Goal: Task Accomplishment & Management: Manage account settings

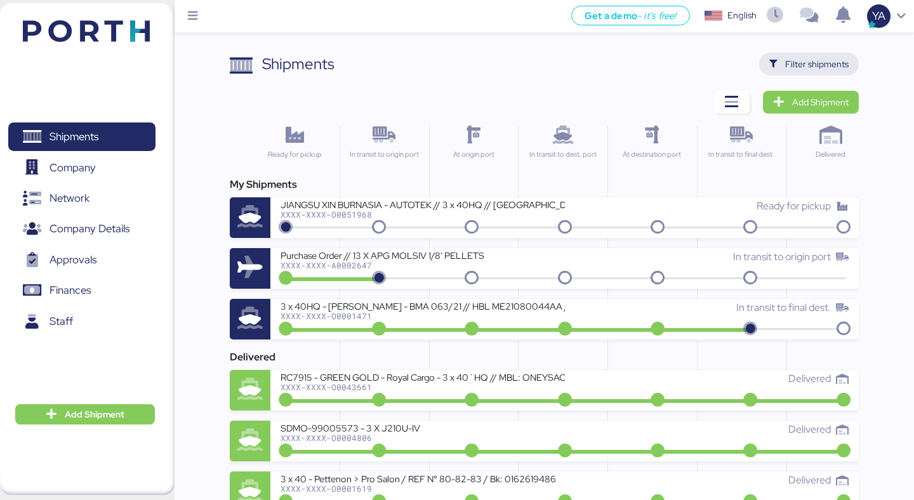
click at [769, 58] on span "Filter shipments" at bounding box center [809, 64] width 100 height 23
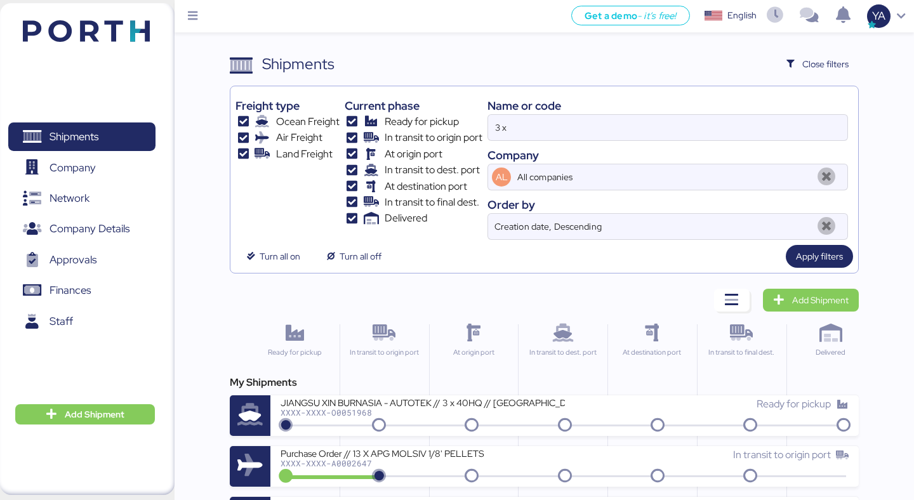
click at [561, 112] on div "Name or code" at bounding box center [667, 105] width 360 height 17
click at [561, 122] on input "3 x" at bounding box center [667, 127] width 359 height 25
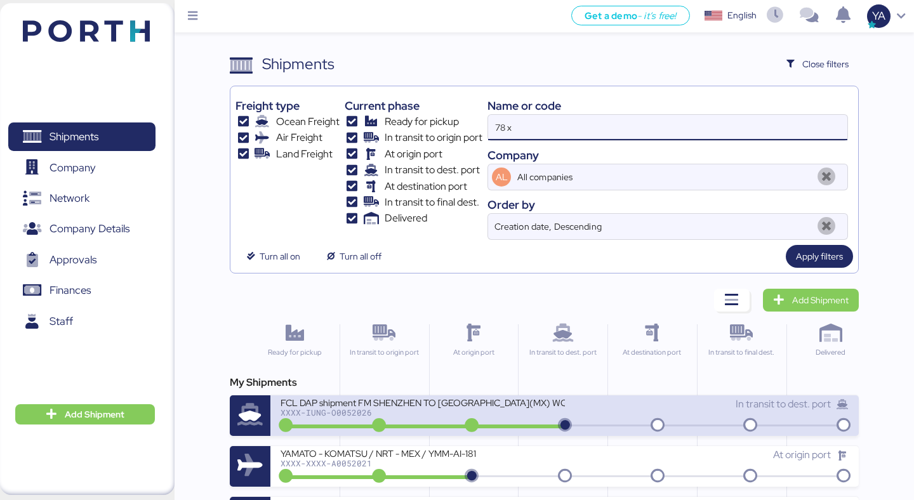
type input "78 x"
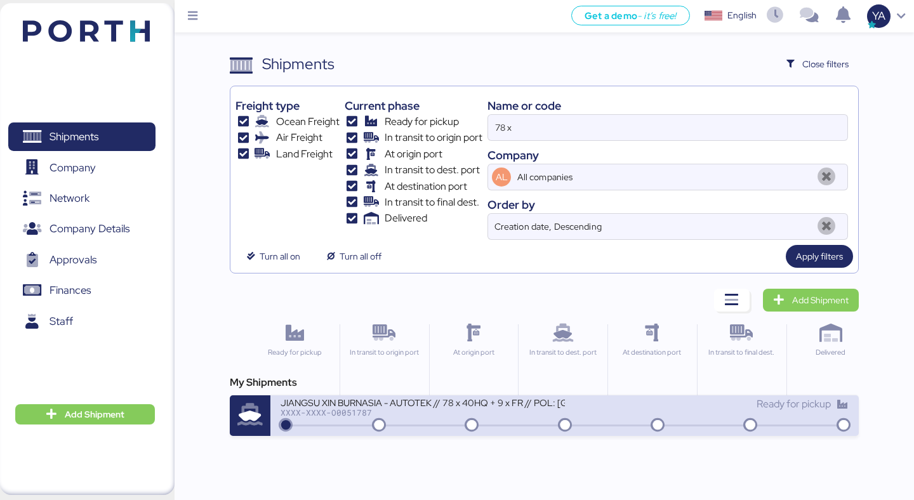
click at [320, 398] on div "JIANGSU XIN BURNASIA - AUTOTEK // 78 x 40HQ + 9 x FR // POL: [GEOGRAPHIC_DATA] …" at bounding box center [422, 402] width 284 height 11
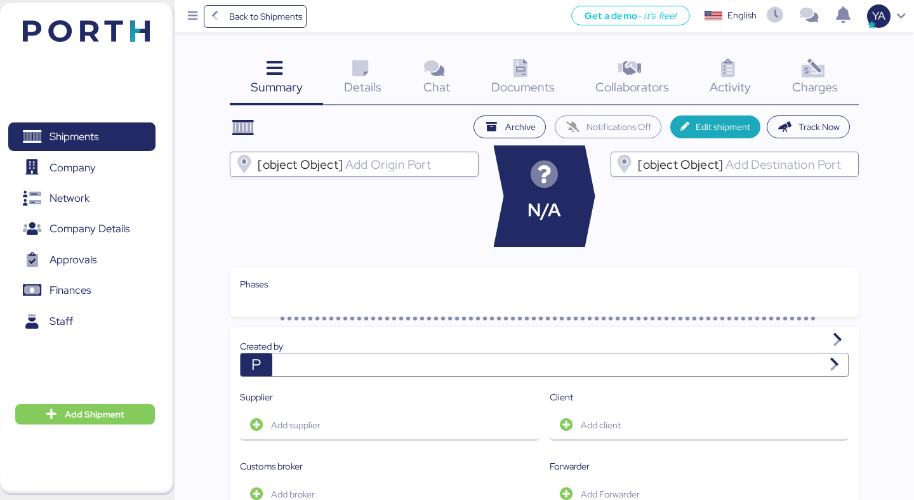
click at [800, 88] on span "Charges" at bounding box center [815, 87] width 46 height 16
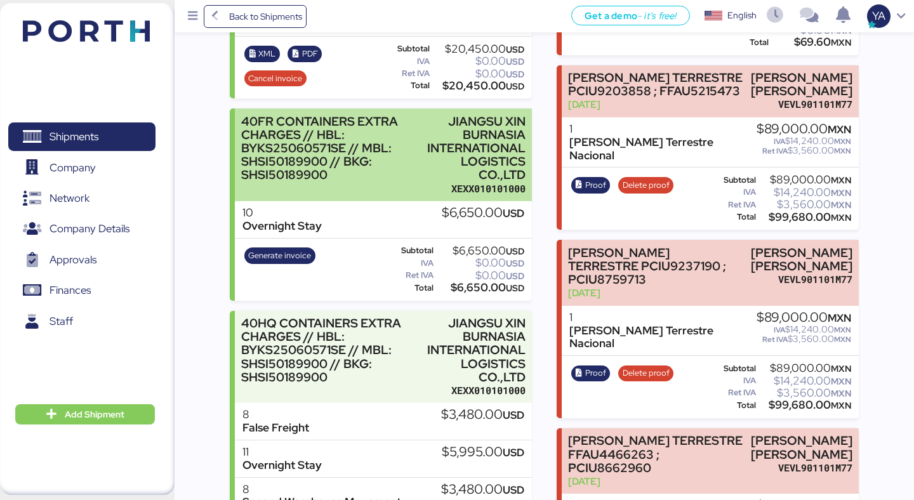
scroll to position [703, 0]
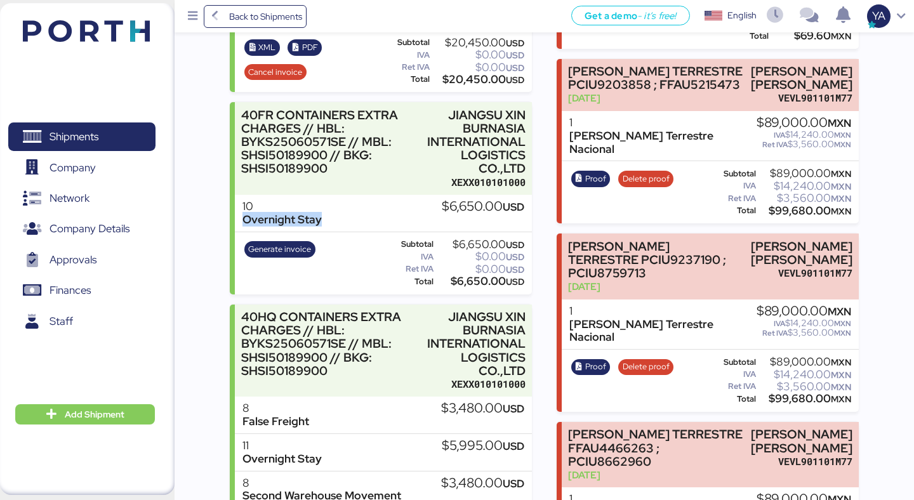
drag, startPoint x: 323, startPoint y: 208, endPoint x: 223, endPoint y: 209, distance: 100.3
copy div "Overnight Stay"
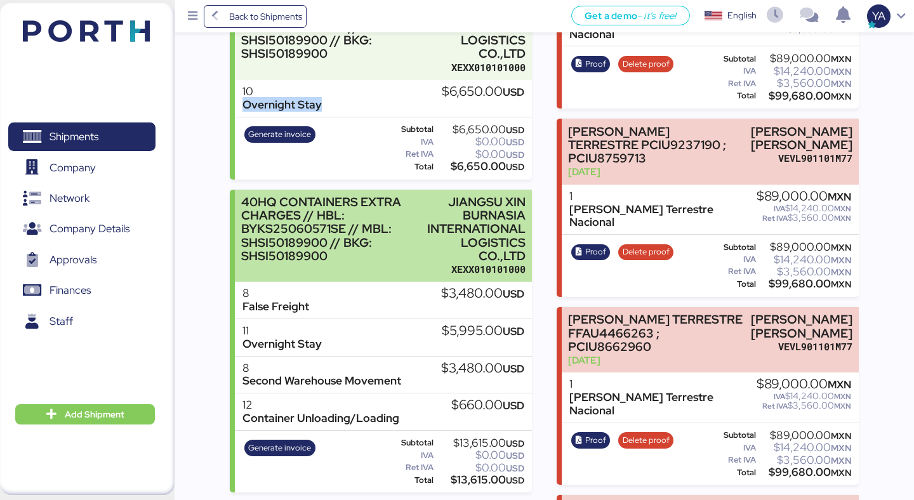
scroll to position [819, 0]
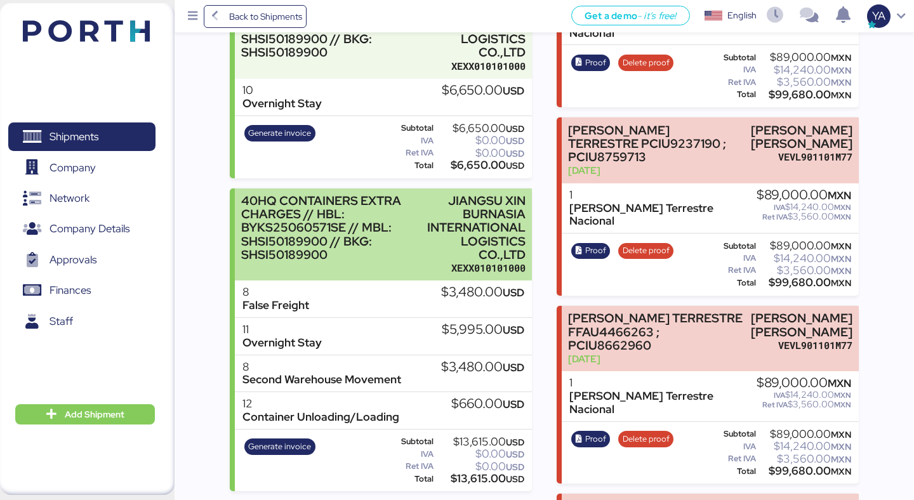
click at [423, 239] on div "40HQ CONTAINERS EXTRA CHARGES // HBL: BYKS25060571SE // MBL: SHSI50189900 // BK…" at bounding box center [383, 234] width 296 height 93
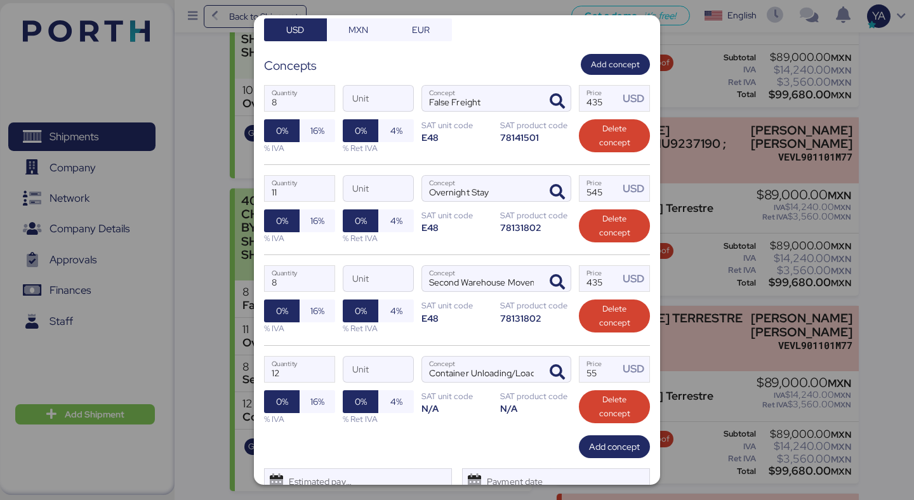
scroll to position [286, 0]
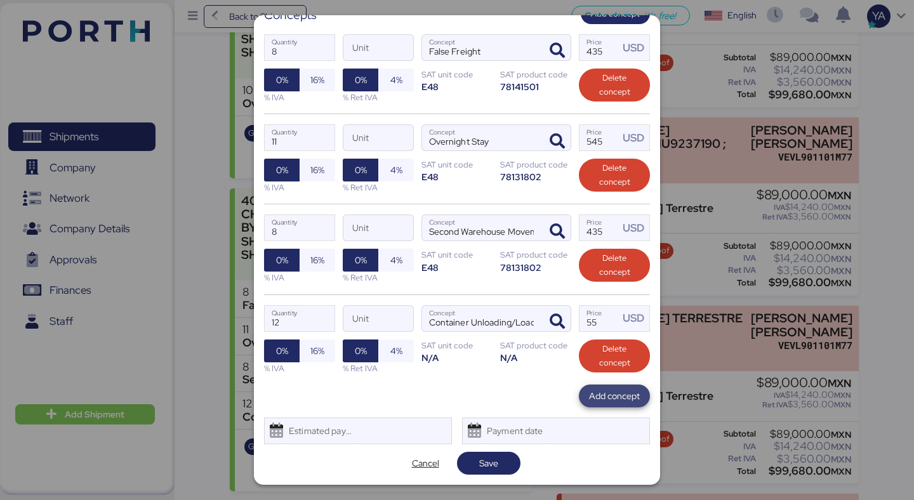
click at [593, 402] on span "Add concept" at bounding box center [614, 395] width 51 height 15
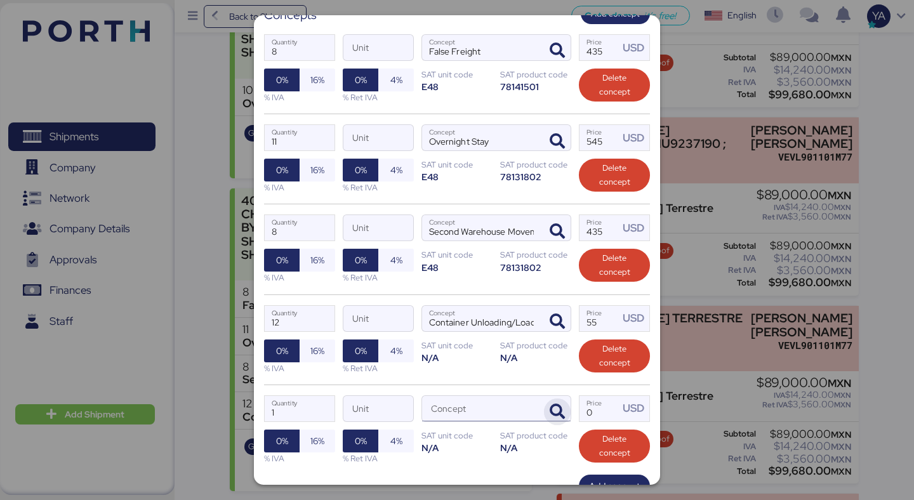
click at [556, 405] on icon "button" at bounding box center [557, 411] width 15 height 15
click at [558, 412] on icon "button" at bounding box center [557, 411] width 15 height 15
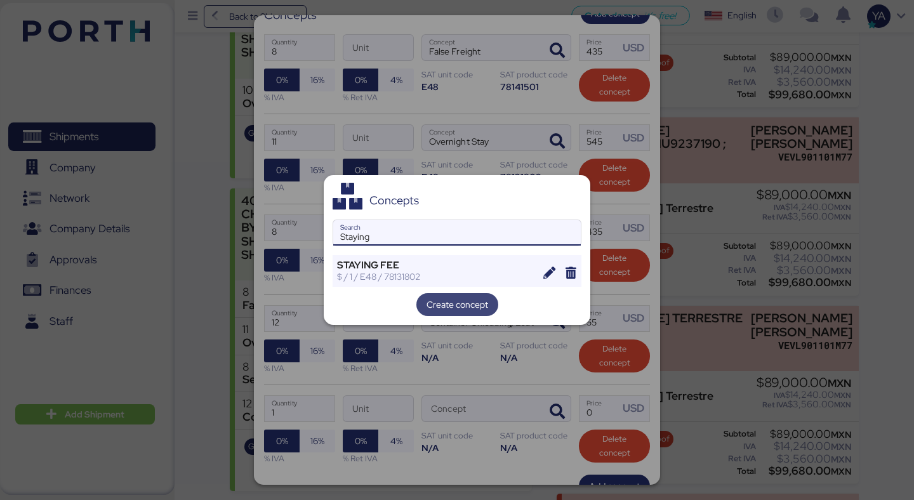
type input "Staying"
click at [455, 308] on span "Create concept" at bounding box center [457, 304] width 62 height 15
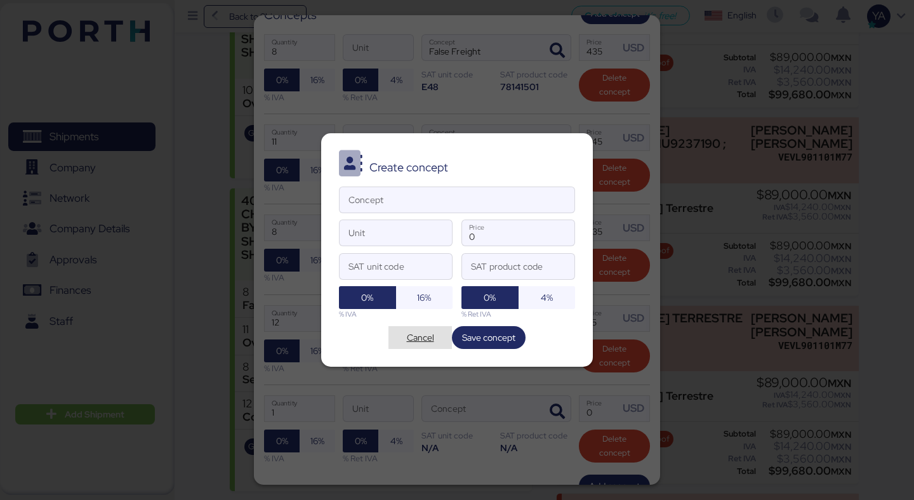
click at [426, 335] on span "Cancel" at bounding box center [420, 337] width 27 height 15
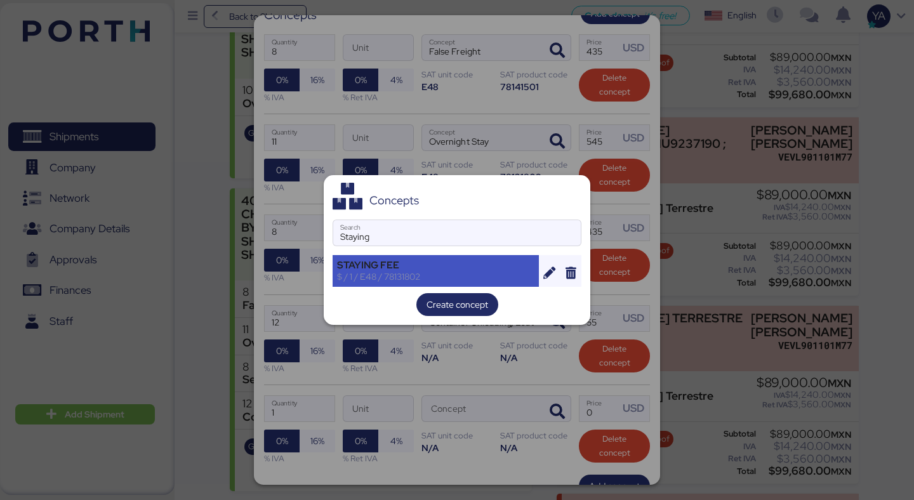
click at [430, 275] on div "$ / 1 / E48 / 78131802" at bounding box center [435, 276] width 197 height 11
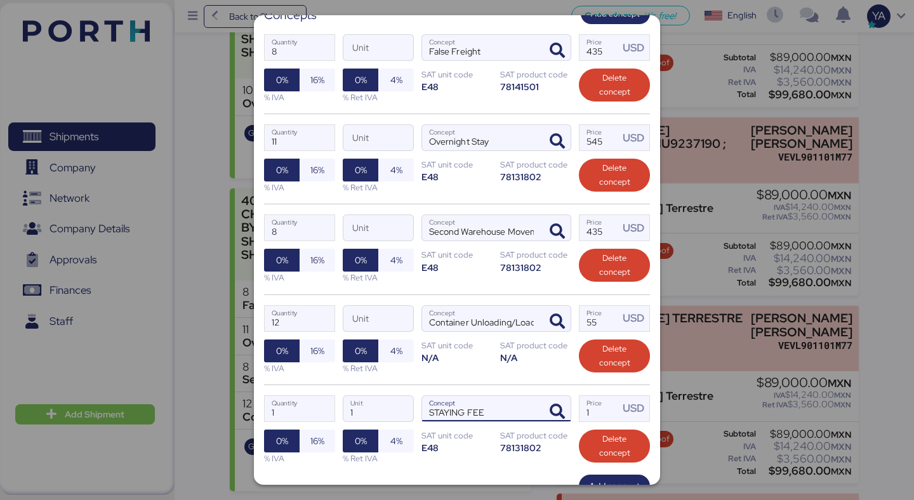
drag, startPoint x: 494, startPoint y: 415, endPoint x: 433, endPoint y: 414, distance: 60.3
click at [433, 414] on input "STAYING FEE" at bounding box center [481, 408] width 118 height 25
type input "Staying"
click at [448, 381] on div "12 Quantity Unit Container Unloading/Loading Concept 55 Price USD 0% 16% % IVA …" at bounding box center [457, 339] width 386 height 90
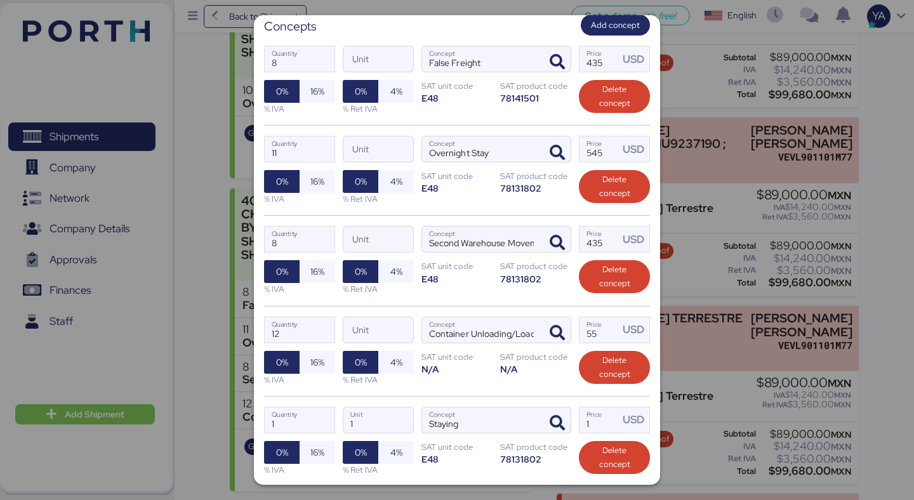
scroll to position [242, 0]
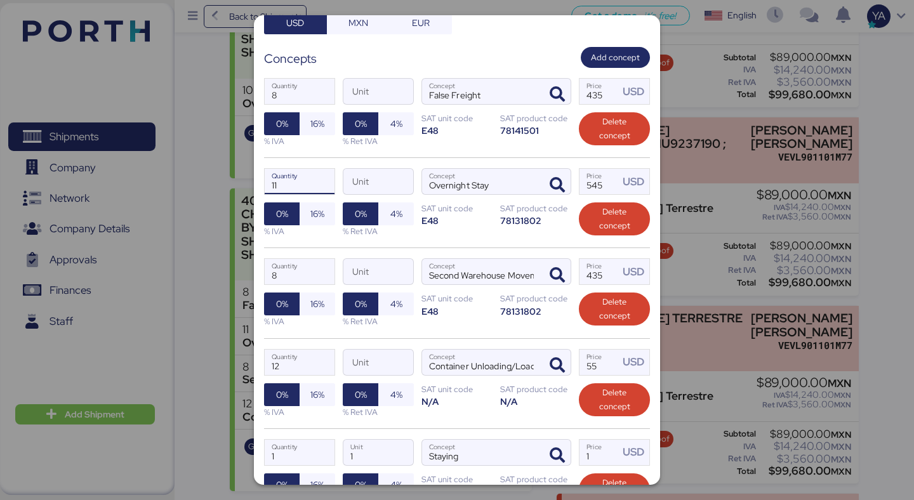
drag, startPoint x: 298, startPoint y: 187, endPoint x: 214, endPoint y: 186, distance: 83.1
click at [215, 186] on div "Edit charge JIANGSU XIN BURNASIA - AUTOTEK // 78 x 40HQ + 9 x FR // POL: [GEOGR…" at bounding box center [457, 250] width 914 height 500
type input "2"
drag, startPoint x: 604, startPoint y: 185, endPoint x: 579, endPoint y: 187, distance: 24.8
click at [579, 187] on input "545" at bounding box center [598, 181] width 39 height 25
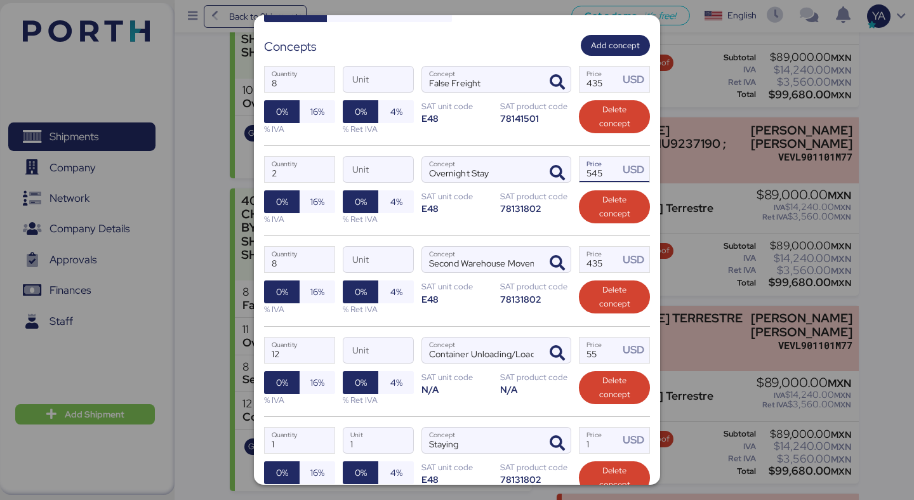
click at [539, 201] on div "SAT product code" at bounding box center [535, 196] width 71 height 12
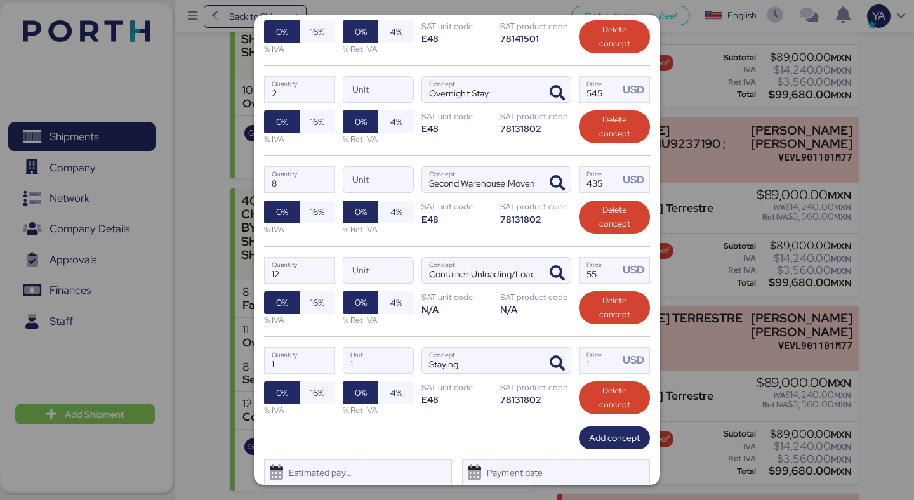
scroll to position [376, 0]
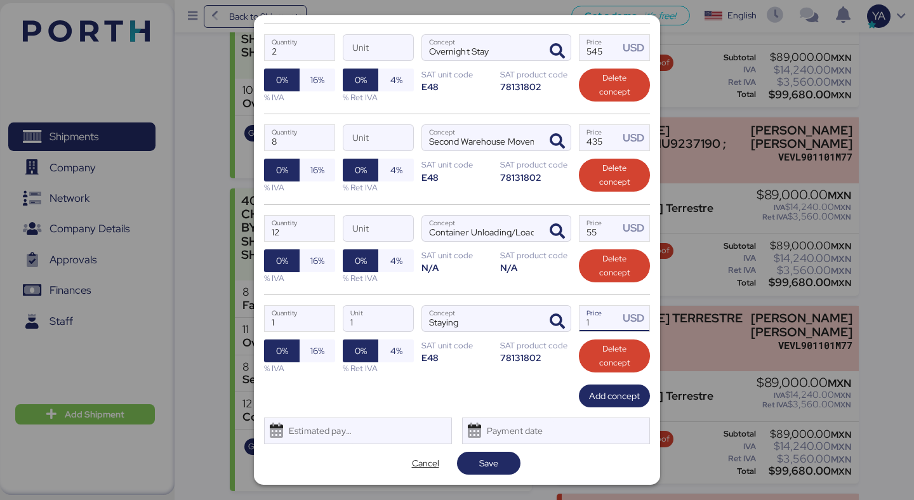
drag, startPoint x: 607, startPoint y: 323, endPoint x: 581, endPoint y: 322, distance: 25.4
click at [581, 322] on input "1" at bounding box center [598, 318] width 39 height 25
paste input "545"
type input "545"
click at [315, 317] on input "1" at bounding box center [300, 318] width 70 height 25
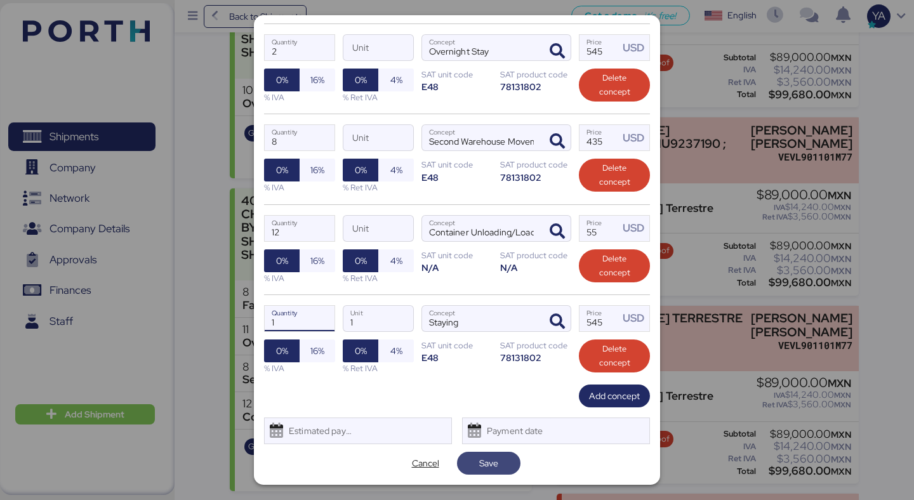
click at [482, 456] on span "Save" at bounding box center [488, 463] width 19 height 15
type input "9"
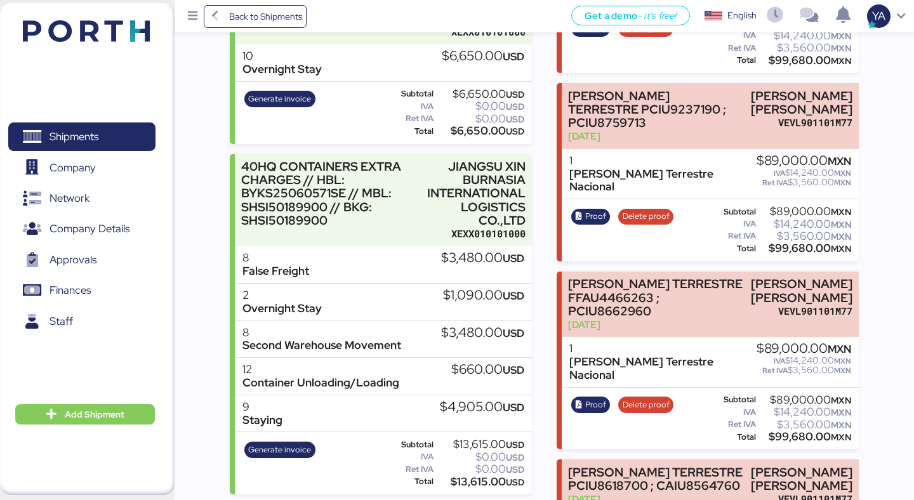
scroll to position [876, 0]
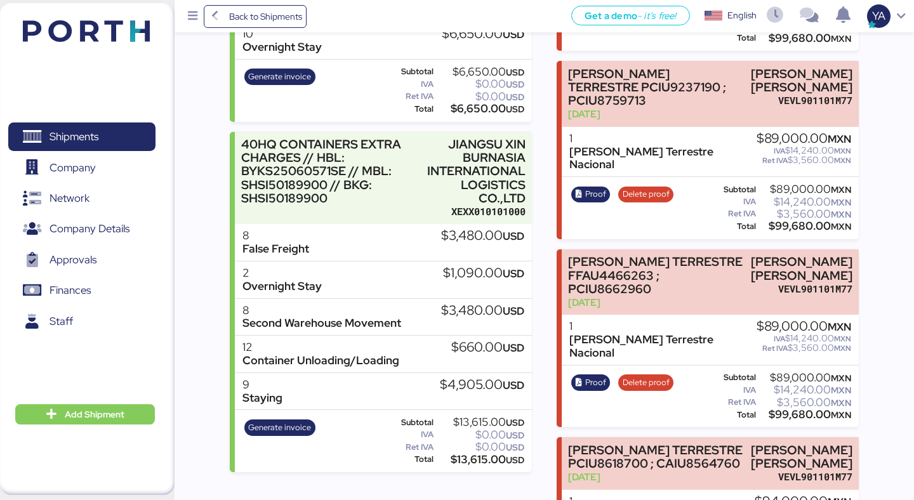
click at [317, 354] on div "Container Unloading/Loading" at bounding box center [320, 360] width 157 height 13
copy div "Container Unloading/Loading"
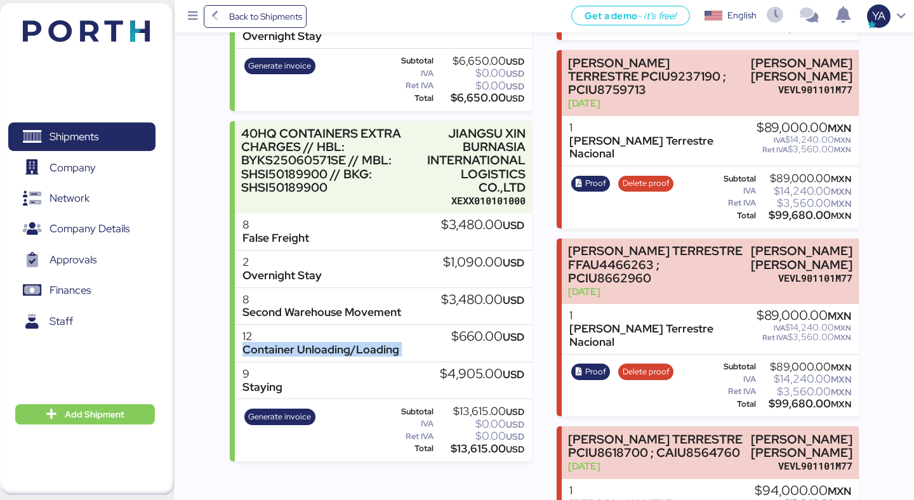
scroll to position [888, 0]
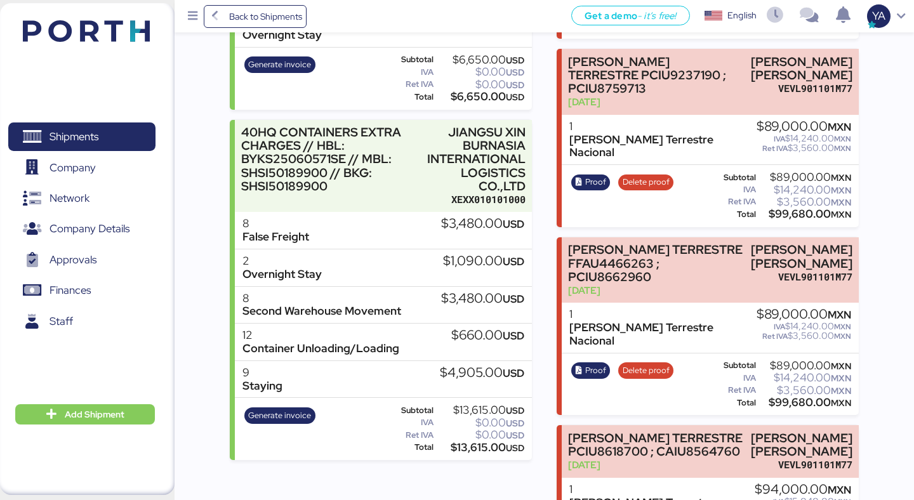
click at [359, 305] on div "Second Warehouse Movement" at bounding box center [321, 311] width 159 height 13
copy div "Second Warehouse Movement"
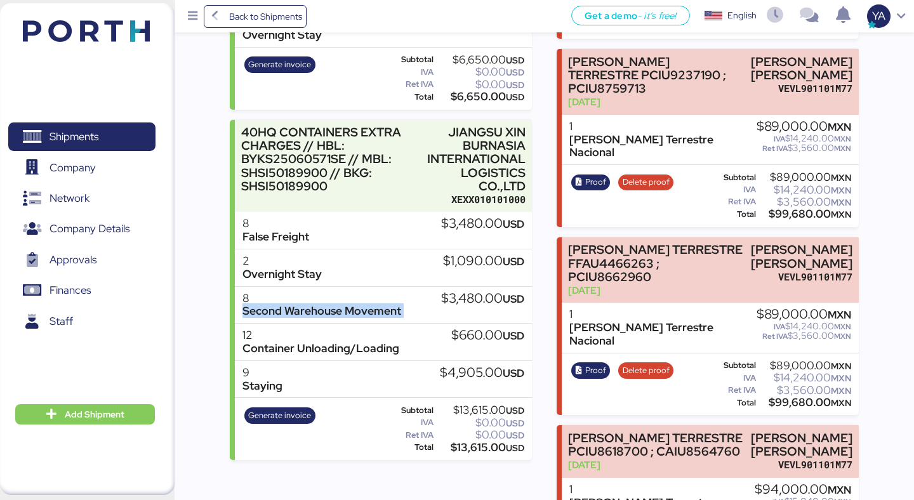
copy div "Second Warehouse Movement"
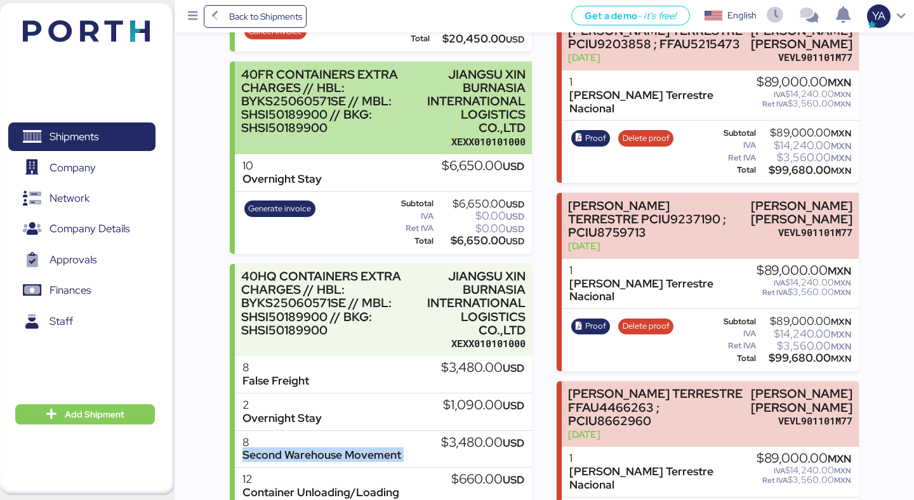
scroll to position [0, 0]
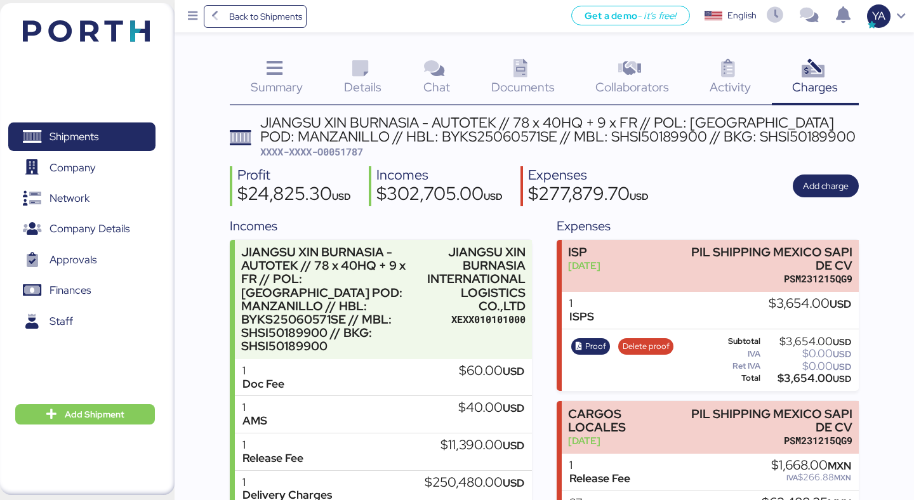
click at [388, 188] on div "$302,705.00 USD" at bounding box center [439, 196] width 126 height 22
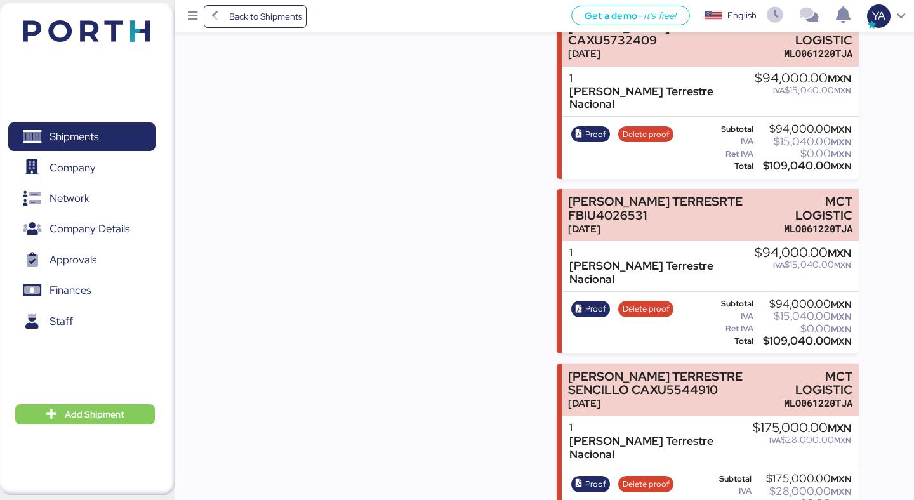
scroll to position [6112, 0]
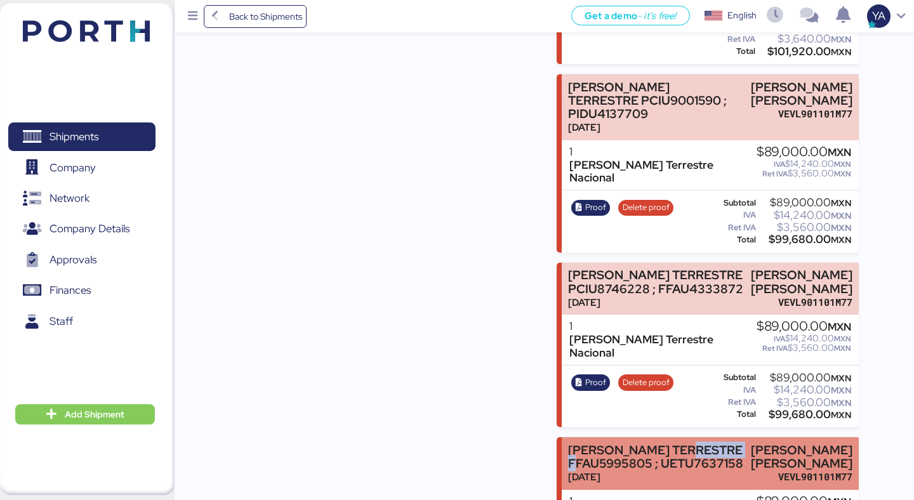
drag, startPoint x: 635, startPoint y: 156, endPoint x: 578, endPoint y: 154, distance: 57.2
click at [578, 444] on div "[PERSON_NAME] TERRESTRE FFAU5995805 ; UETU7637158" at bounding box center [656, 457] width 176 height 27
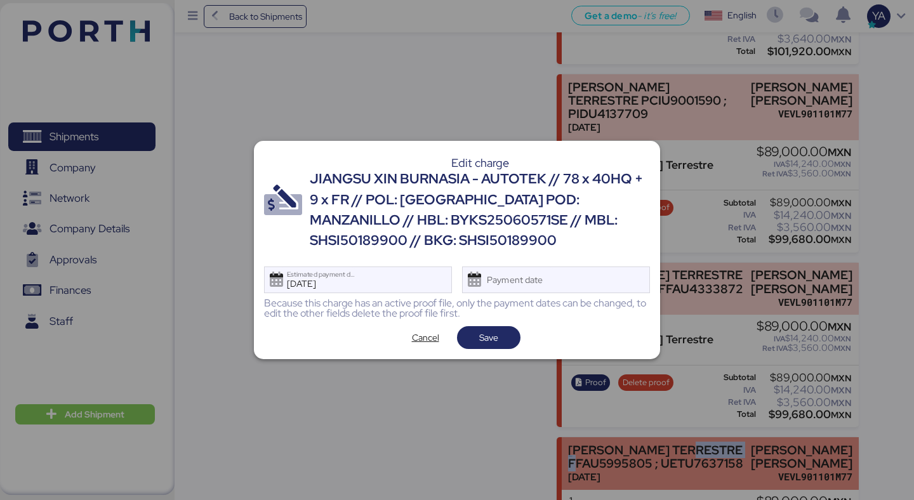
scroll to position [0, 0]
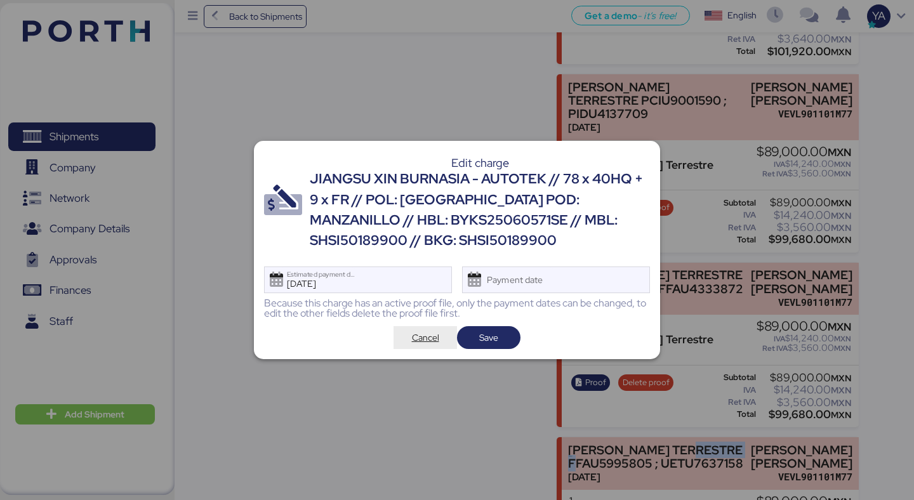
click at [428, 340] on span "Cancel" at bounding box center [425, 337] width 27 height 15
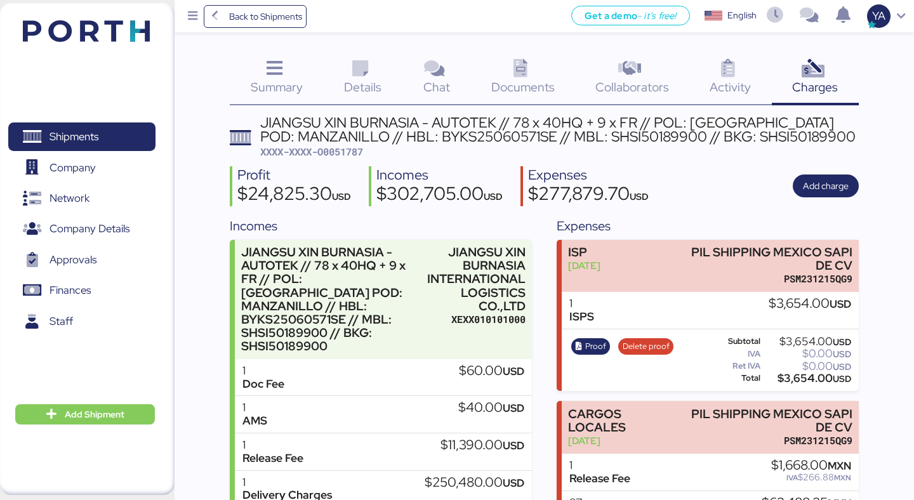
scroll to position [6112, 0]
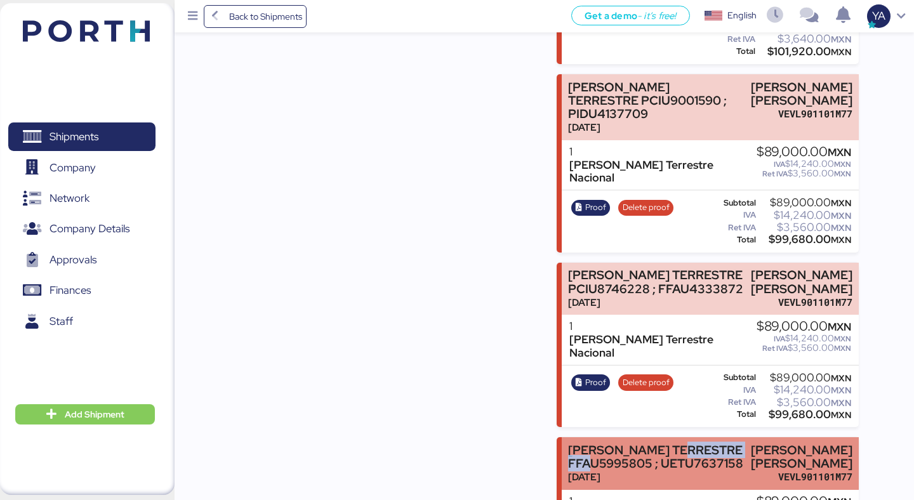
drag, startPoint x: 567, startPoint y: 161, endPoint x: 648, endPoint y: 156, distance: 81.4
click at [648, 437] on div "[PERSON_NAME] TERRESTRE FFAU5995805 ; UETU7637158 [DATE] [PERSON_NAME] [PERSON_…" at bounding box center [710, 463] width 296 height 53
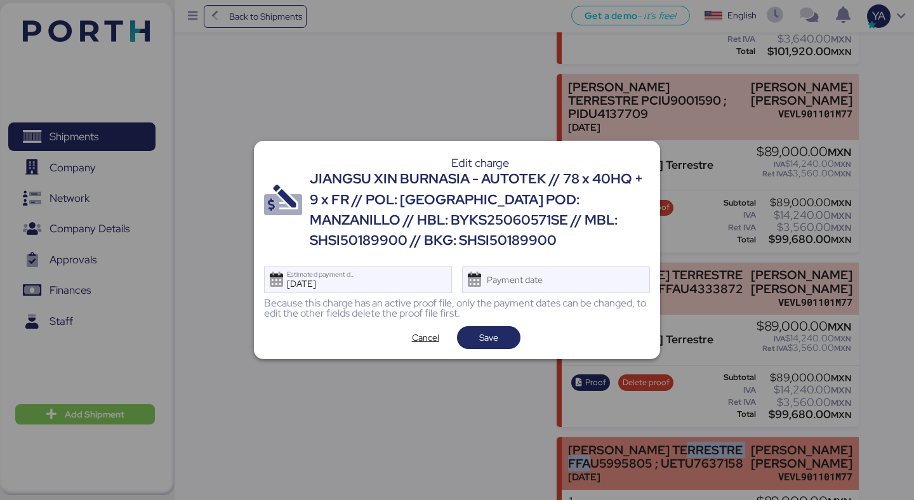
scroll to position [0, 0]
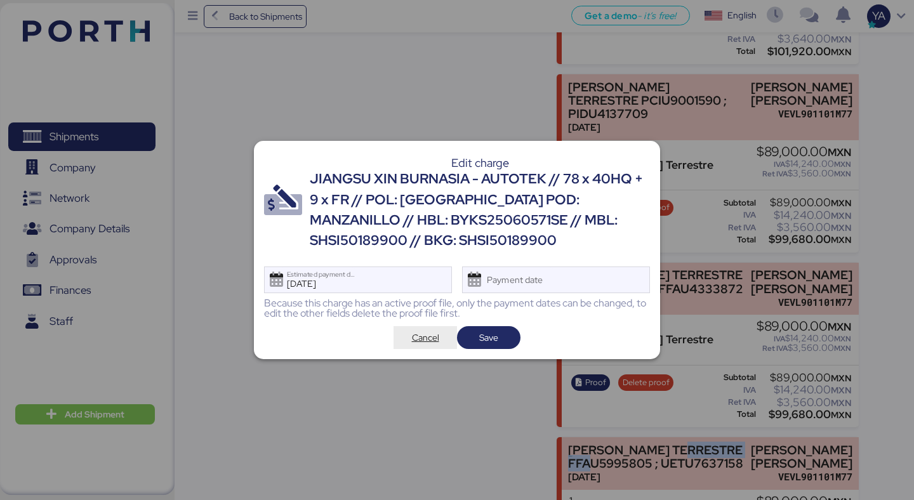
click at [417, 345] on span "Cancel" at bounding box center [425, 338] width 43 height 18
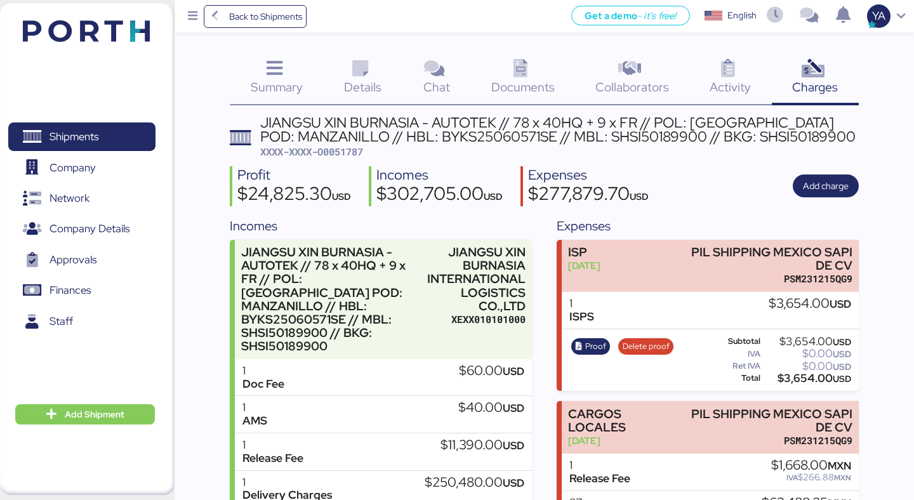
scroll to position [6112, 0]
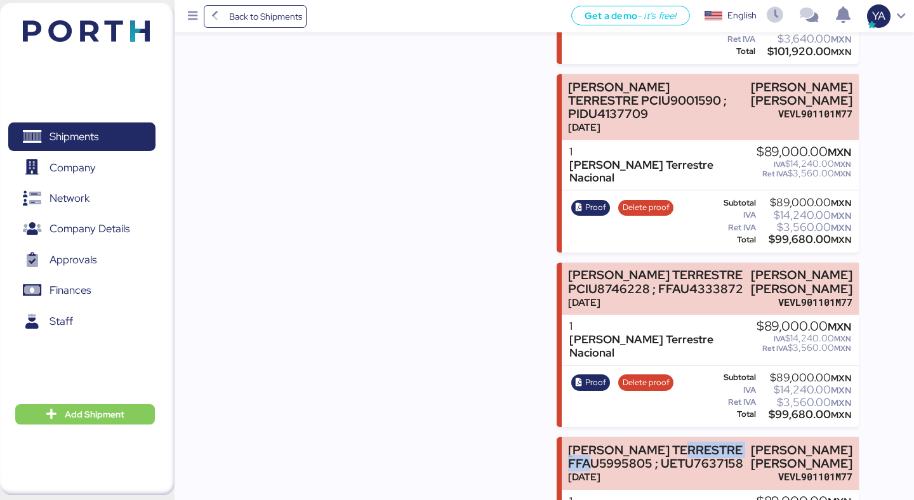
copy div "FFAU5995805"
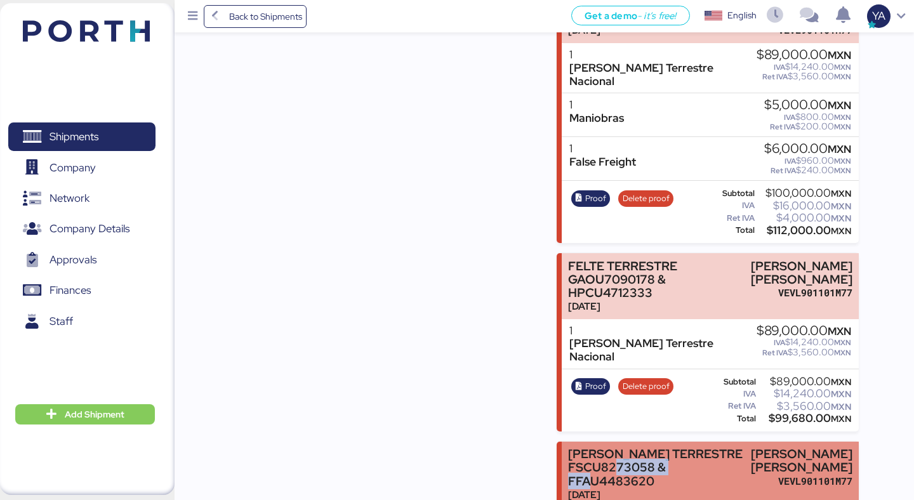
drag, startPoint x: 664, startPoint y: 172, endPoint x: 569, endPoint y: 168, distance: 95.3
click at [569, 447] on div "[PERSON_NAME] TERRESTRE FSCU8273058 & FFAU4483620" at bounding box center [656, 467] width 177 height 40
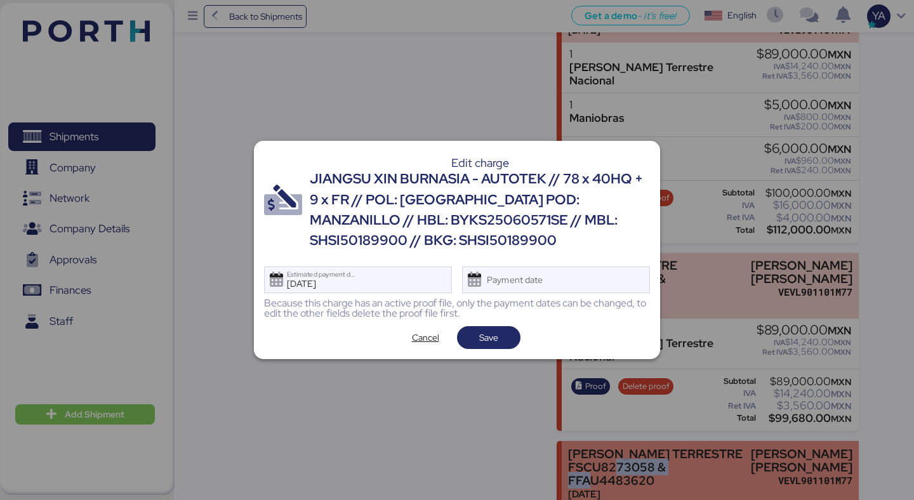
scroll to position [0, 0]
copy div "FFAU4483620"
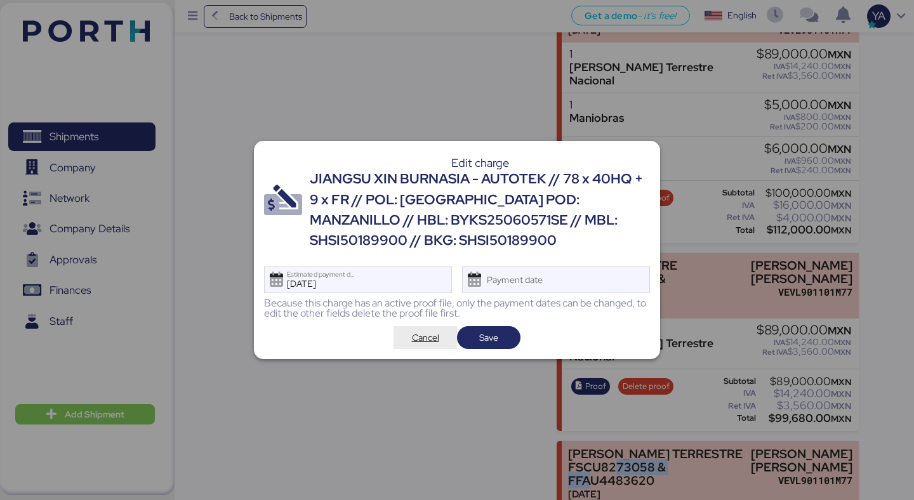
click at [428, 336] on span "Cancel" at bounding box center [425, 337] width 27 height 15
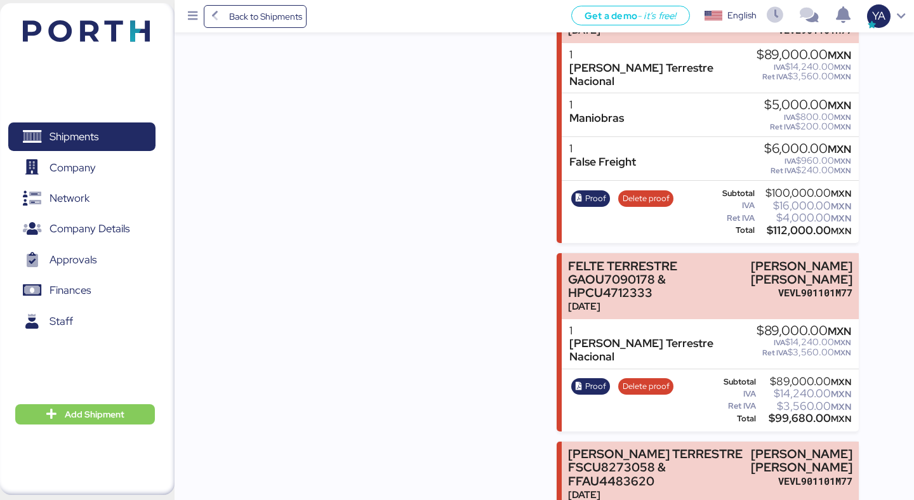
scroll to position [7867, 0]
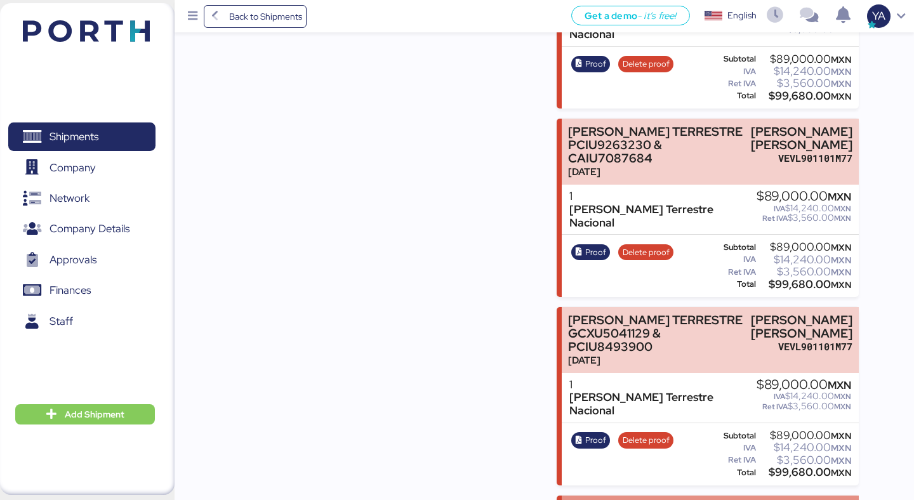
drag, startPoint x: 672, startPoint y: 168, endPoint x: 570, endPoint y: 167, distance: 102.2
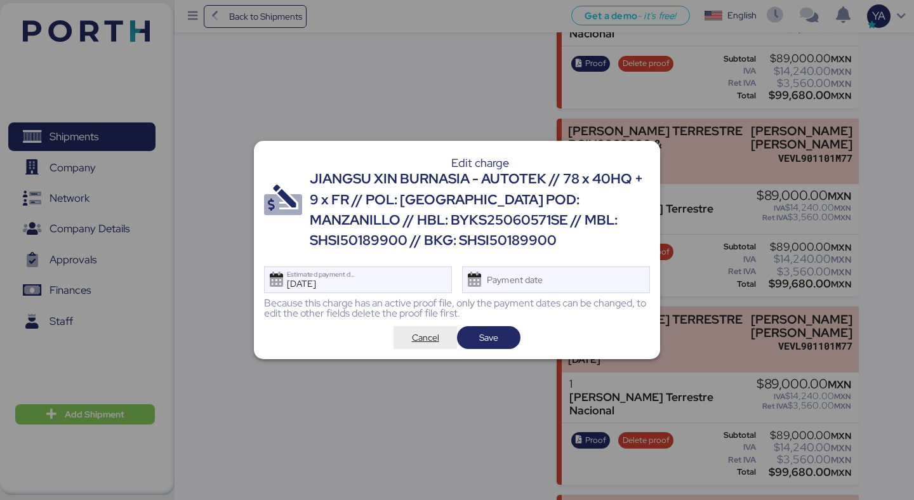
click at [430, 335] on span "Cancel" at bounding box center [425, 337] width 27 height 15
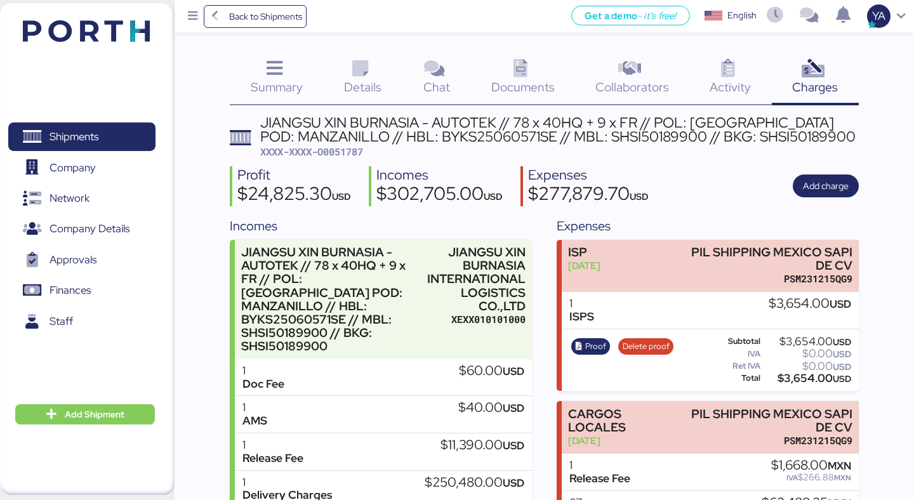
scroll to position [7867, 0]
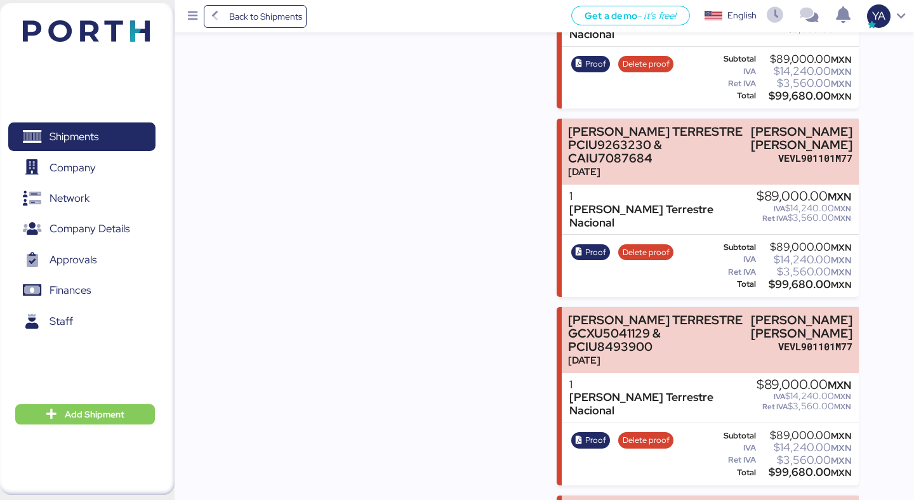
copy div "FFAU6038623"
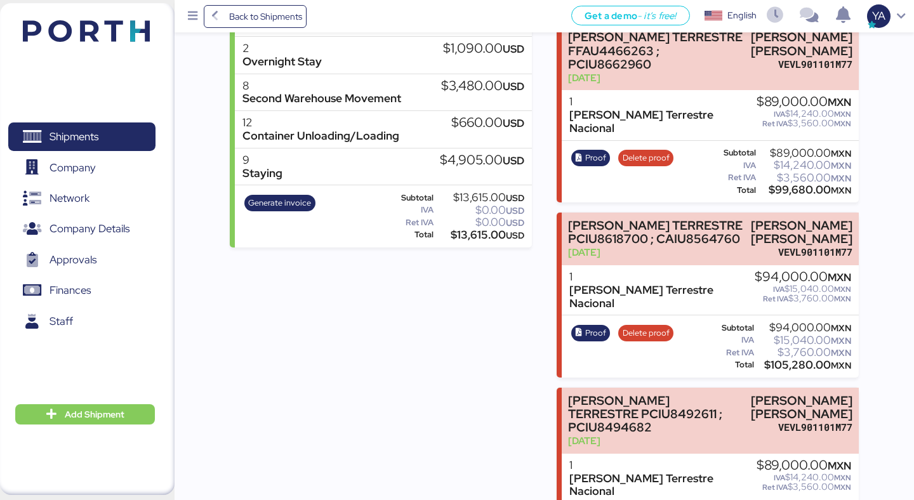
scroll to position [1102, 0]
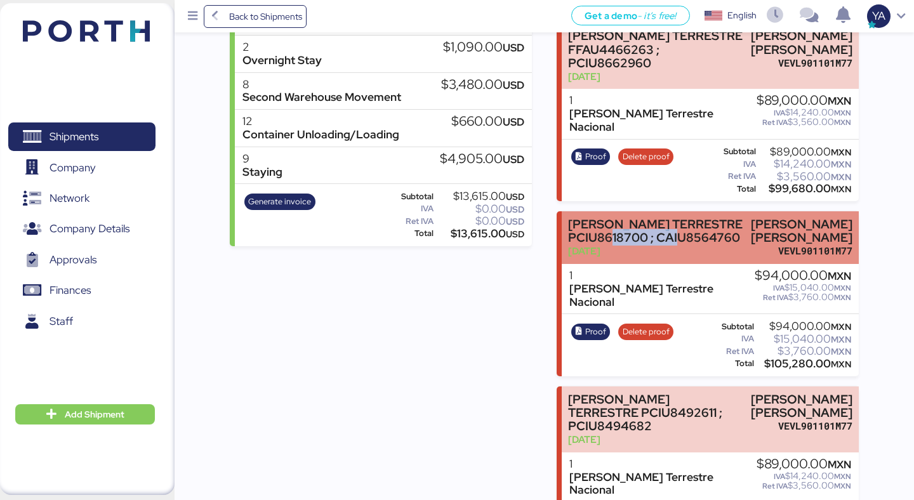
drag, startPoint x: 652, startPoint y: 230, endPoint x: 568, endPoint y: 227, distance: 84.5
click at [568, 227] on div "[PERSON_NAME] TERRESTRE PCIU8618700 ; CAIU8564760" at bounding box center [655, 231] width 175 height 27
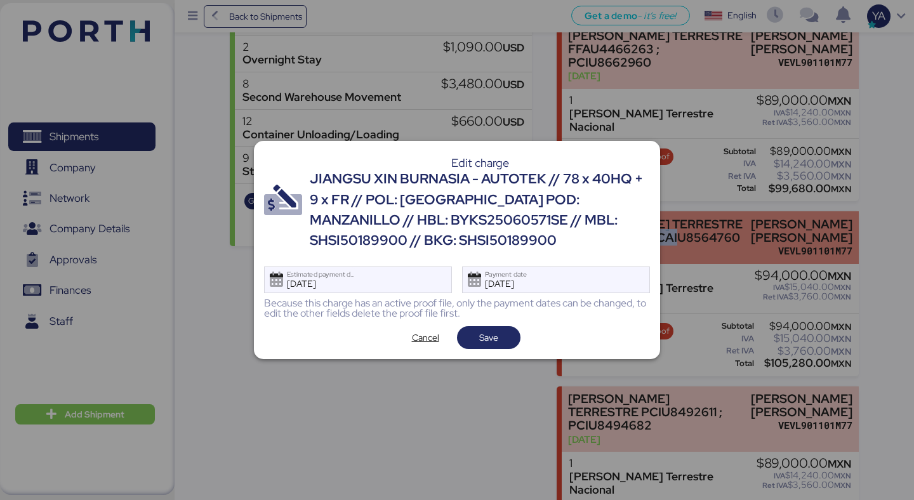
scroll to position [0, 0]
copy div "CAIU8564760"
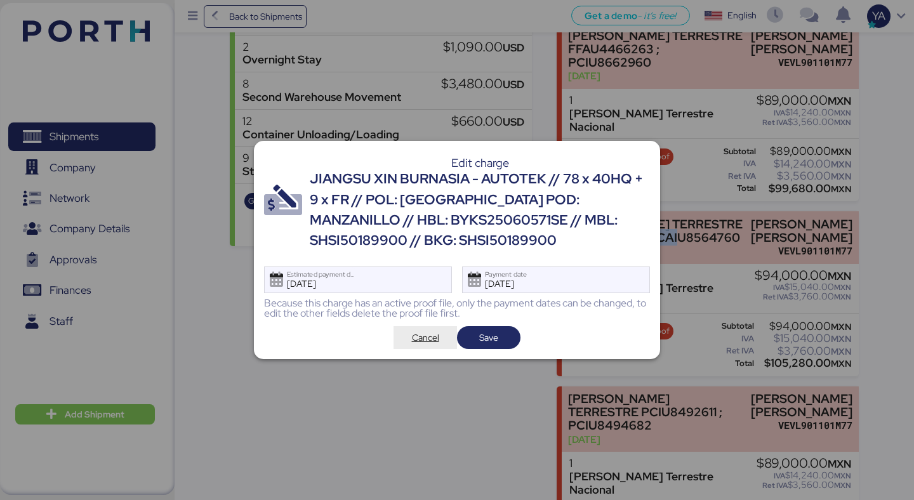
click at [419, 341] on span "Cancel" at bounding box center [425, 337] width 27 height 15
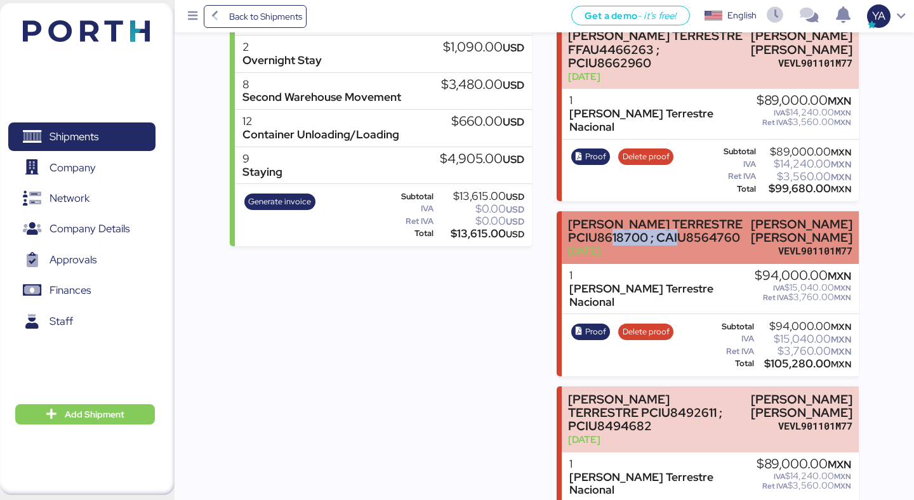
copy div "CAIU8564760"
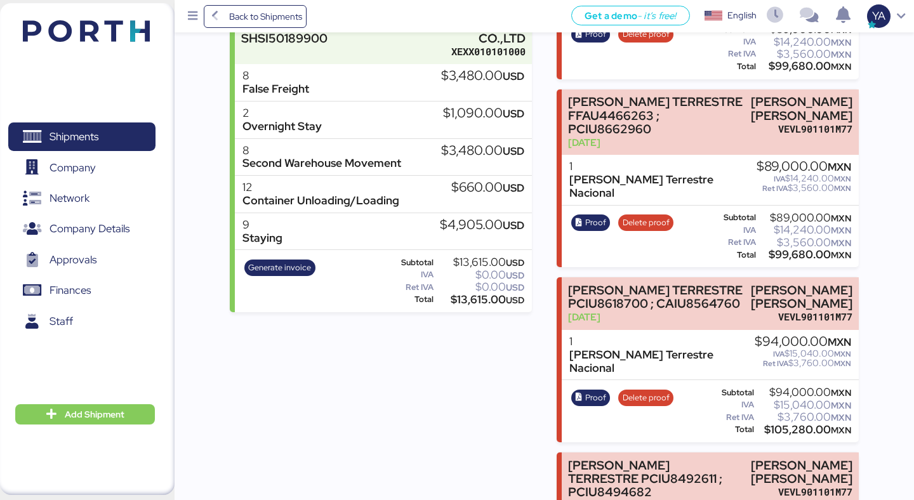
scroll to position [1039, 0]
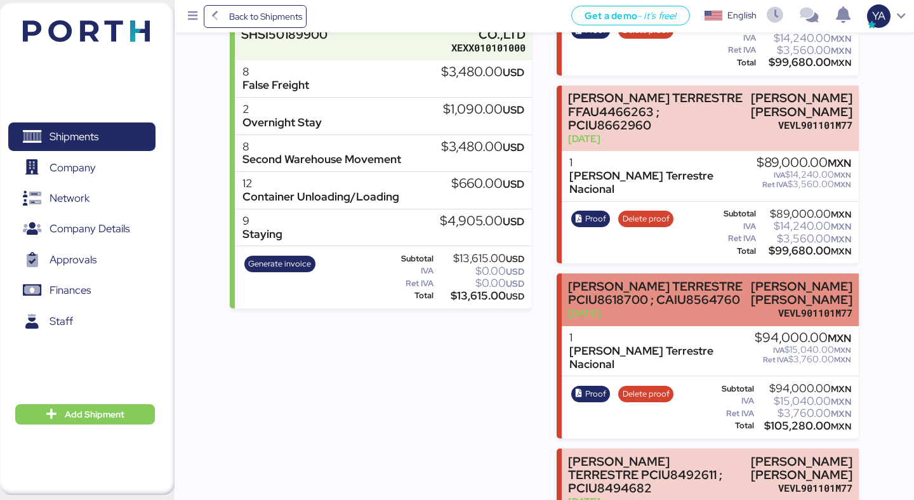
click at [620, 293] on div "[PERSON_NAME] TERRESTRE PCIU8618700 ; CAIU8564760" at bounding box center [655, 293] width 175 height 27
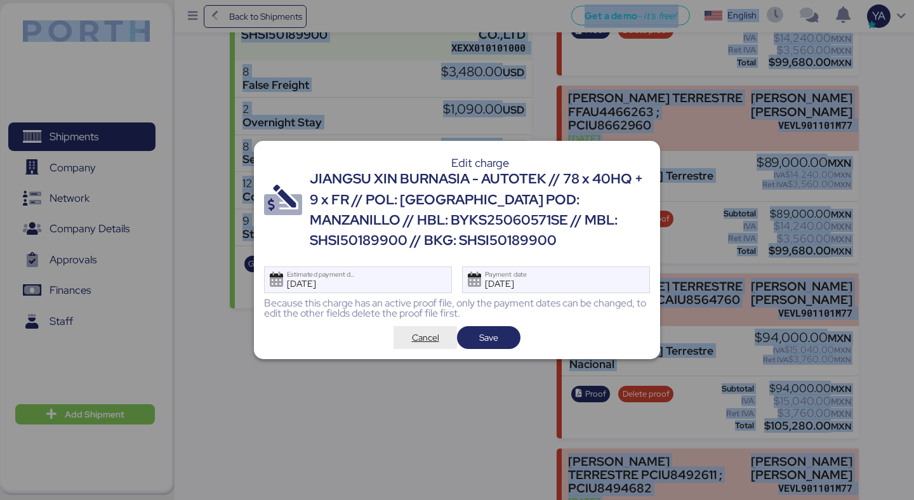
click at [433, 345] on span "Cancel" at bounding box center [425, 337] width 27 height 15
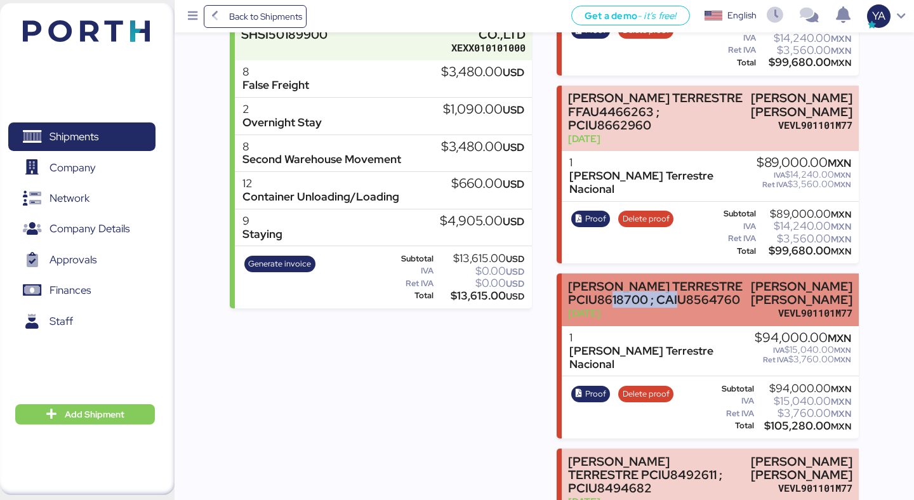
drag, startPoint x: 663, startPoint y: 297, endPoint x: 564, endPoint y: 292, distance: 99.8
click at [564, 292] on div "[PERSON_NAME] TERRESTRE PCIU8618700 ; CAIU8564760 [DATE] [PERSON_NAME] [PERSON_…" at bounding box center [710, 300] width 296 height 53
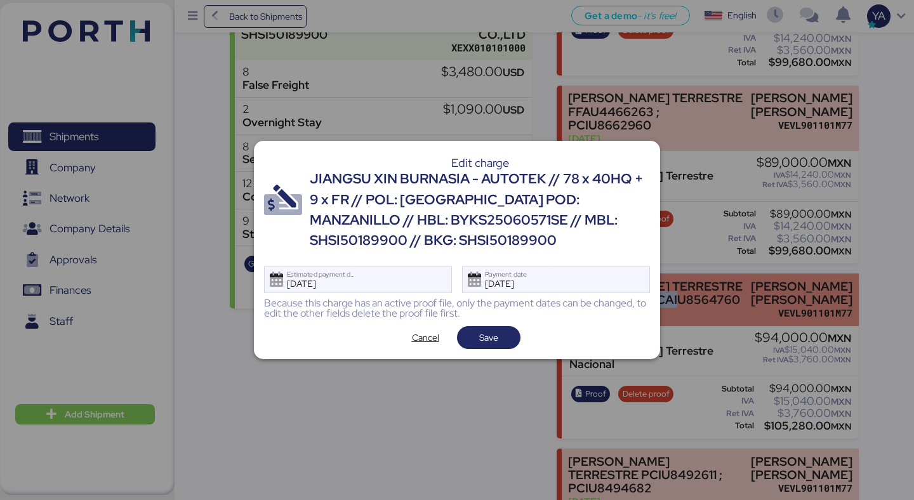
scroll to position [0, 0]
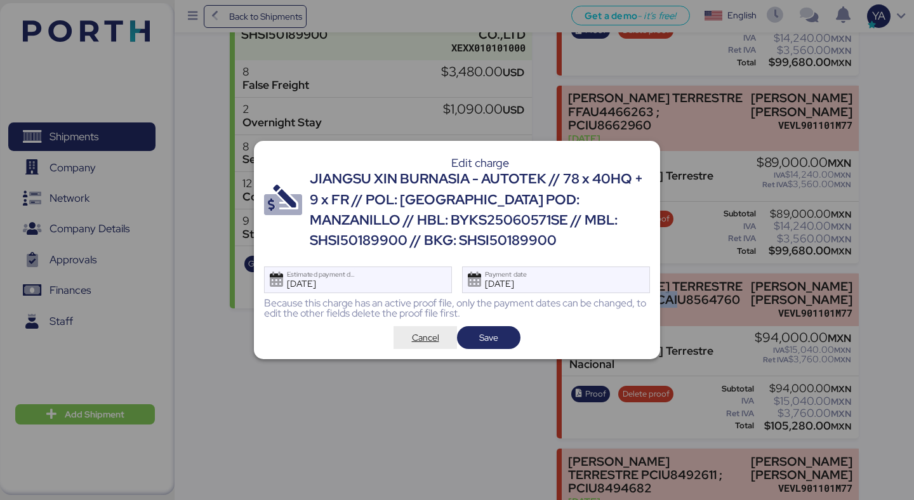
click at [426, 338] on span "Cancel" at bounding box center [425, 337] width 27 height 15
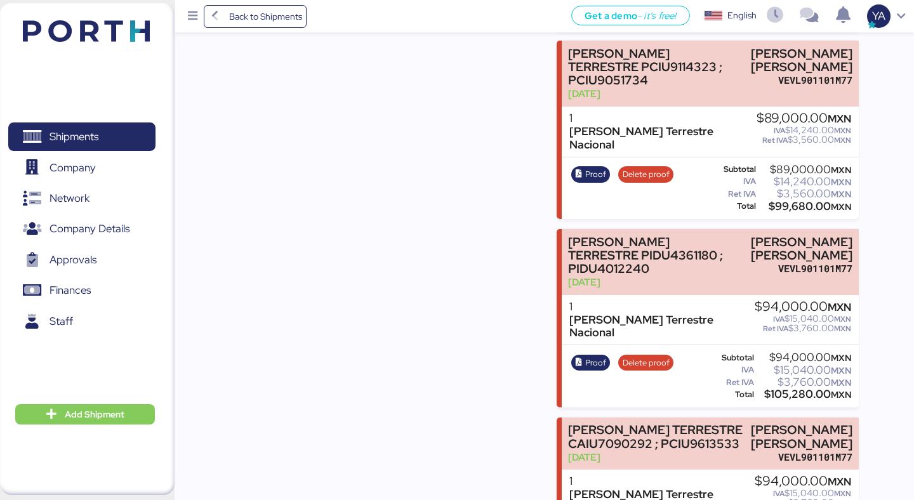
scroll to position [3246, 0]
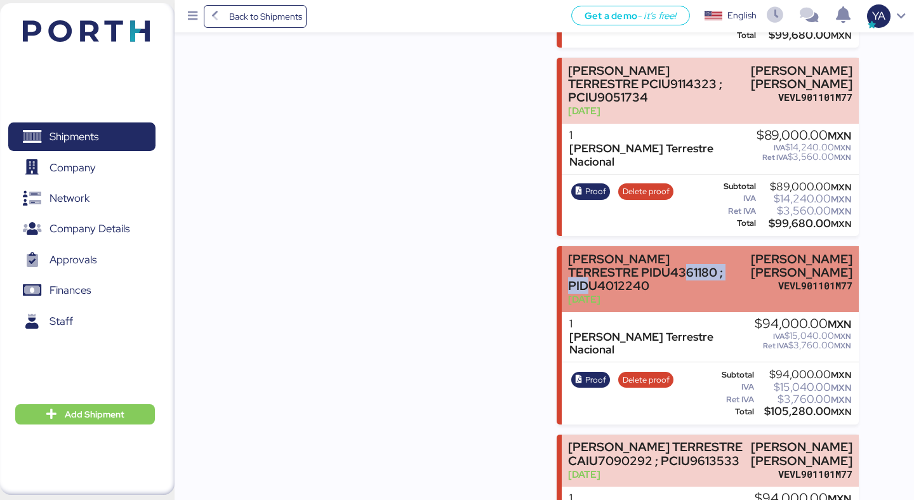
drag, startPoint x: 732, startPoint y: 171, endPoint x: 651, endPoint y: 174, distance: 80.7
click at [651, 253] on div "[PERSON_NAME] TERRESTRE PIDU4361180 ; PIDU4012240" at bounding box center [655, 273] width 174 height 40
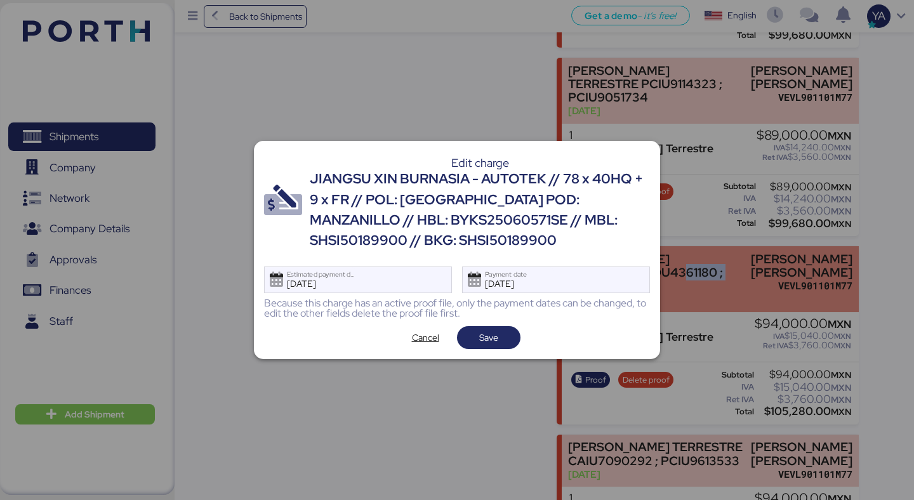
scroll to position [0, 0]
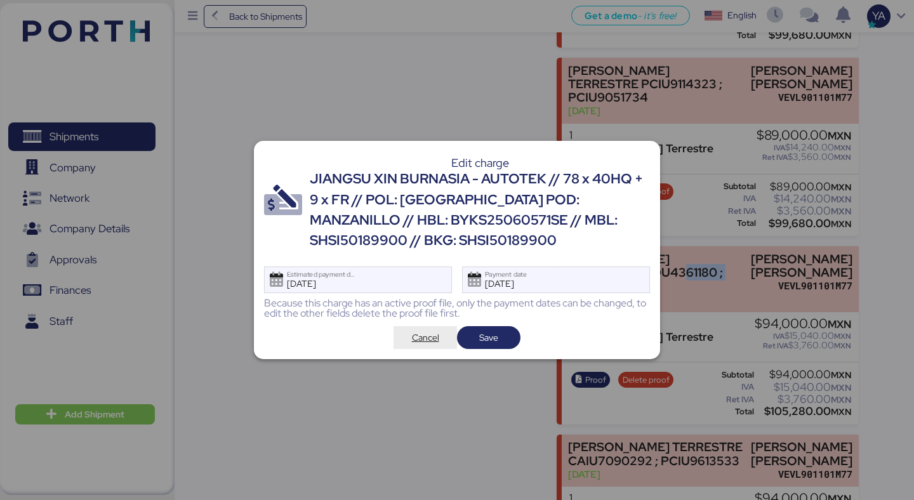
click at [412, 340] on span "Cancel" at bounding box center [425, 337] width 27 height 15
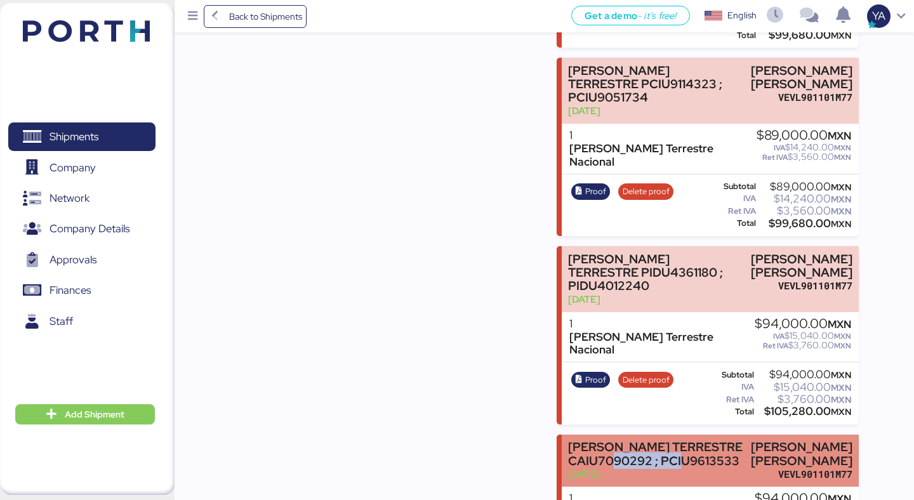
drag, startPoint x: 737, startPoint y: 338, endPoint x: 661, endPoint y: 337, distance: 76.8
click at [661, 435] on div "[PERSON_NAME] TERRESTRE CAIU7090292 ; PCIU9613533 [DATE] [PERSON_NAME] [PERSON_…" at bounding box center [710, 461] width 296 height 53
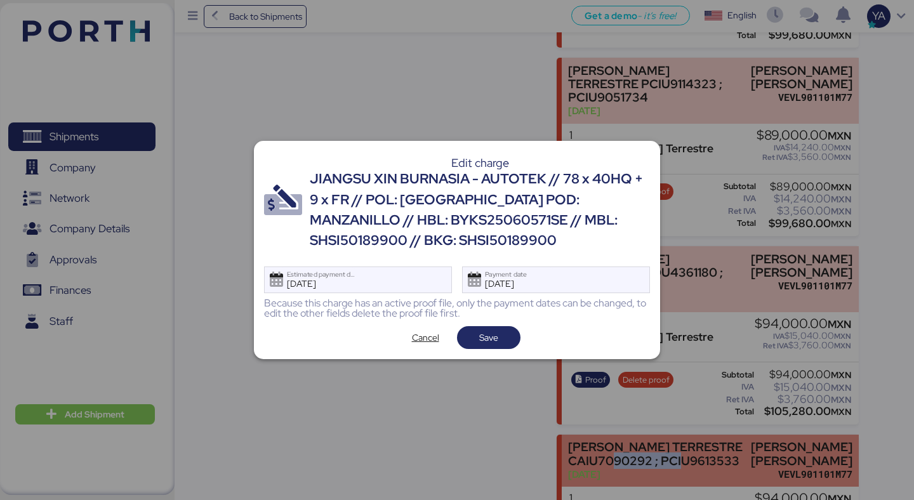
scroll to position [0, 0]
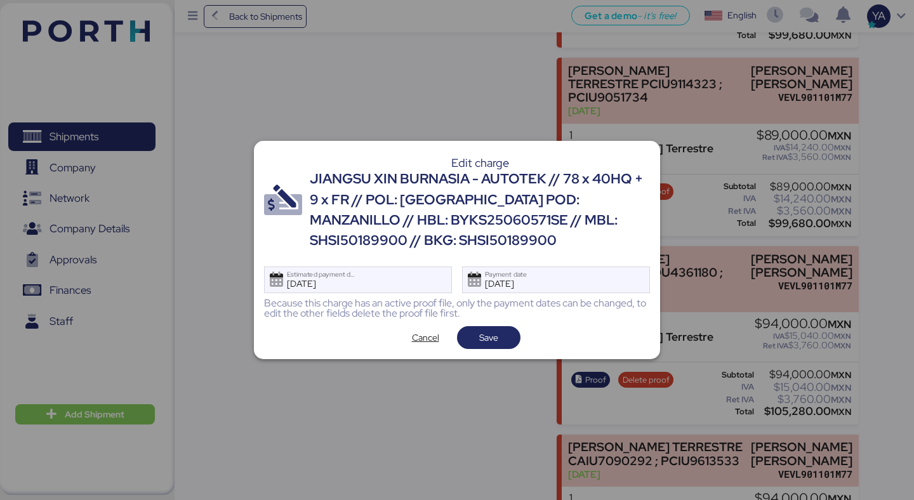
click at [422, 350] on div "Edit charge JIANGSU XIN BURNASIA - AUTOTEK // 78 x 40HQ + 9 x FR // POL: [GEOGR…" at bounding box center [457, 250] width 406 height 218
click at [423, 343] on span "Cancel" at bounding box center [425, 337] width 27 height 15
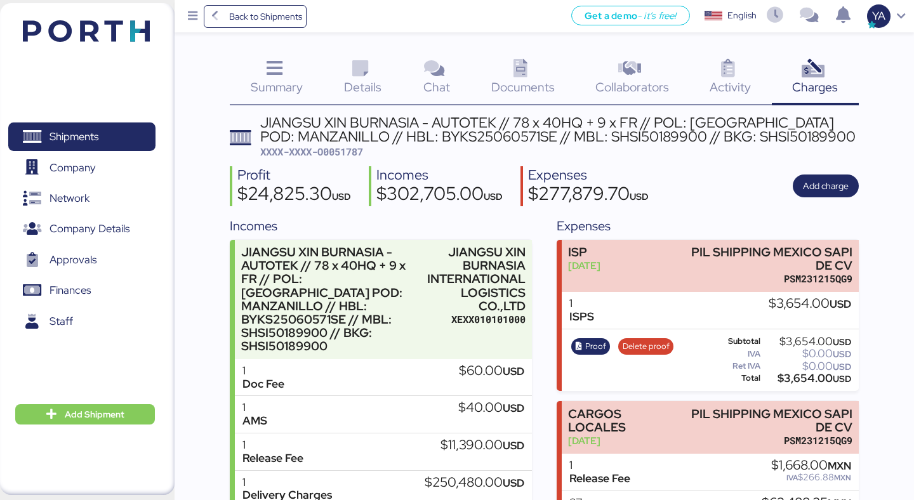
scroll to position [3246, 0]
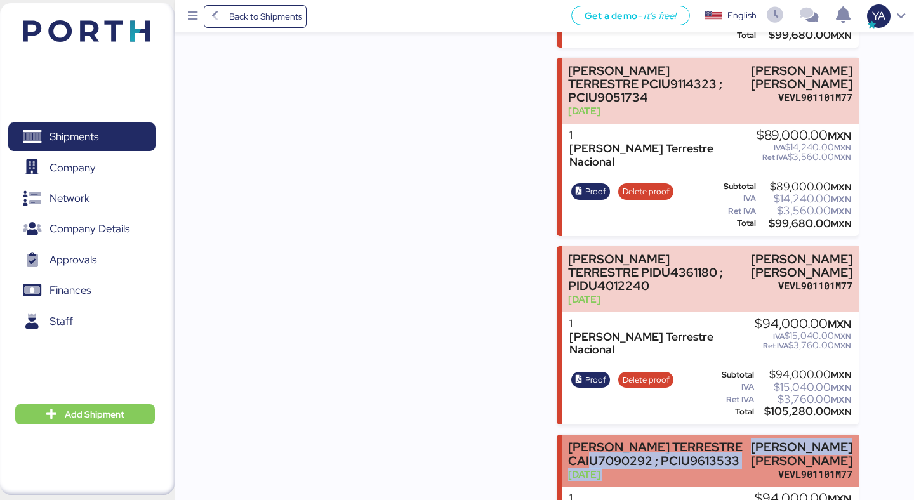
drag, startPoint x: 741, startPoint y: 341, endPoint x: 651, endPoint y: 341, distance: 90.1
click at [651, 435] on div "[PERSON_NAME] TERRESTRE CAIU7090292 ; PCIU9613533 [DATE] [PERSON_NAME] [PERSON_…" at bounding box center [710, 461] width 296 height 53
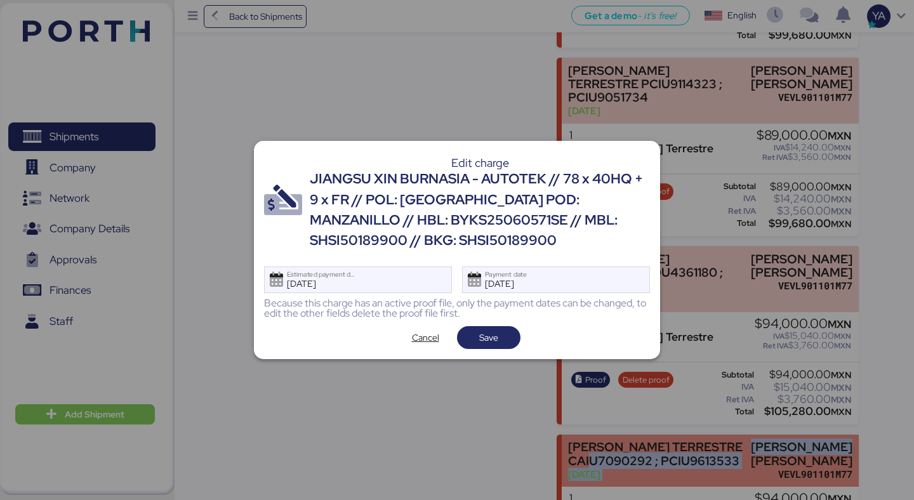
scroll to position [0, 0]
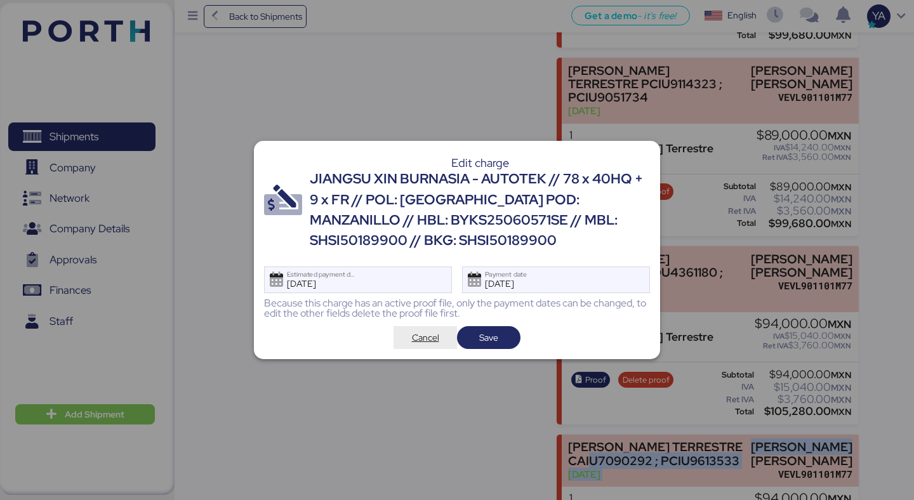
click at [428, 345] on span "Cancel" at bounding box center [425, 338] width 43 height 18
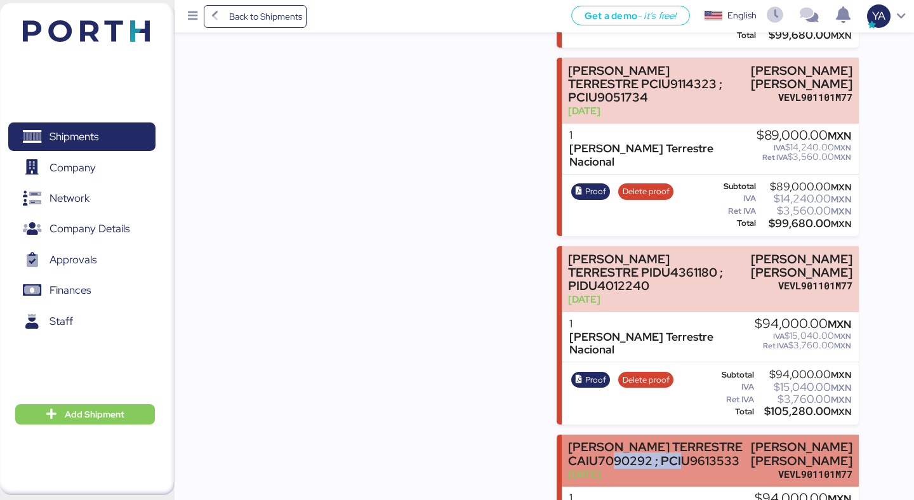
drag, startPoint x: 737, startPoint y: 343, endPoint x: 658, endPoint y: 340, distance: 78.8
click at [658, 435] on div "[PERSON_NAME] TERRESTRE CAIU7090292 ; PCIU9613533 [DATE] [PERSON_NAME] [PERSON_…" at bounding box center [710, 461] width 296 height 53
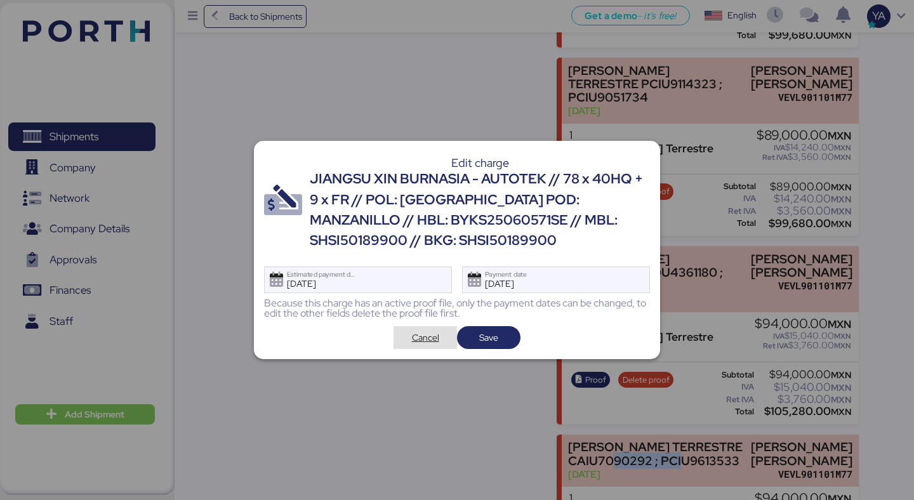
click at [445, 344] on span "Cancel" at bounding box center [425, 338] width 43 height 18
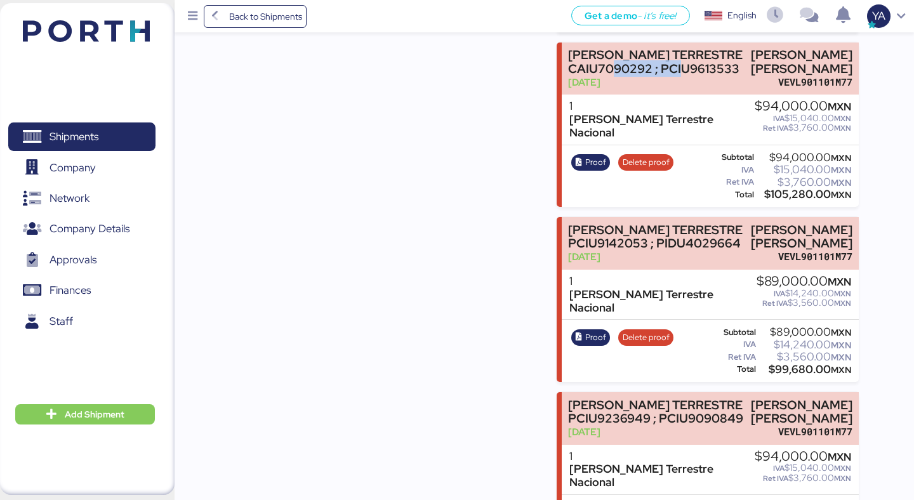
scroll to position [3653, 0]
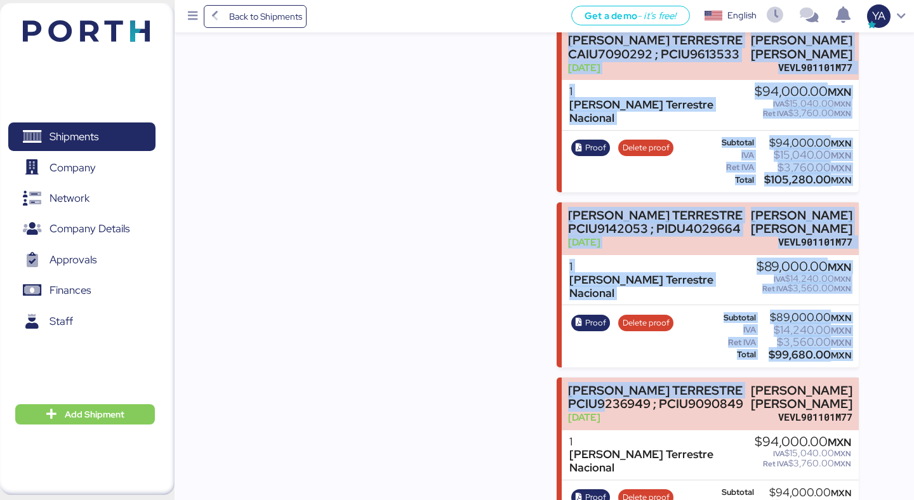
drag, startPoint x: 660, startPoint y: 287, endPoint x: 501, endPoint y: 301, distance: 159.3
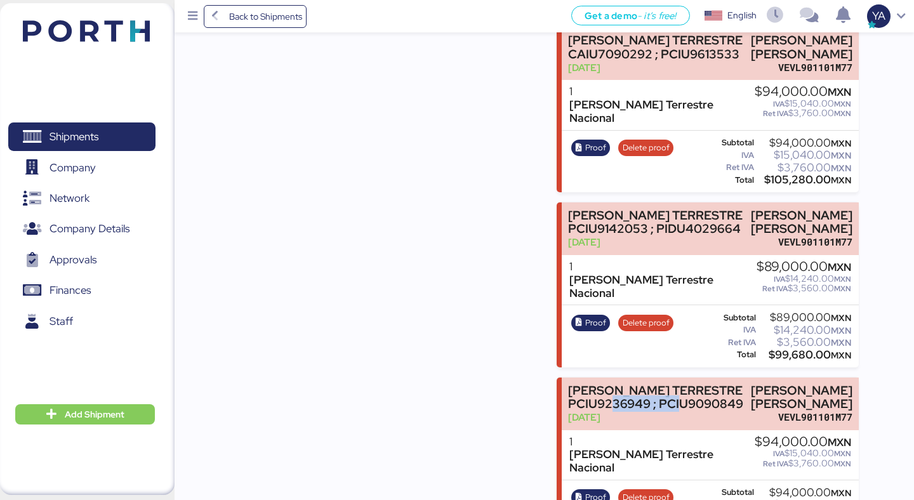
drag, startPoint x: 666, startPoint y: 296, endPoint x: 558, endPoint y: 298, distance: 107.9
click at [558, 378] on div "[PERSON_NAME] TERRESTRE PCIU9236949 ; PCIU9090849 [DATE] [PERSON_NAME] [PERSON_…" at bounding box center [707, 460] width 301 height 165
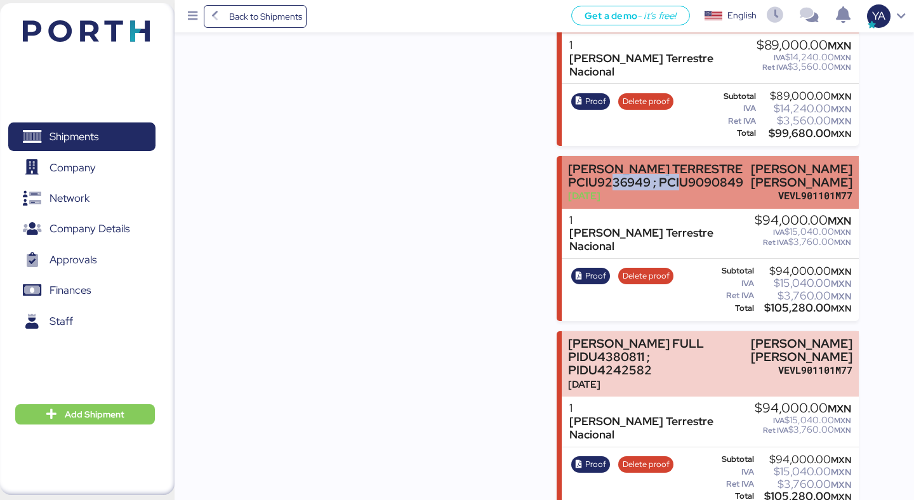
scroll to position [3875, 0]
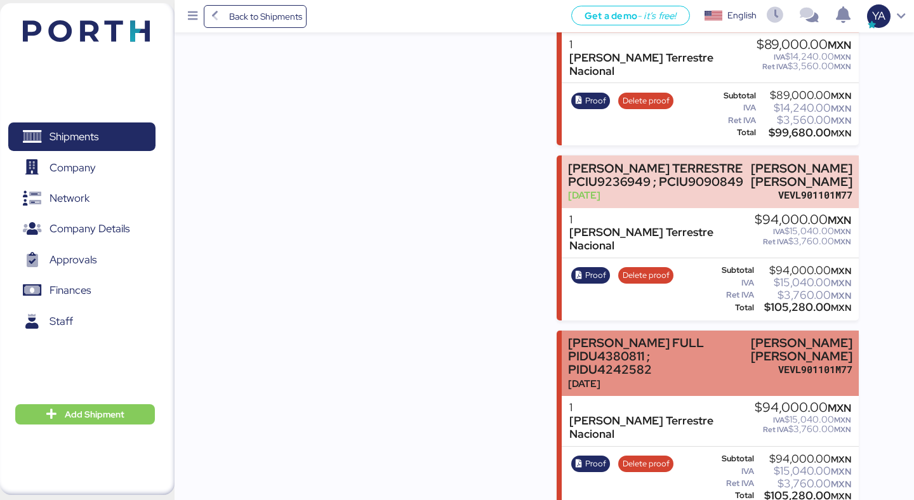
drag, startPoint x: 659, startPoint y: 246, endPoint x: 571, endPoint y: 239, distance: 89.1
click at [571, 336] on div "[PERSON_NAME] FULL PIDU4380811 ; PIDU4242582 [DATE]" at bounding box center [651, 363] width 166 height 54
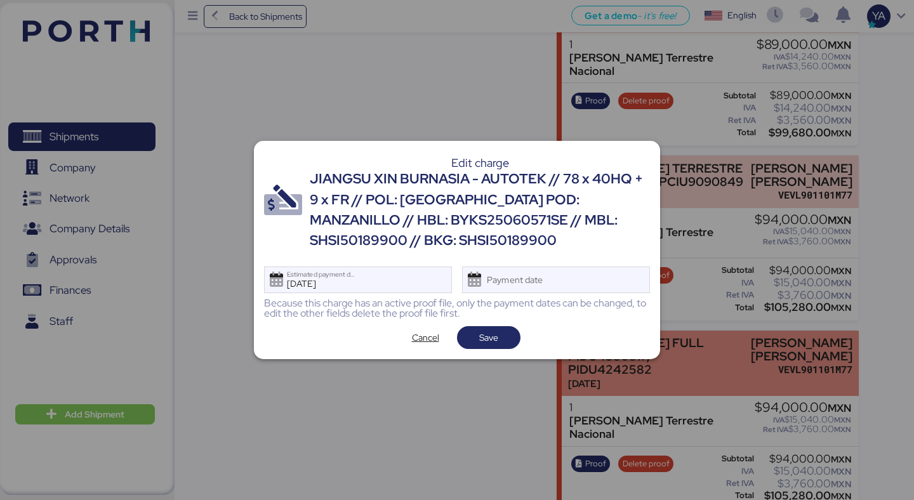
scroll to position [0, 0]
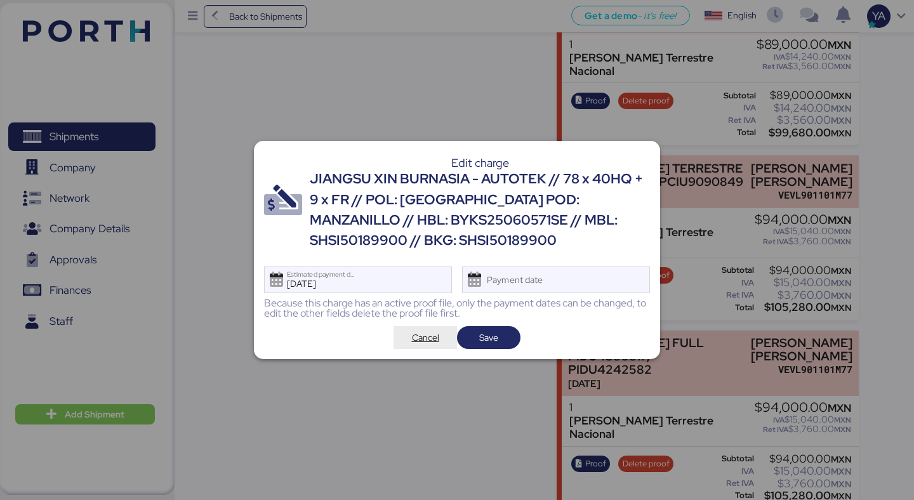
click at [414, 338] on span "Cancel" at bounding box center [425, 337] width 27 height 15
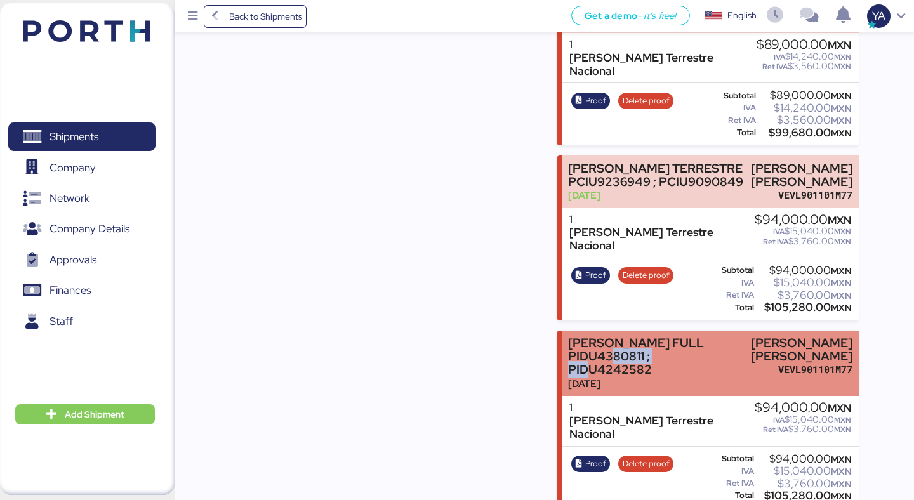
drag, startPoint x: 656, startPoint y: 241, endPoint x: 571, endPoint y: 237, distance: 85.8
click at [571, 336] on div "[PERSON_NAME] FULL PIDU4380811 ; PIDU4242582" at bounding box center [651, 356] width 166 height 40
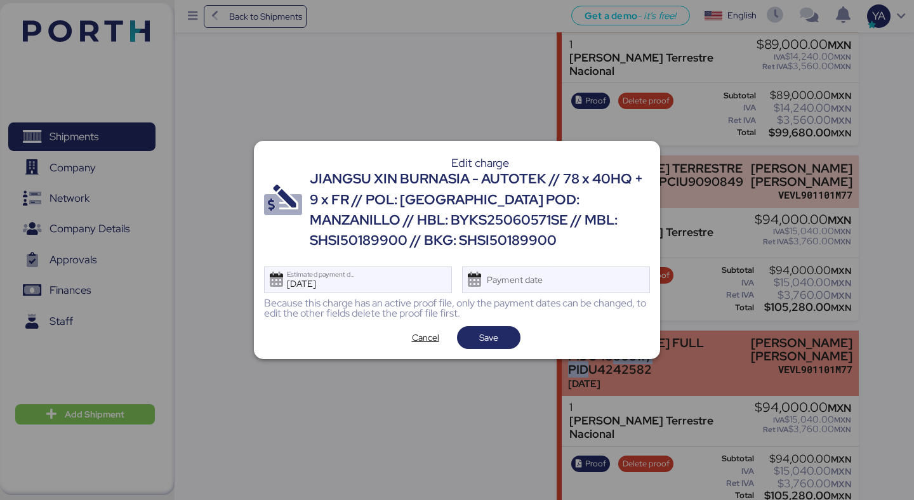
scroll to position [0, 0]
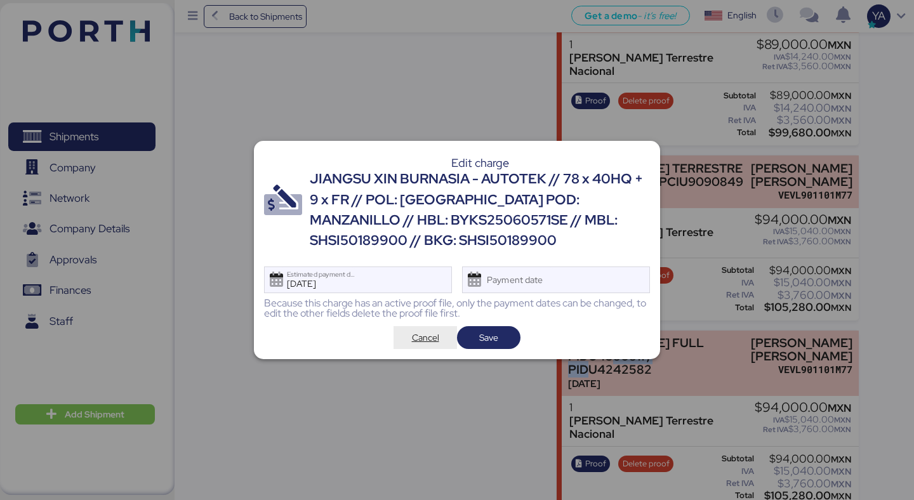
click at [412, 336] on span "Cancel" at bounding box center [425, 337] width 27 height 15
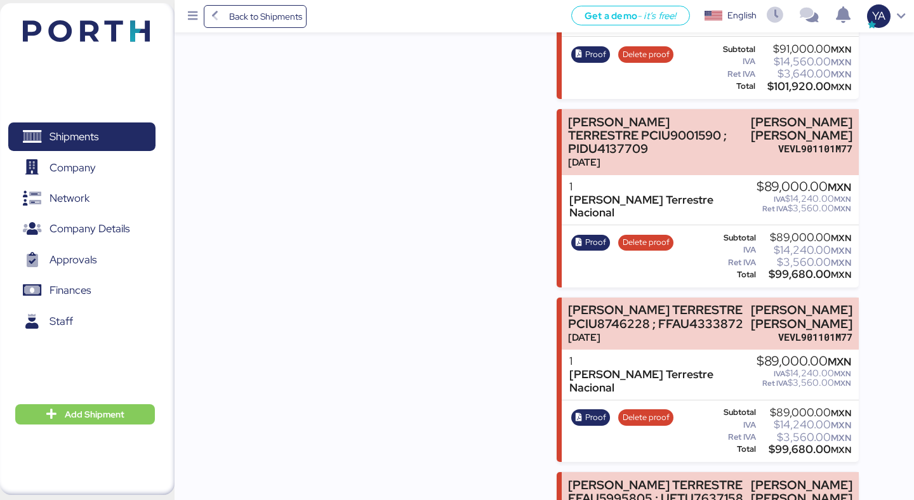
scroll to position [6084, 0]
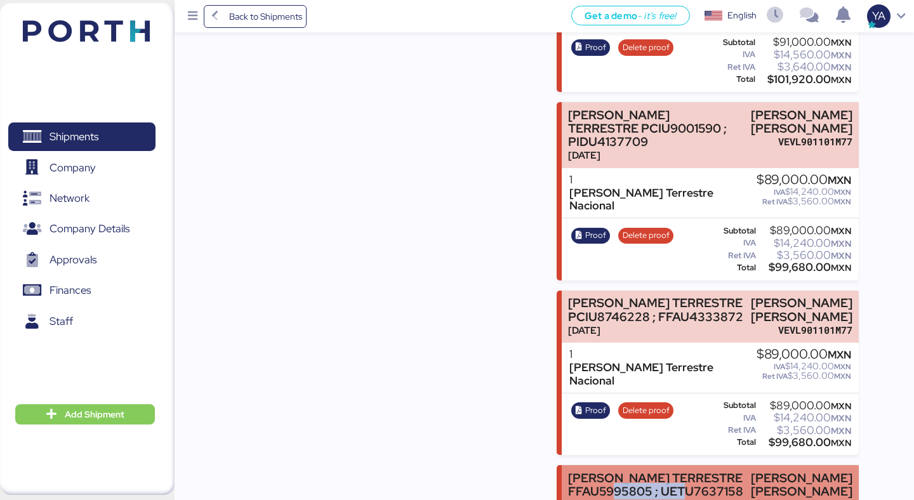
drag, startPoint x: 648, startPoint y: 194, endPoint x: 570, endPoint y: 199, distance: 78.2
click at [570, 472] on div "[PERSON_NAME] TERRESTRE FFAU5995805 ; UETU7637158" at bounding box center [656, 485] width 176 height 27
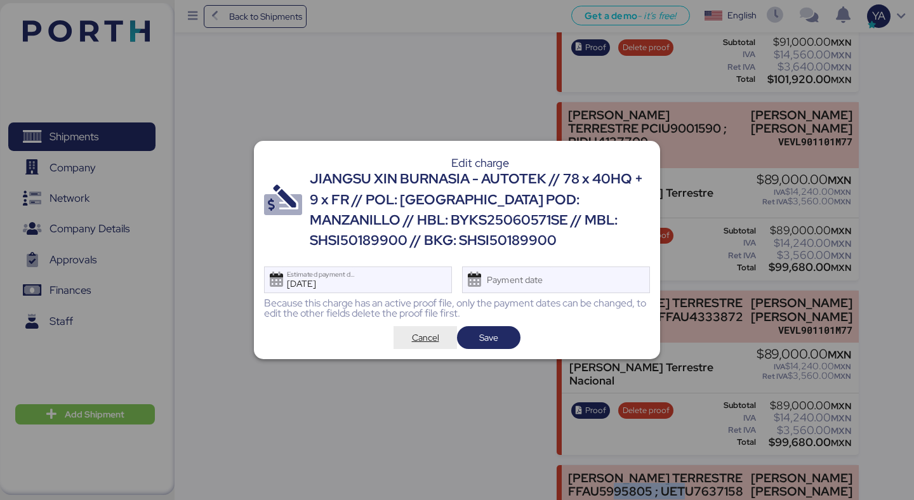
click at [416, 336] on span "Cancel" at bounding box center [425, 337] width 27 height 15
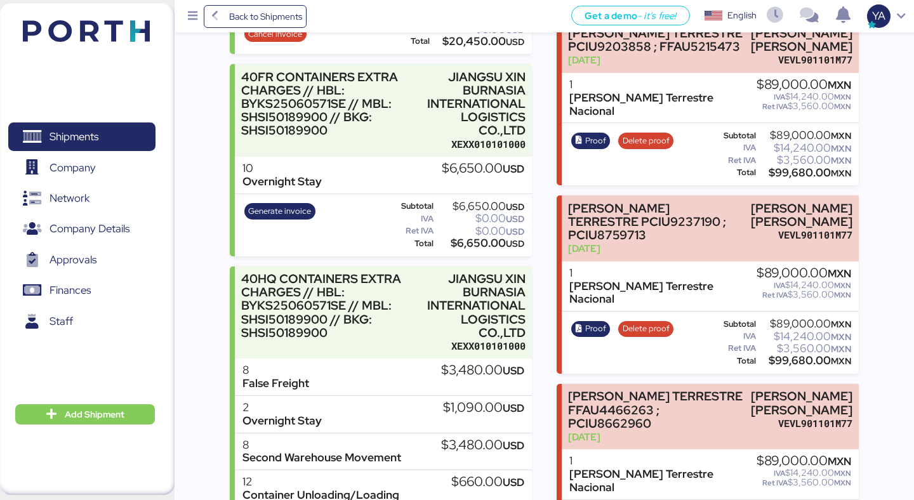
scroll to position [742, 0]
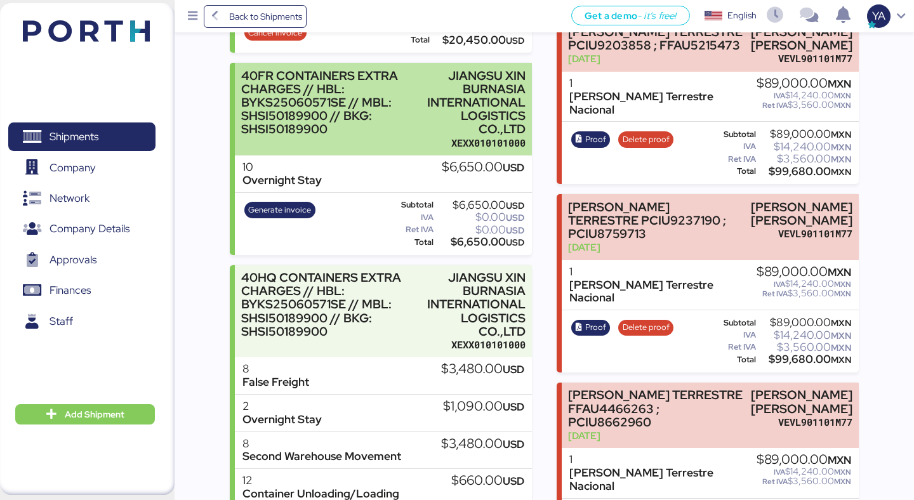
click at [468, 93] on div "JIANGSU XIN BURNASIA INTERNATIONAL LOGISTICS CO.,LTD" at bounding box center [475, 102] width 100 height 67
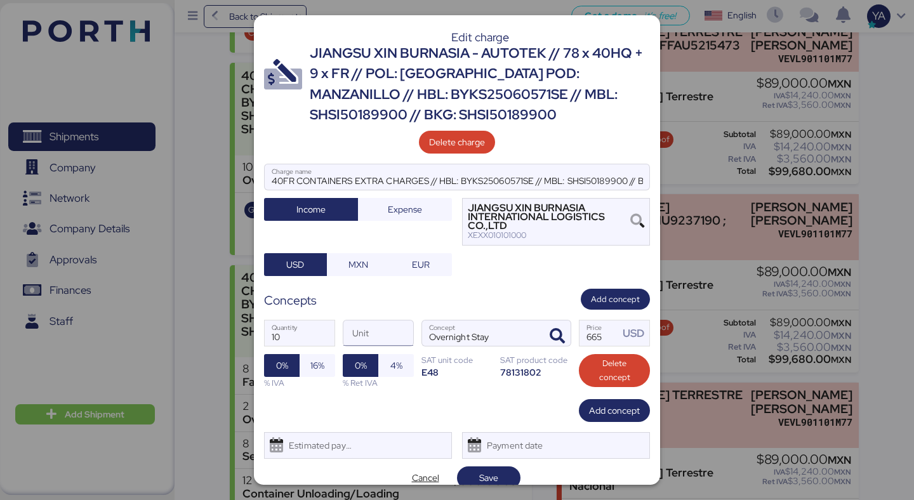
scroll to position [15, 0]
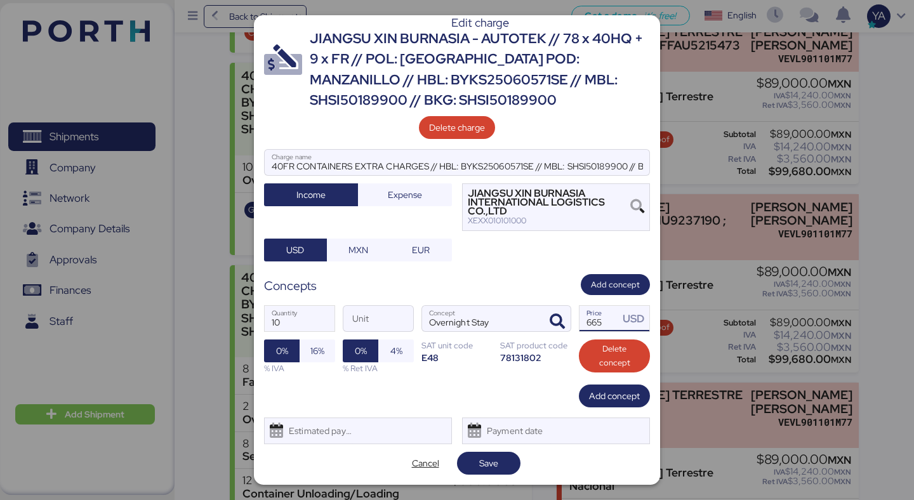
click at [594, 322] on input "665" at bounding box center [598, 318] width 39 height 25
click at [606, 322] on input "65" at bounding box center [598, 318] width 39 height 25
click at [534, 276] on div "Concepts Add concept" at bounding box center [457, 284] width 386 height 21
click at [597, 319] on input "615" at bounding box center [598, 318] width 39 height 25
type input "635"
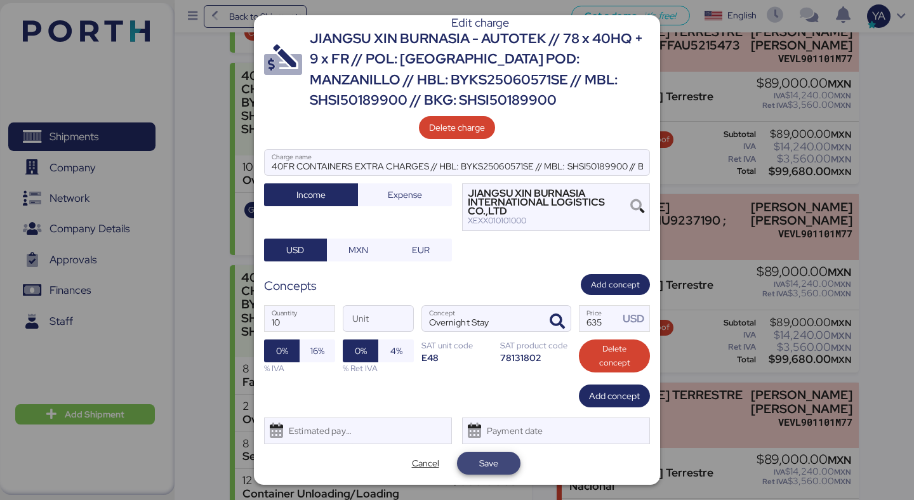
click at [480, 470] on span "Save" at bounding box center [488, 463] width 19 height 15
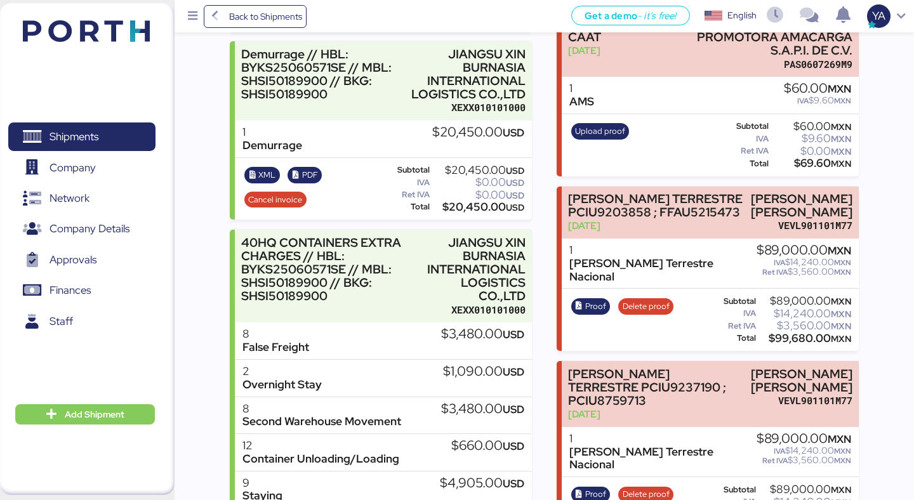
scroll to position [529, 0]
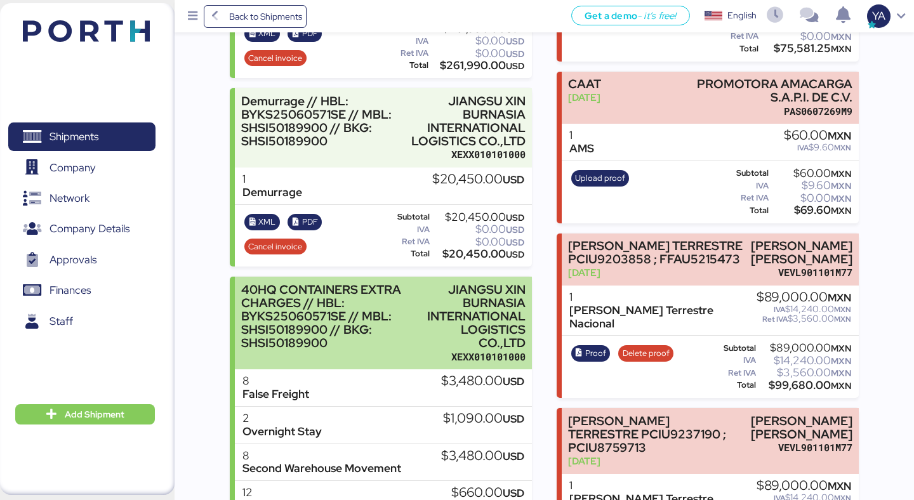
click at [499, 295] on div "JIANGSU XIN BURNASIA INTERNATIONAL LOGISTICS CO.,LTD" at bounding box center [475, 316] width 100 height 67
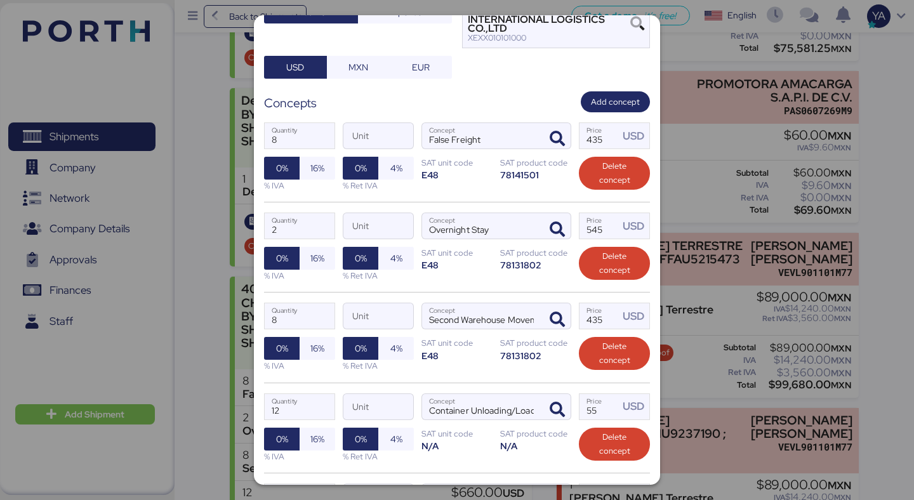
scroll to position [376, 0]
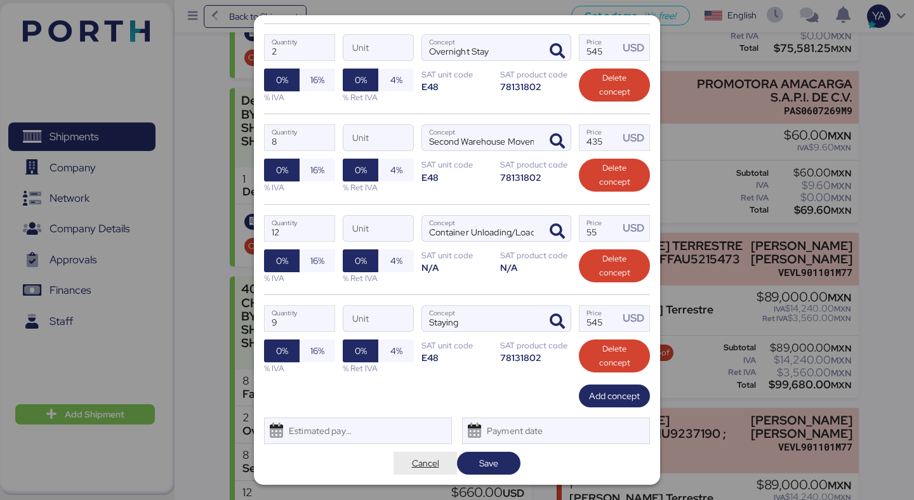
click at [429, 468] on span "Cancel" at bounding box center [425, 463] width 27 height 15
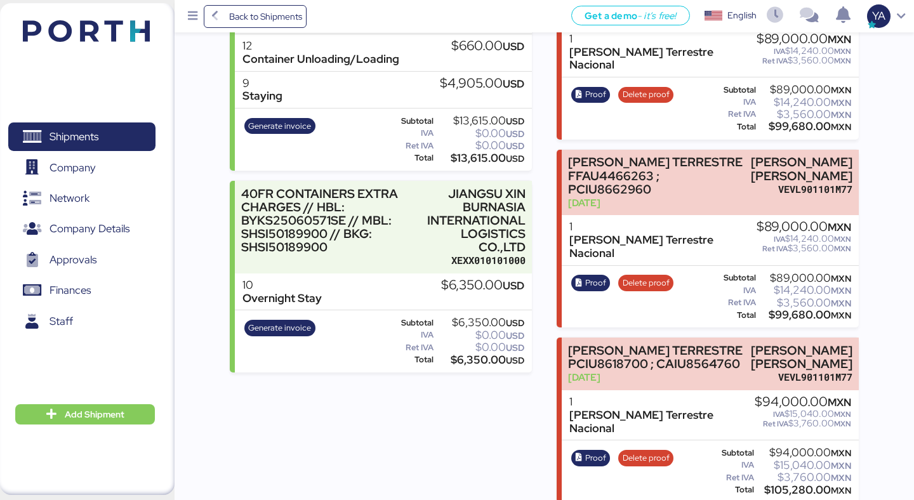
scroll to position [973, 0]
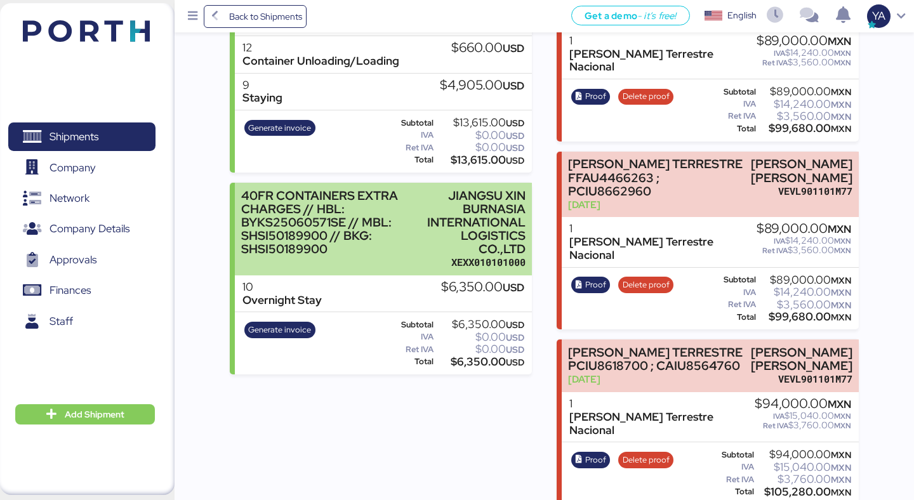
click at [461, 189] on div "JIANGSU XIN BURNASIA INTERNATIONAL LOGISTICS CO.,LTD" at bounding box center [475, 222] width 100 height 67
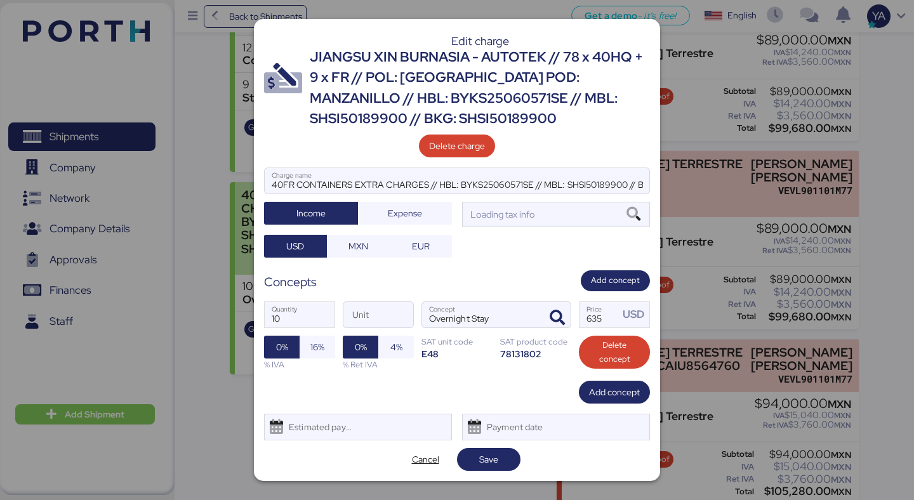
scroll to position [0, 0]
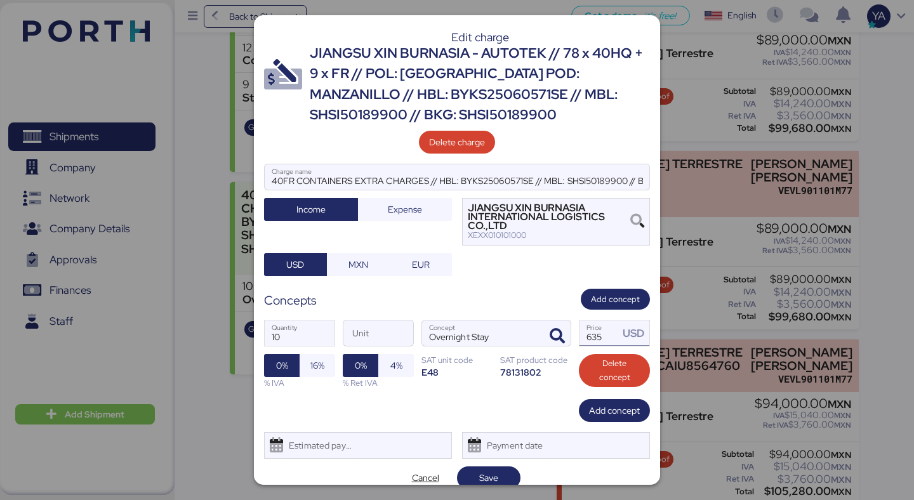
click at [602, 334] on input "635" at bounding box center [598, 332] width 39 height 25
type input "665"
click at [480, 478] on span "Save" at bounding box center [488, 477] width 19 height 15
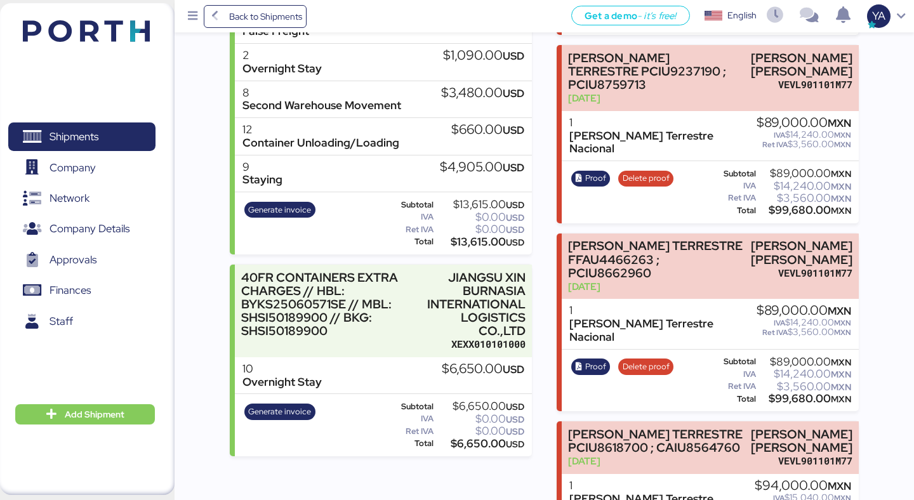
scroll to position [906, 0]
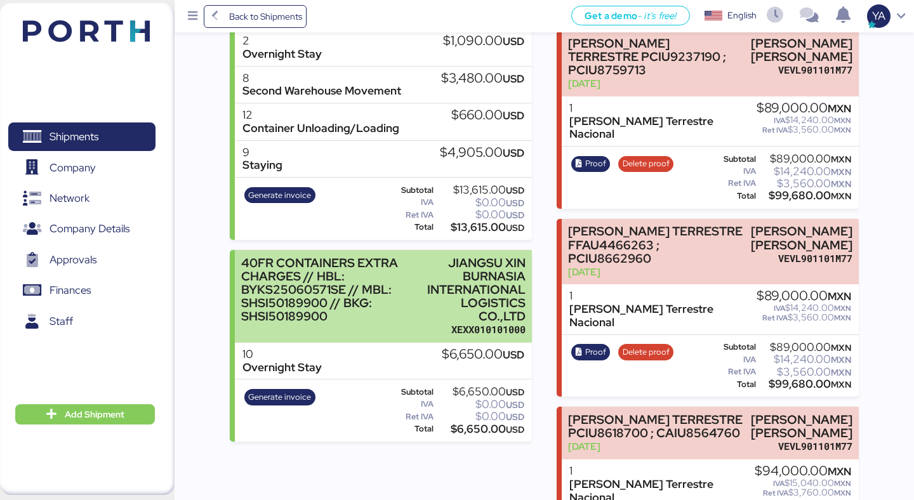
click at [475, 263] on div "JIANGSU XIN BURNASIA INTERNATIONAL LOGISTICS CO.,LTD" at bounding box center [475, 289] width 100 height 67
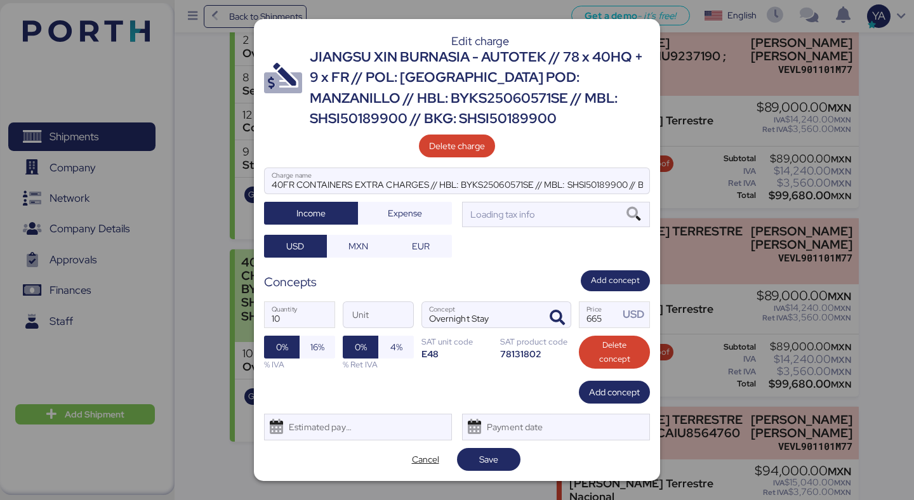
scroll to position [0, 0]
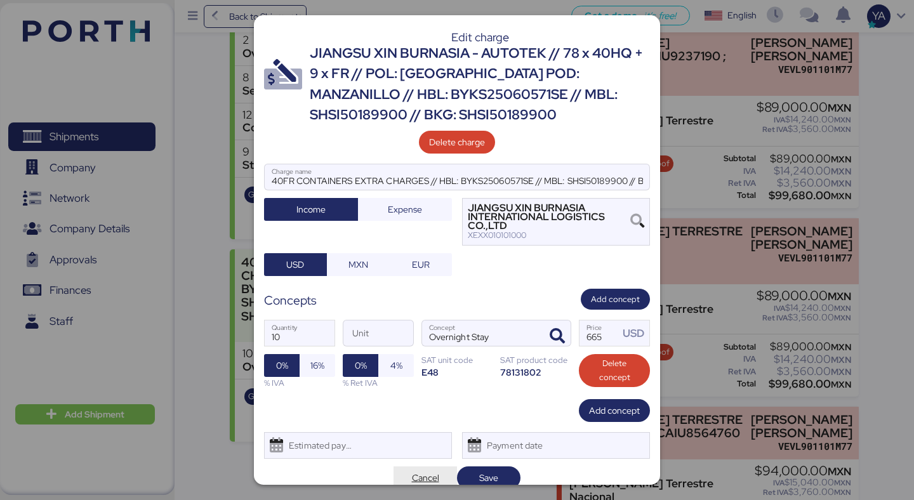
click at [428, 479] on span "Cancel" at bounding box center [425, 477] width 27 height 15
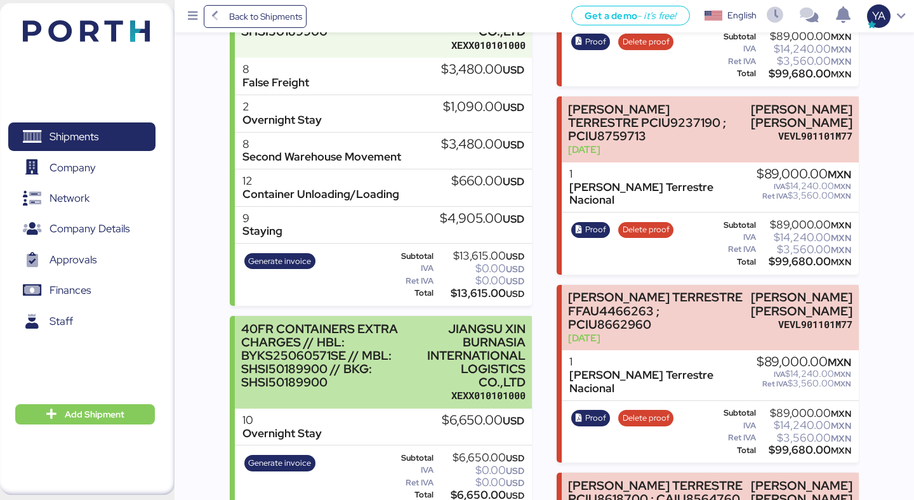
scroll to position [862, 0]
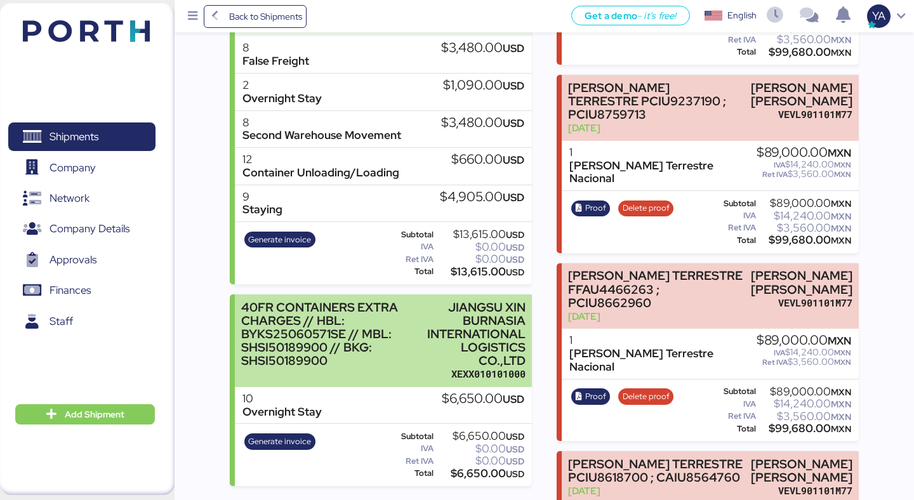
click at [470, 332] on div "JIANGSU XIN BURNASIA INTERNATIONAL LOGISTICS CO.,LTD" at bounding box center [475, 334] width 100 height 67
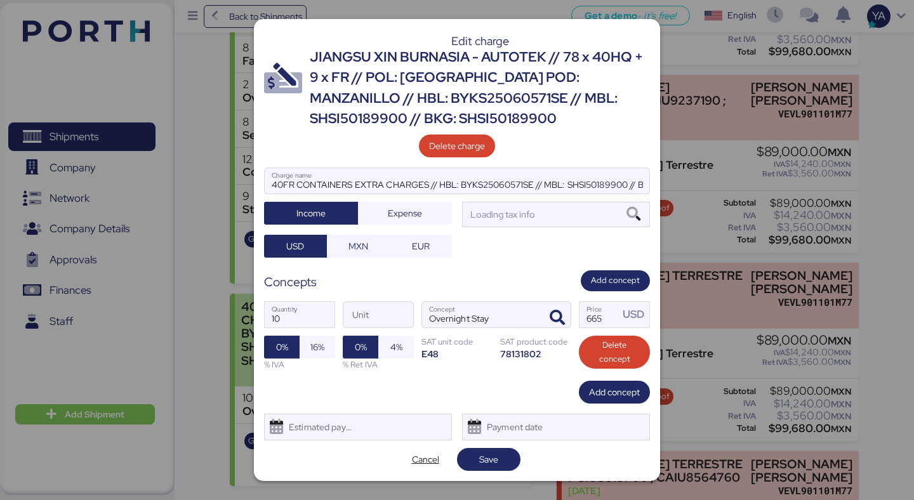
scroll to position [0, 0]
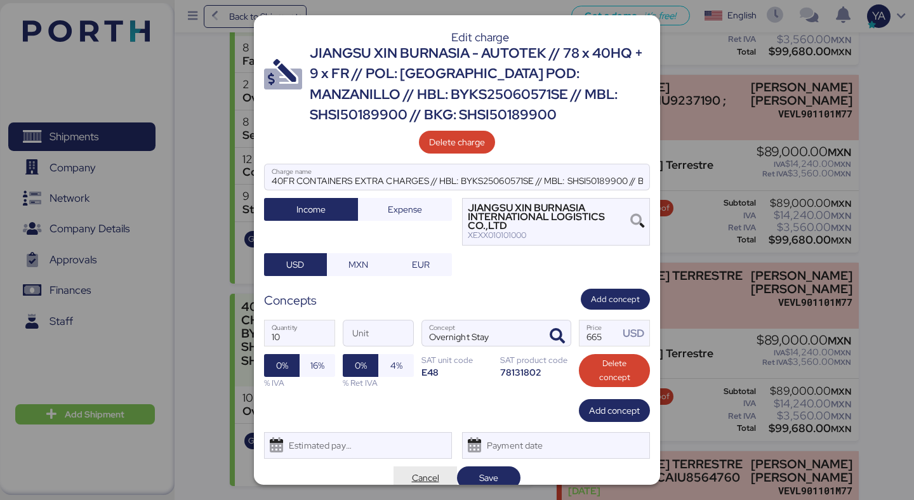
click at [435, 470] on span "Cancel" at bounding box center [425, 477] width 27 height 15
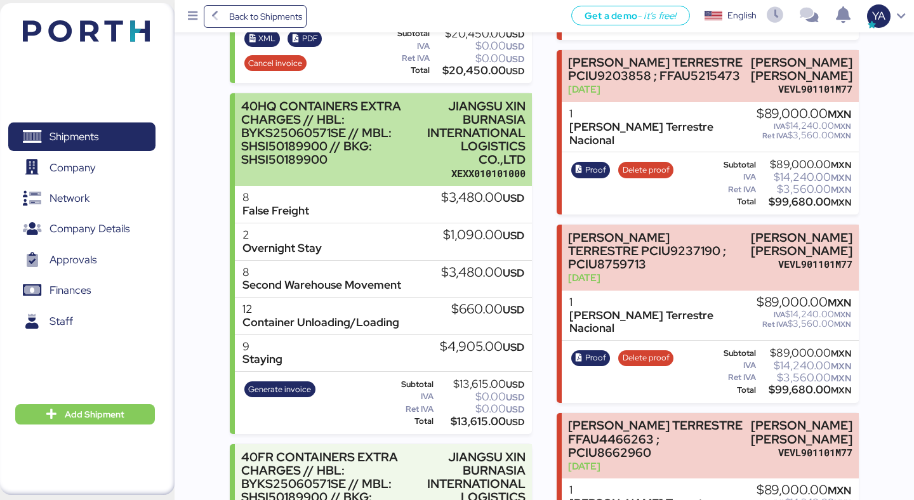
scroll to position [680, 0]
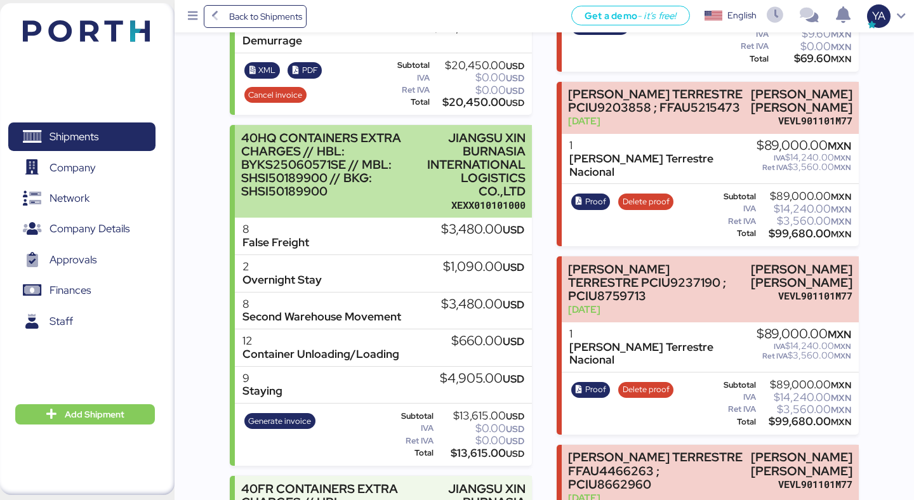
click at [428, 163] on div "JIANGSU XIN BURNASIA INTERNATIONAL LOGISTICS CO.,LTD" at bounding box center [475, 164] width 100 height 67
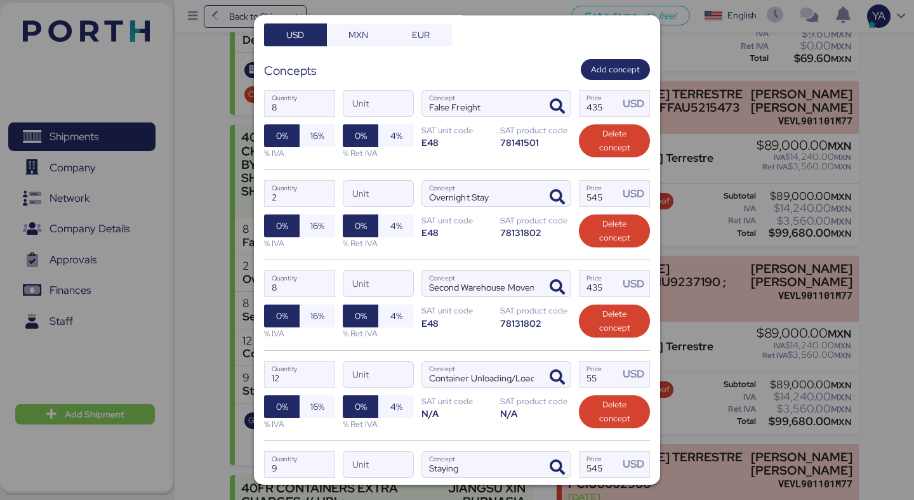
scroll to position [220, 0]
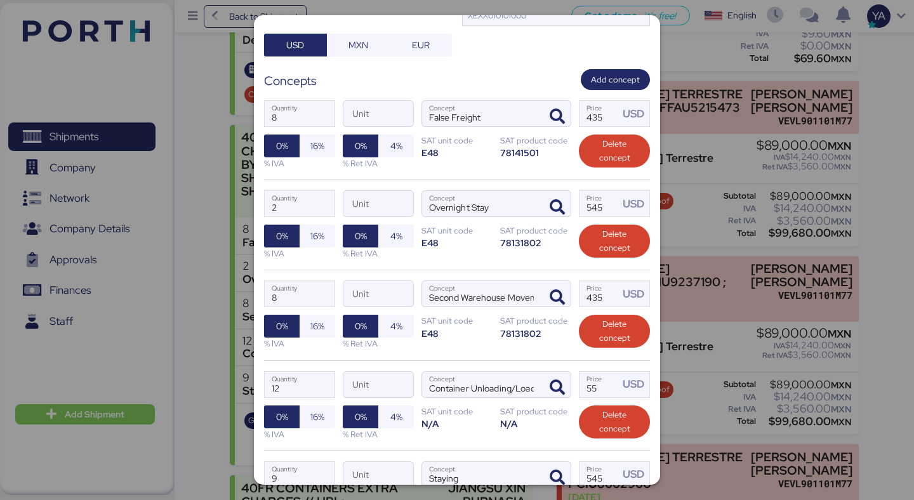
click at [536, 339] on div "78131802" at bounding box center [535, 333] width 71 height 12
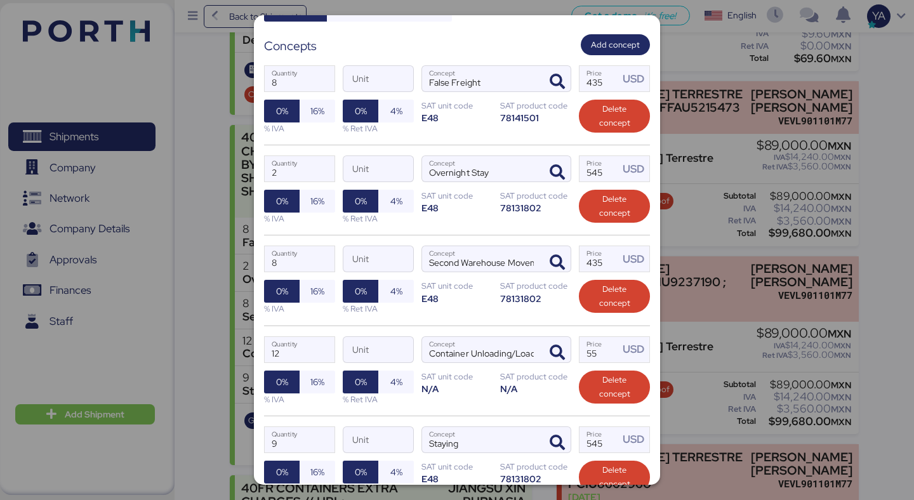
scroll to position [250, 0]
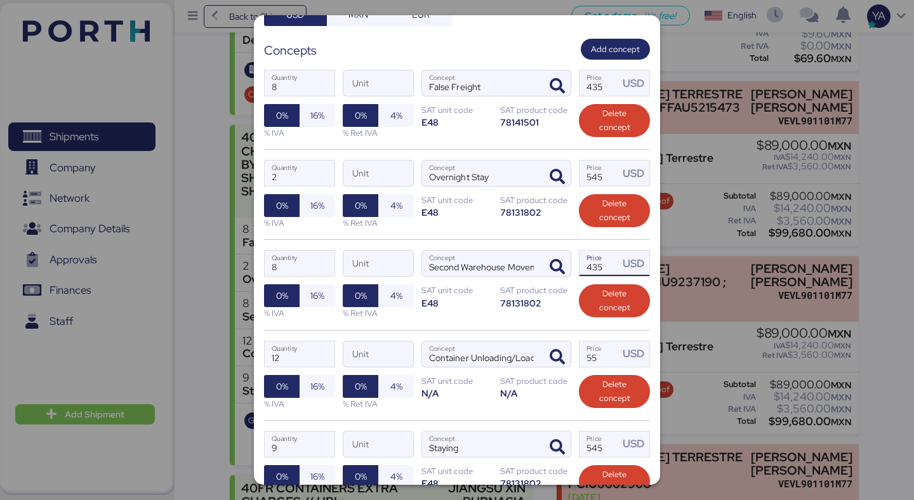
click at [603, 272] on input "435" at bounding box center [598, 263] width 39 height 25
click at [599, 270] on input "435" at bounding box center [598, 263] width 39 height 25
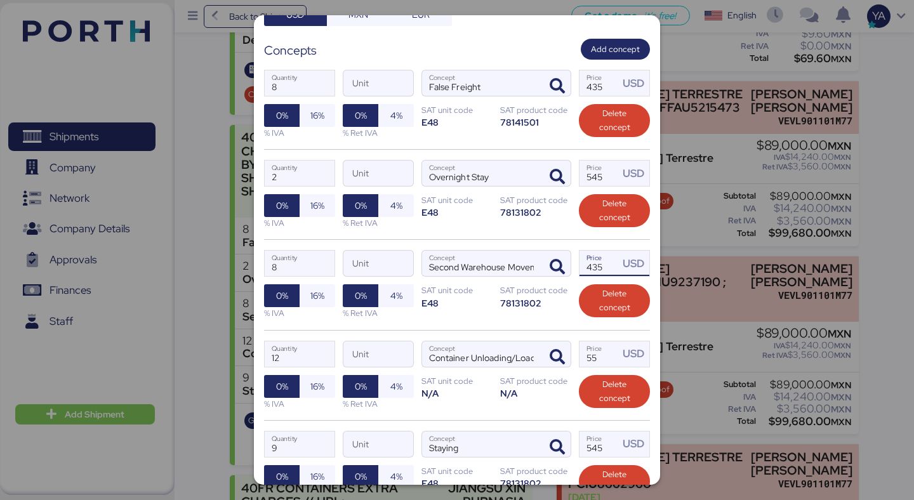
click at [599, 270] on input "435" at bounding box center [598, 263] width 39 height 25
click at [600, 270] on input "435" at bounding box center [598, 263] width 39 height 25
click at [596, 86] on input "435" at bounding box center [598, 82] width 39 height 25
click at [607, 85] on input "395" at bounding box center [598, 82] width 39 height 25
type input "390"
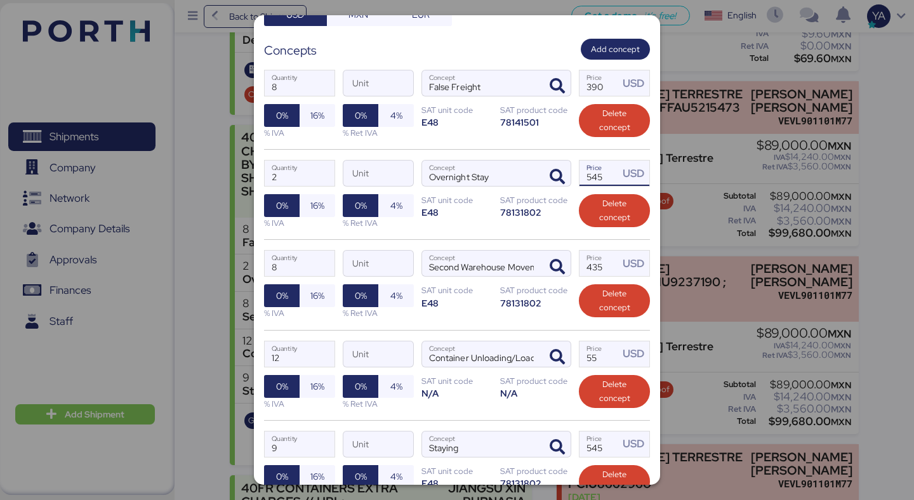
click at [594, 170] on input "545" at bounding box center [598, 173] width 39 height 25
click at [604, 261] on input "435" at bounding box center [598, 263] width 39 height 25
click at [599, 265] on input "435" at bounding box center [598, 263] width 39 height 25
type input "390"
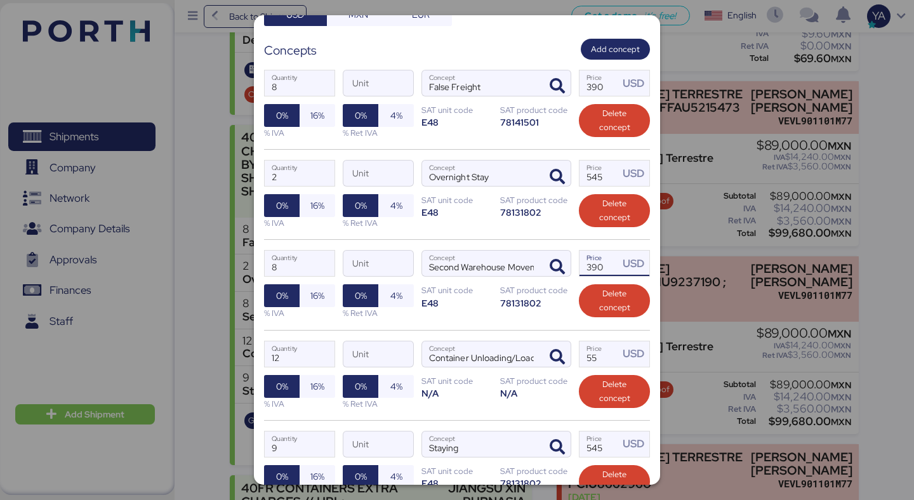
click at [534, 313] on div "8 Quantity Unit Second Warehouse Movement Concept 390 Price USD 0% 16% % IVA 0%…" at bounding box center [457, 284] width 386 height 90
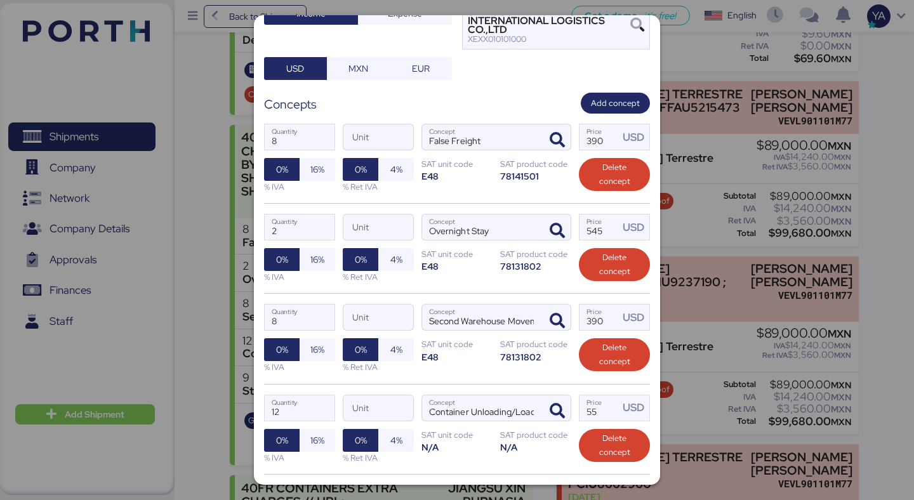
scroll to position [195, 0]
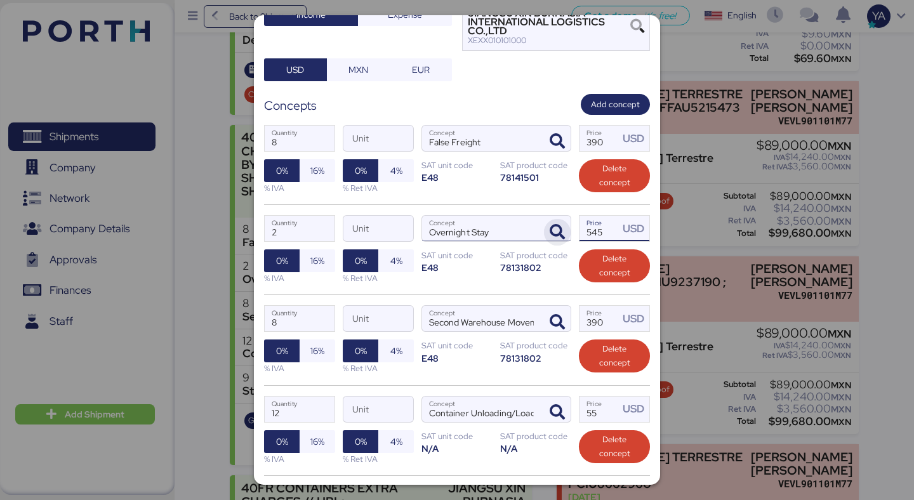
drag, startPoint x: 603, startPoint y: 234, endPoint x: 558, endPoint y: 233, distance: 44.4
click at [558, 233] on div "2 Quantity Unit Overnight Stay Concept 545 Price USD 0% 16% % IVA 0% 4% % Ret I…" at bounding box center [457, 249] width 386 height 90
type input "495"
click at [531, 293] on div "2 Quantity Unit Overnight Stay Concept 495 Price USD 0% 16% % IVA 0% 4% % Ret I…" at bounding box center [457, 249] width 386 height 90
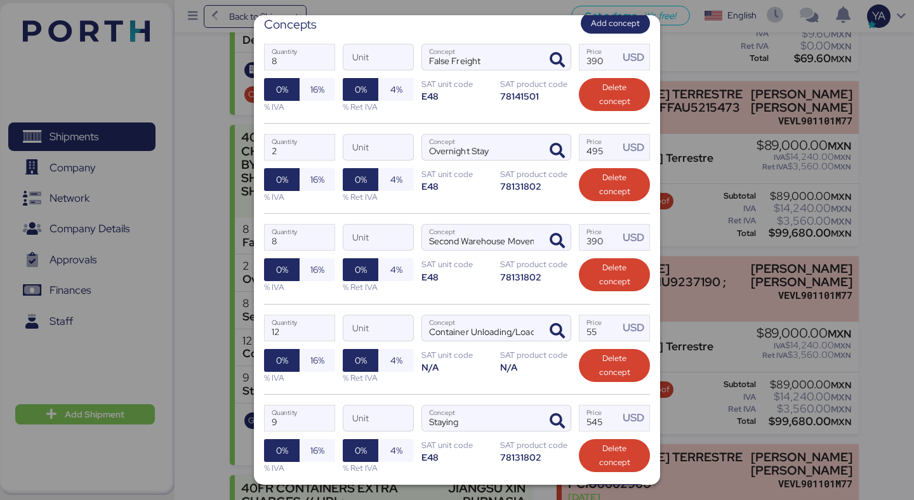
scroll to position [263, 0]
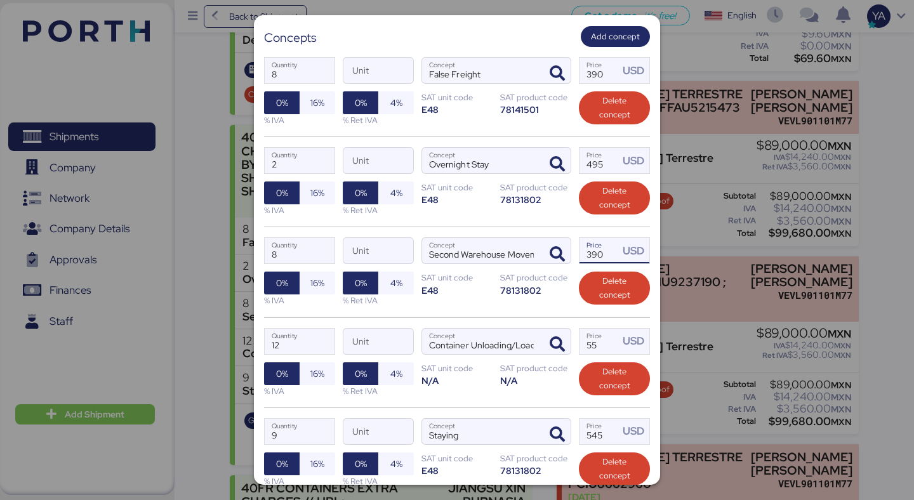
click at [606, 253] on input "390" at bounding box center [598, 250] width 39 height 25
type input "335"
click at [499, 294] on div "8 Quantity Unit Second Warehouse Movement Concept 335 Price USD 0% 16% % IVA 0%…" at bounding box center [457, 272] width 386 height 90
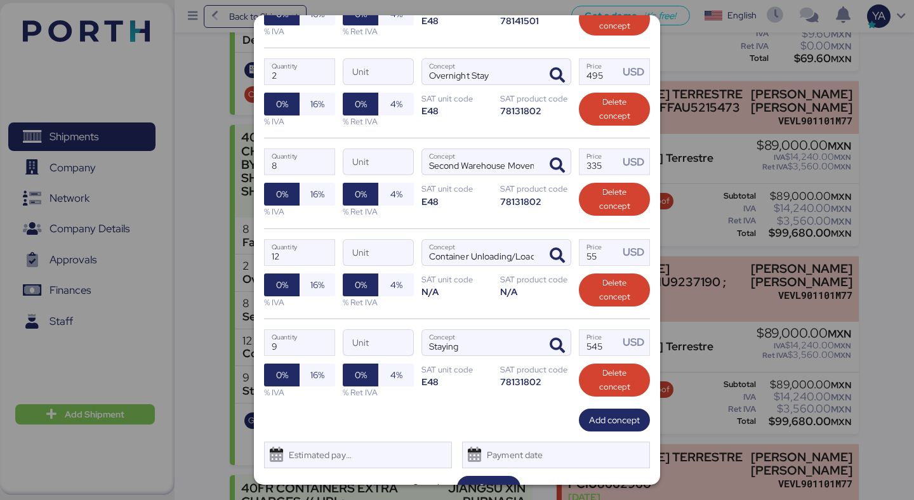
scroll to position [350, 0]
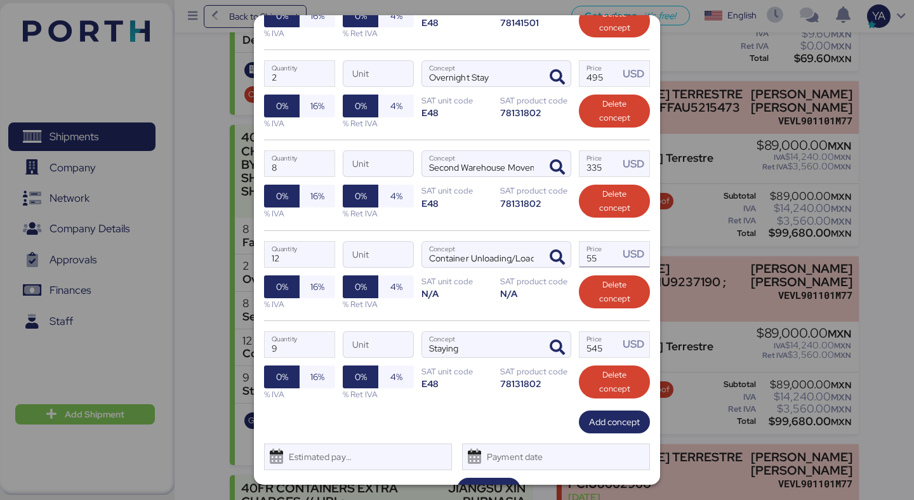
click at [607, 258] on input "55" at bounding box center [598, 254] width 39 height 25
type input "5"
type input "45"
click at [529, 223] on div "8 Quantity Unit Second Warehouse Movement Concept 335 Price USD 0% 16% % IVA 0%…" at bounding box center [457, 185] width 386 height 90
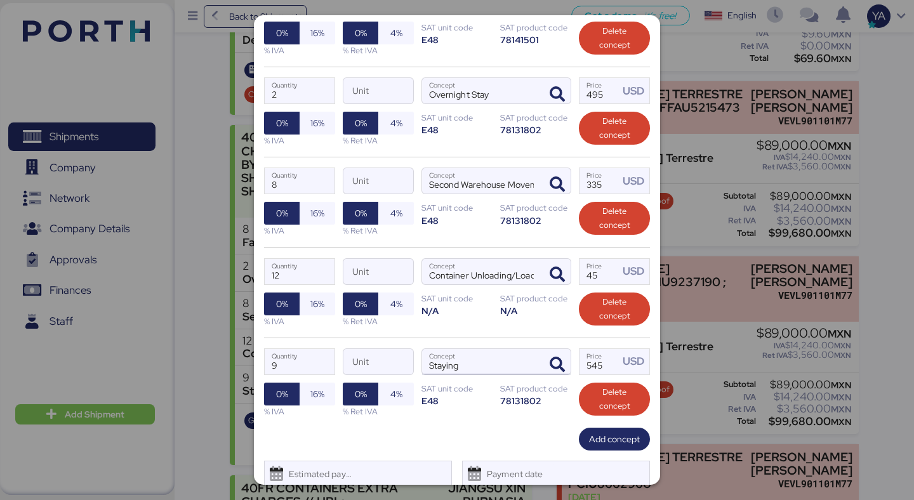
scroll to position [317, 0]
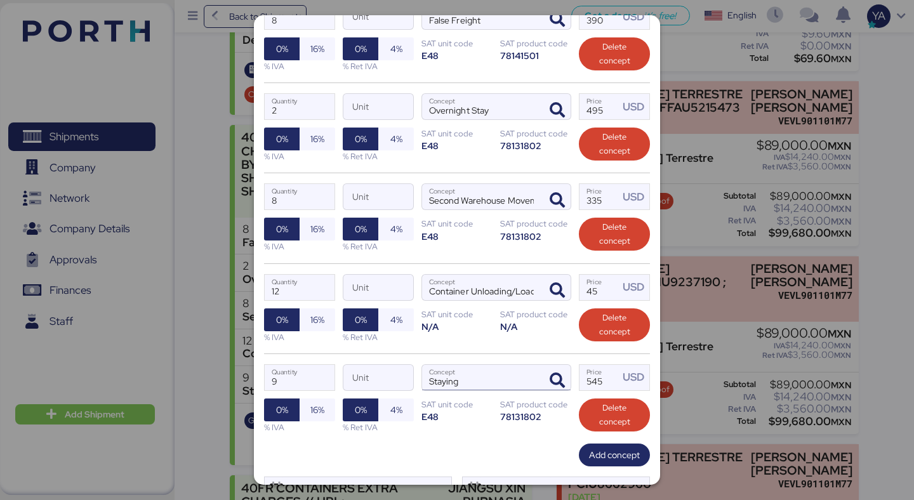
click at [487, 345] on div "12 Quantity Unit Container Unloading/Loading Concept 45 Price USD 0% 16% % IVA …" at bounding box center [457, 308] width 386 height 90
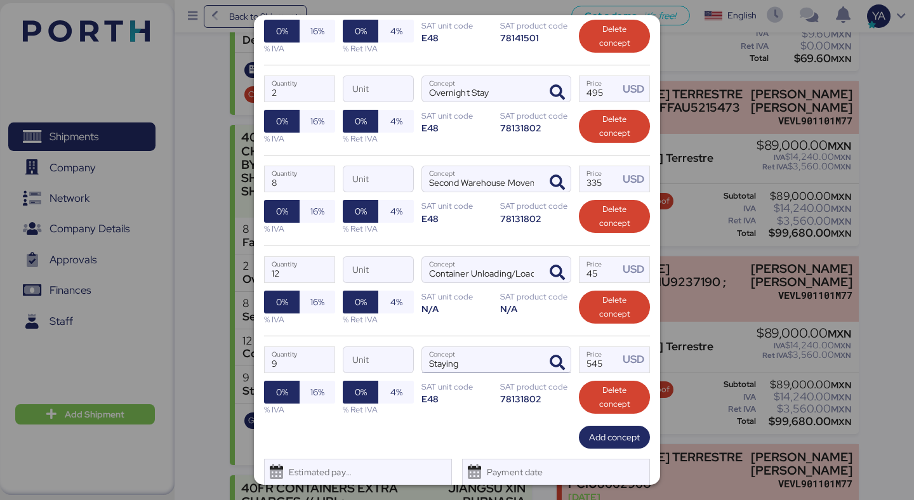
scroll to position [332, 0]
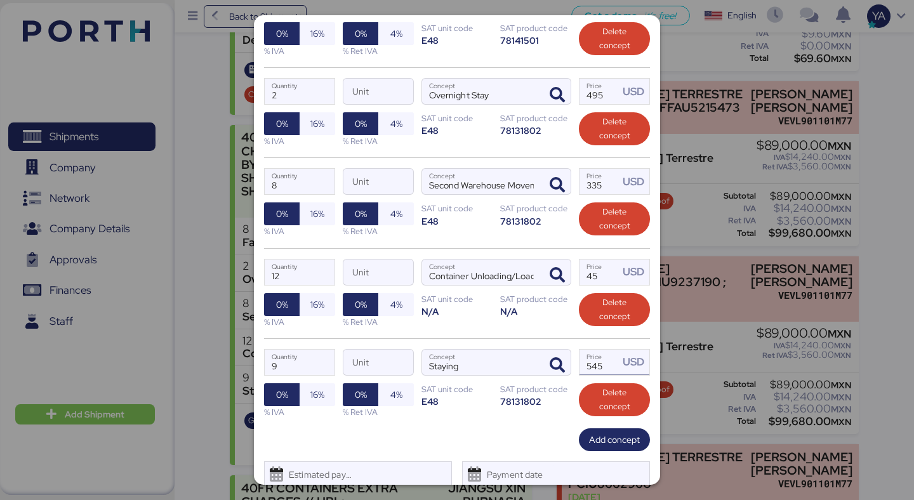
click at [593, 367] on input "545" at bounding box center [598, 362] width 39 height 25
type input "552"
click at [603, 364] on input "552" at bounding box center [598, 362] width 39 height 25
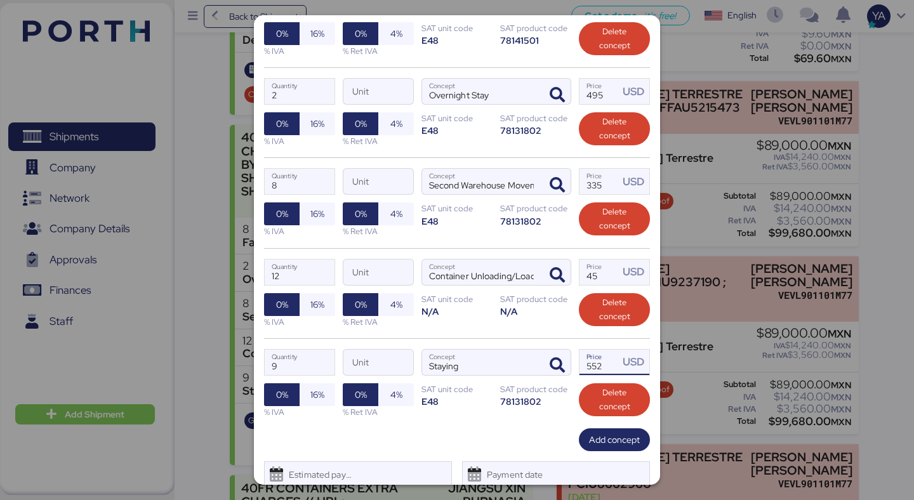
click at [603, 364] on input "552" at bounding box center [598, 362] width 39 height 25
type input "0"
click at [510, 327] on div "12 Quantity Unit Container Unloading/Loading Concept 45 Price USD 0% 16% % IVA …" at bounding box center [457, 293] width 386 height 90
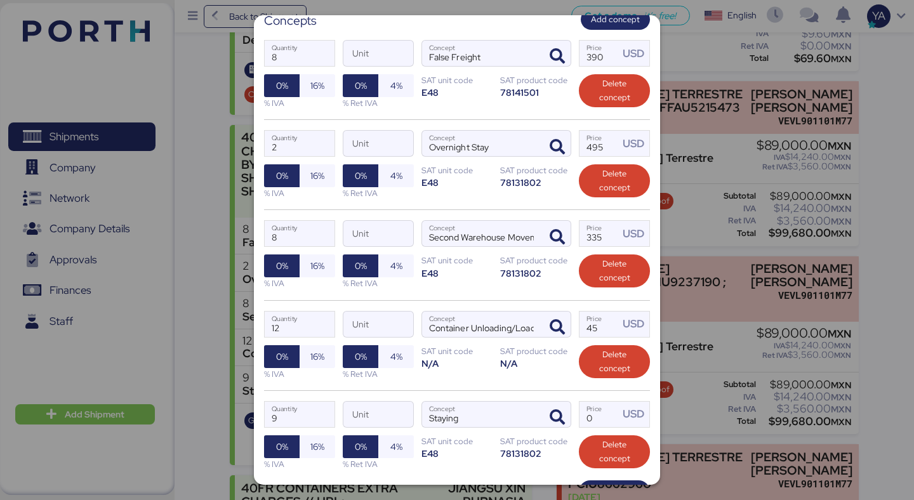
scroll to position [276, 0]
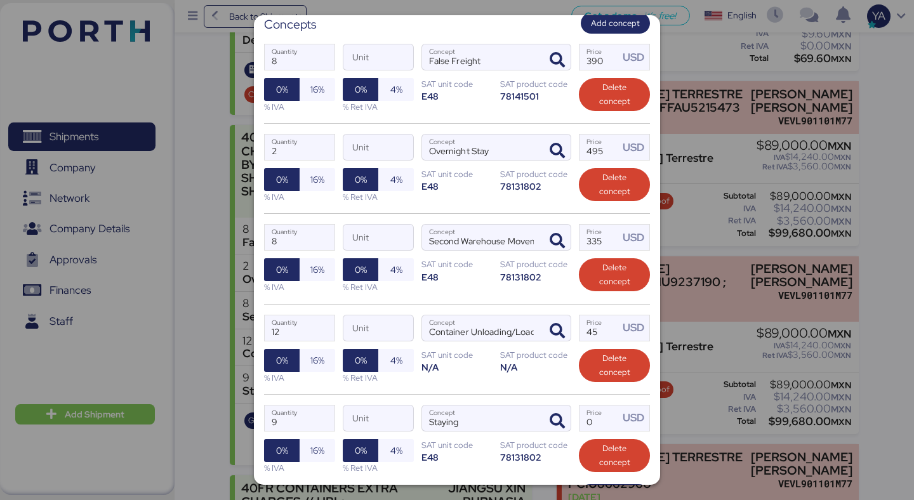
click at [509, 359] on div "SAT product code" at bounding box center [535, 355] width 71 height 12
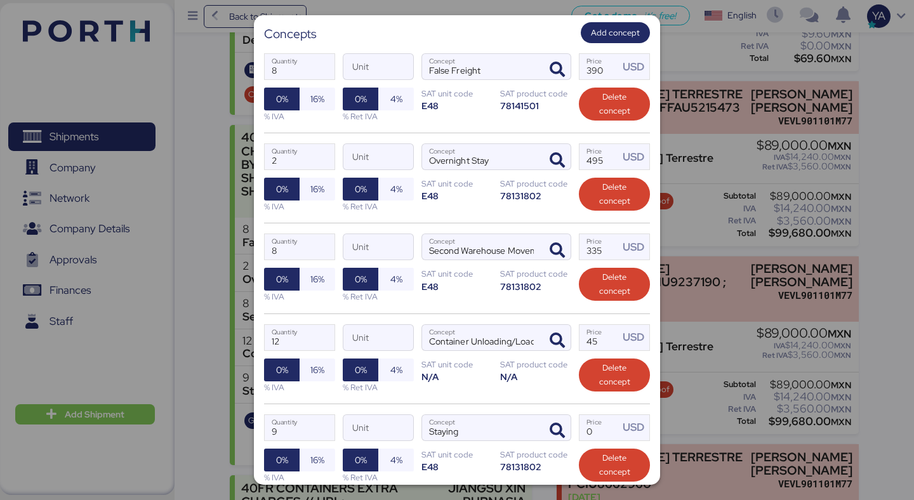
scroll to position [277, 0]
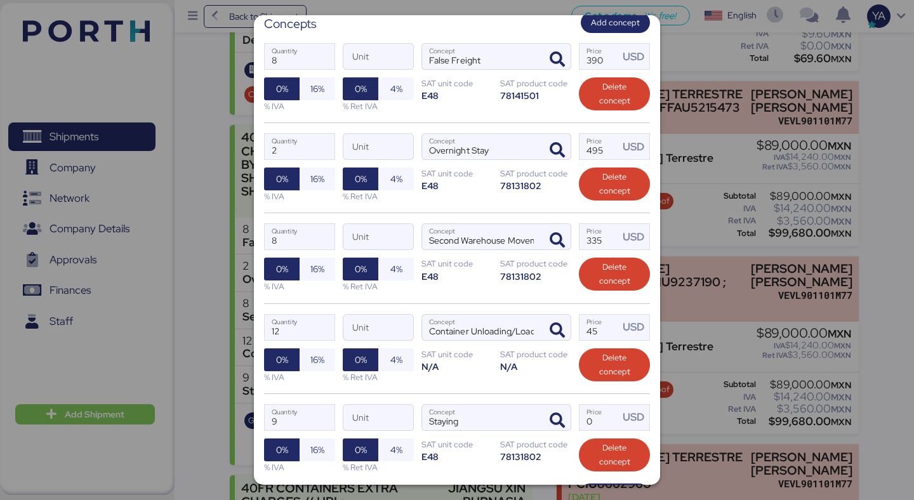
click at [506, 385] on div "12 Quantity Unit Container Unloading/Loading Concept 45 Price USD 0% 16% % IVA …" at bounding box center [457, 348] width 386 height 90
click at [506, 374] on div "12 Quantity Unit Container Unloading/Loading Concept 45 Price USD 0% 16% % IVA …" at bounding box center [457, 348] width 386 height 90
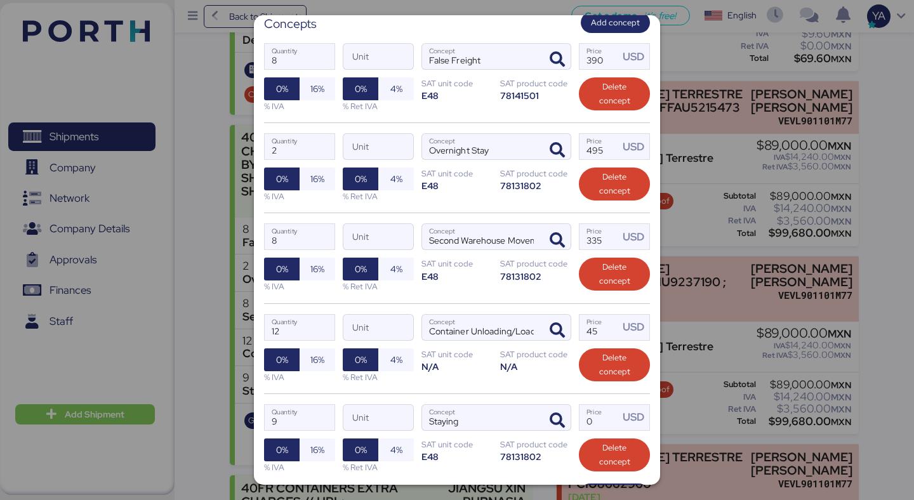
click at [506, 374] on div "12 Quantity Unit Container Unloading/Loading Concept 45 Price USD 0% 16% % IVA …" at bounding box center [457, 348] width 386 height 90
click at [496, 391] on div "12 Quantity Unit Container Unloading/Loading Concept 45 Price USD 0% 16% % IVA …" at bounding box center [457, 348] width 386 height 90
click at [597, 411] on input "Price USD" at bounding box center [598, 417] width 39 height 25
click at [527, 392] on div "12 Quantity Unit Container Unloading/Loading Concept 45 Price USD 0% 16% % IVA …" at bounding box center [457, 348] width 386 height 90
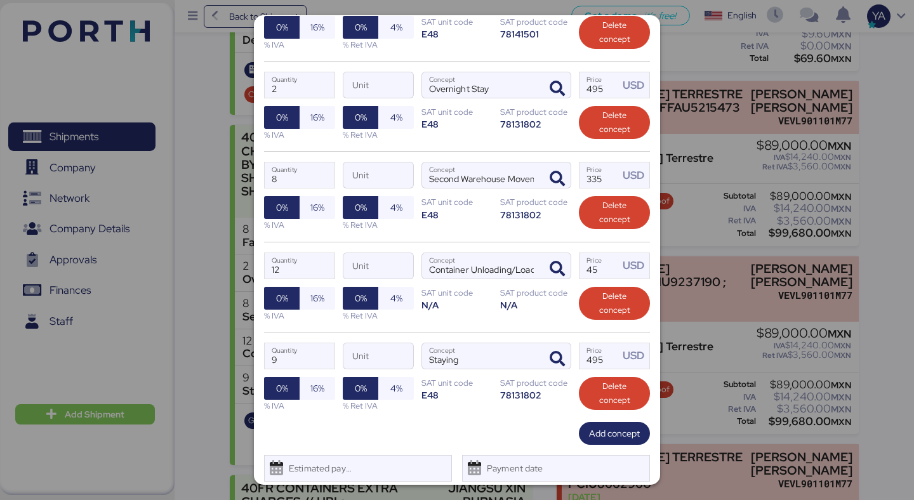
scroll to position [336, 0]
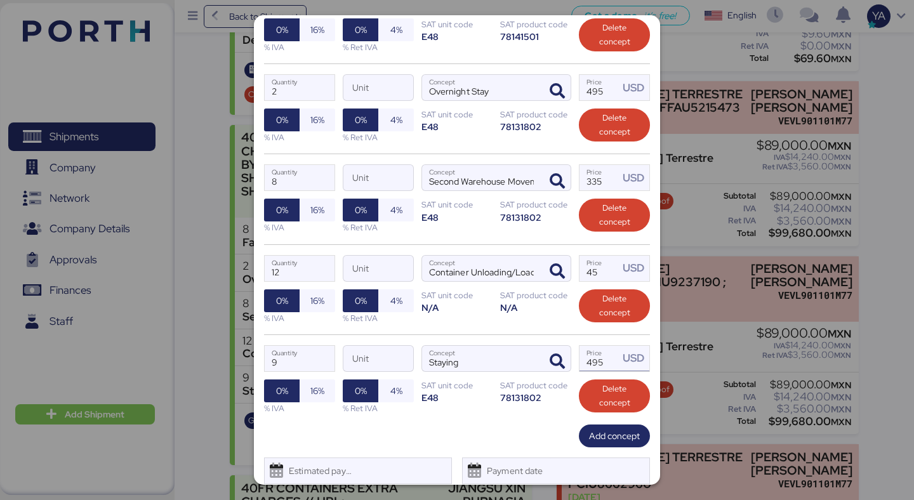
click at [591, 365] on input "495" at bounding box center [598, 358] width 39 height 25
click at [539, 251] on div "12 Quantity Unit Container Unloading/Loading Concept 45 Price USD 0% 16% % IVA …" at bounding box center [457, 289] width 386 height 90
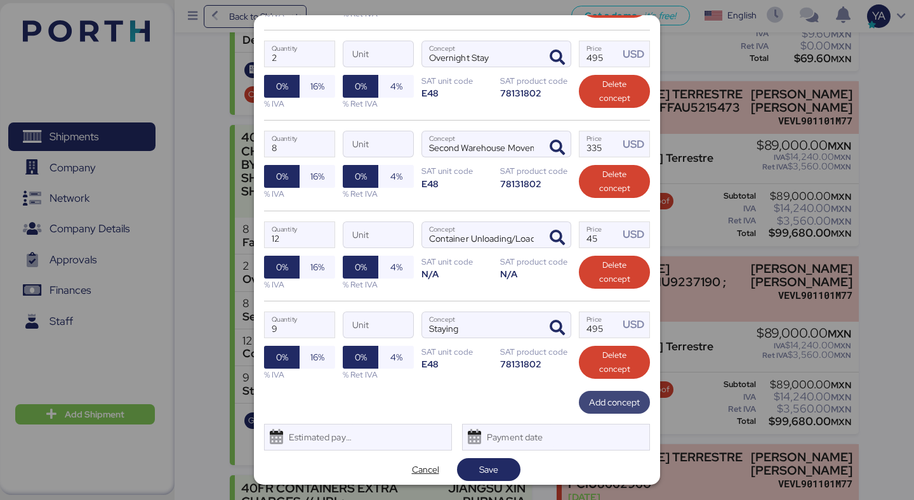
scroll to position [370, 0]
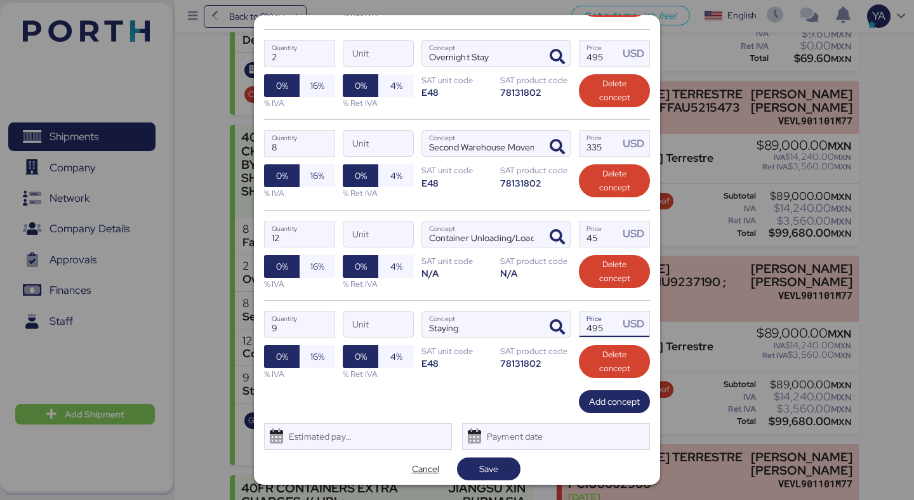
click at [606, 331] on input "495" at bounding box center [598, 324] width 39 height 25
type input "4"
type input "390"
click at [484, 391] on div "Add concept" at bounding box center [457, 401] width 386 height 23
click at [483, 468] on span "Save" at bounding box center [488, 468] width 19 height 15
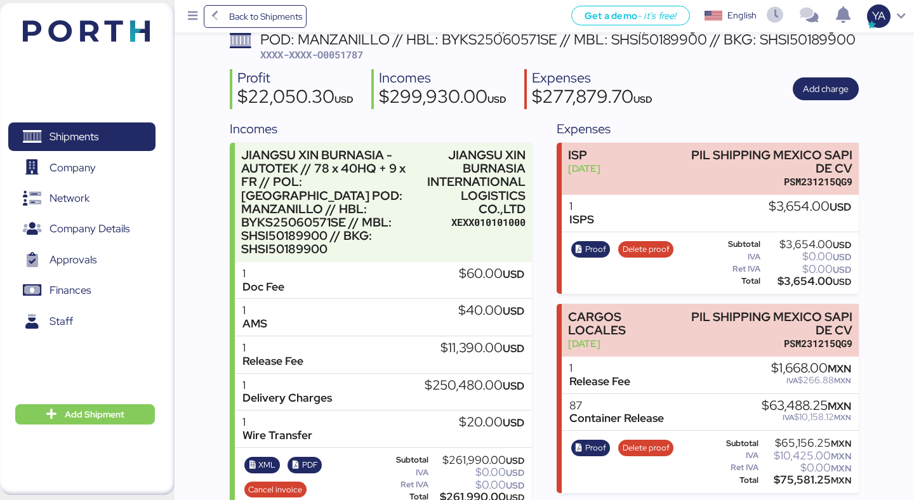
scroll to position [120, 0]
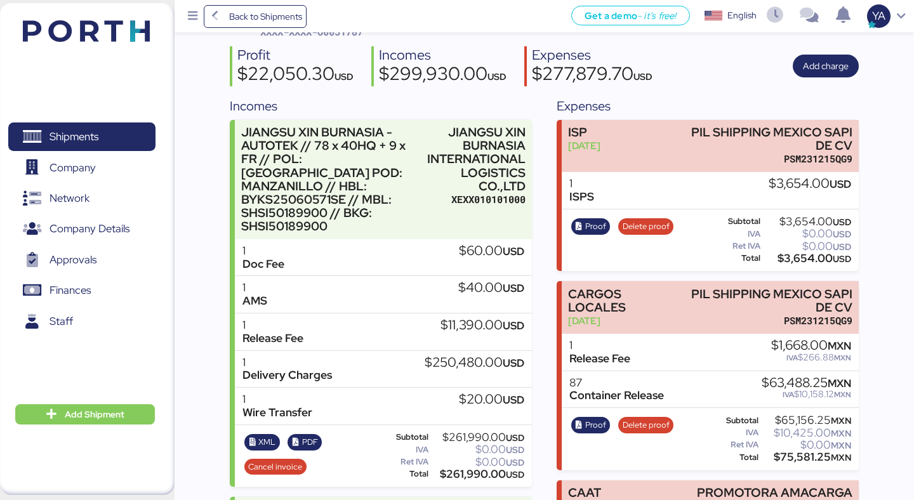
click at [256, 70] on div "$22,050.30 USD" at bounding box center [295, 76] width 116 height 22
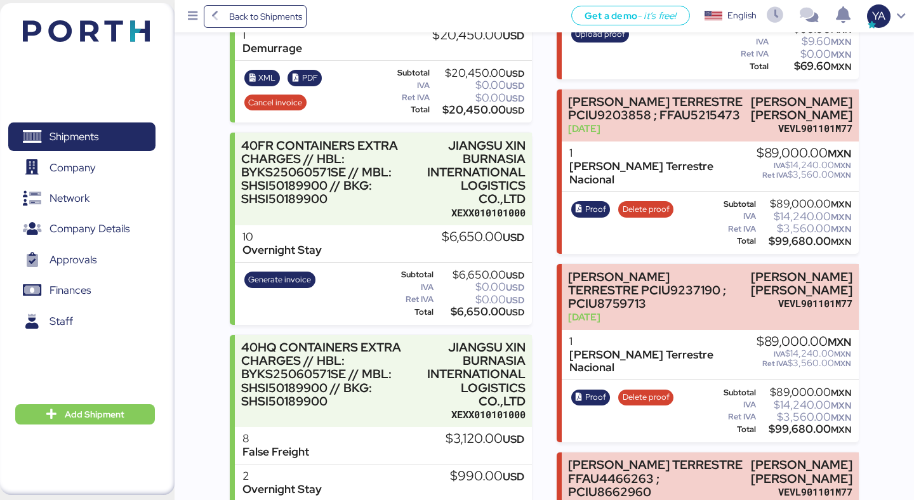
scroll to position [654, 0]
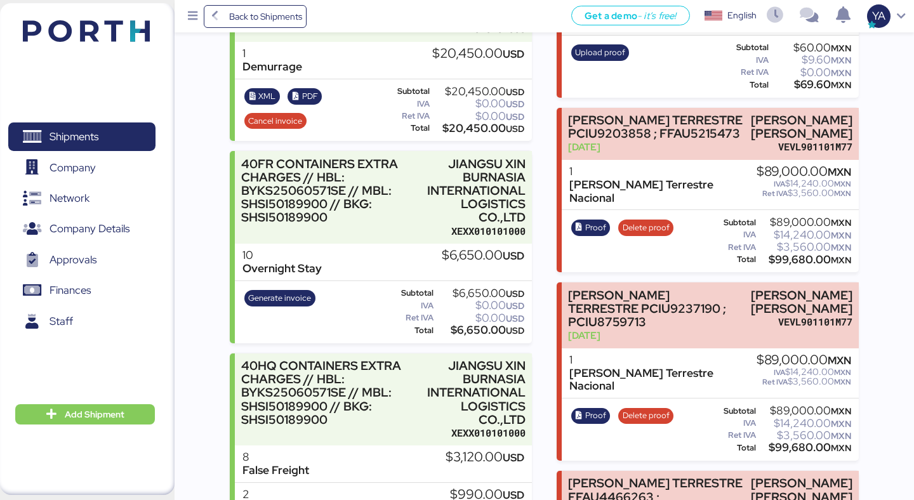
click at [409, 181] on div "40FR CONTAINERS EXTRA CHARGES // HBL: BYKS25060571SE // MBL: SHSI50189900 // BK…" at bounding box center [330, 190] width 178 height 67
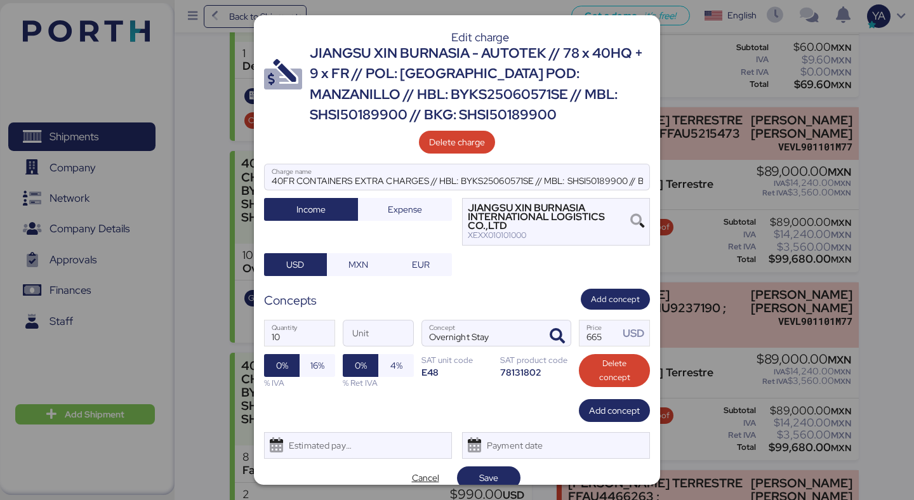
click at [503, 282] on div "Edit charge JIANGSU XIN BURNASIA - AUTOTEK // 78 x 40HQ + 9 x FR // POL: [GEOGR…" at bounding box center [457, 250] width 406 height 470
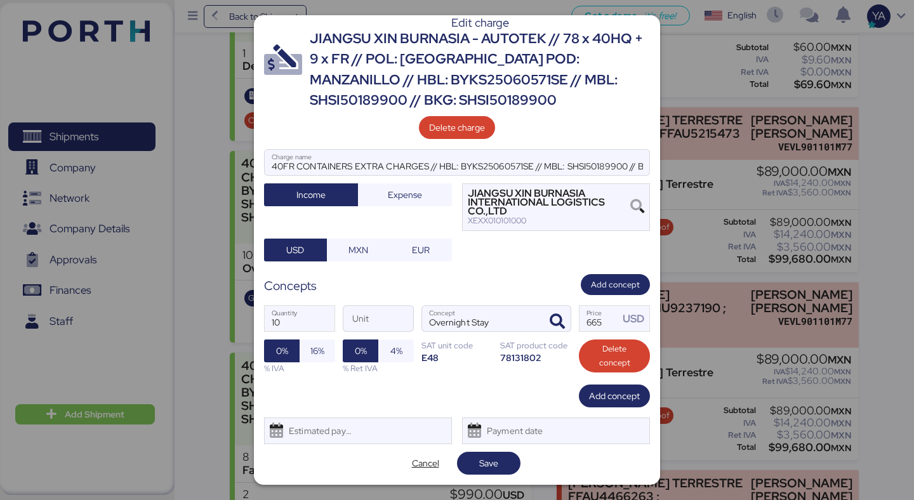
click at [548, 272] on div "Edit charge JIANGSU XIN BURNASIA - AUTOTEK // 78 x 40HQ + 9 x FR // POL: [GEOGR…" at bounding box center [457, 250] width 406 height 470
click at [604, 326] on input "665" at bounding box center [598, 318] width 39 height 25
type input "615"
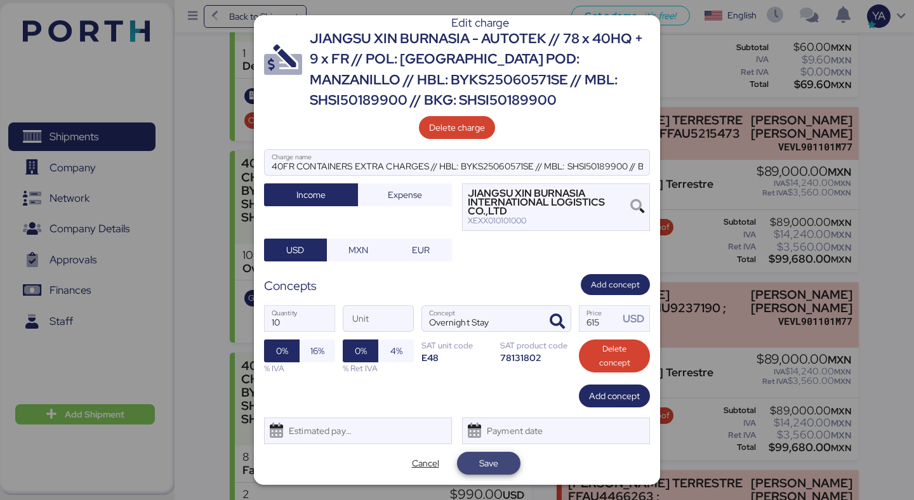
click at [493, 463] on span "Save" at bounding box center [488, 463] width 19 height 15
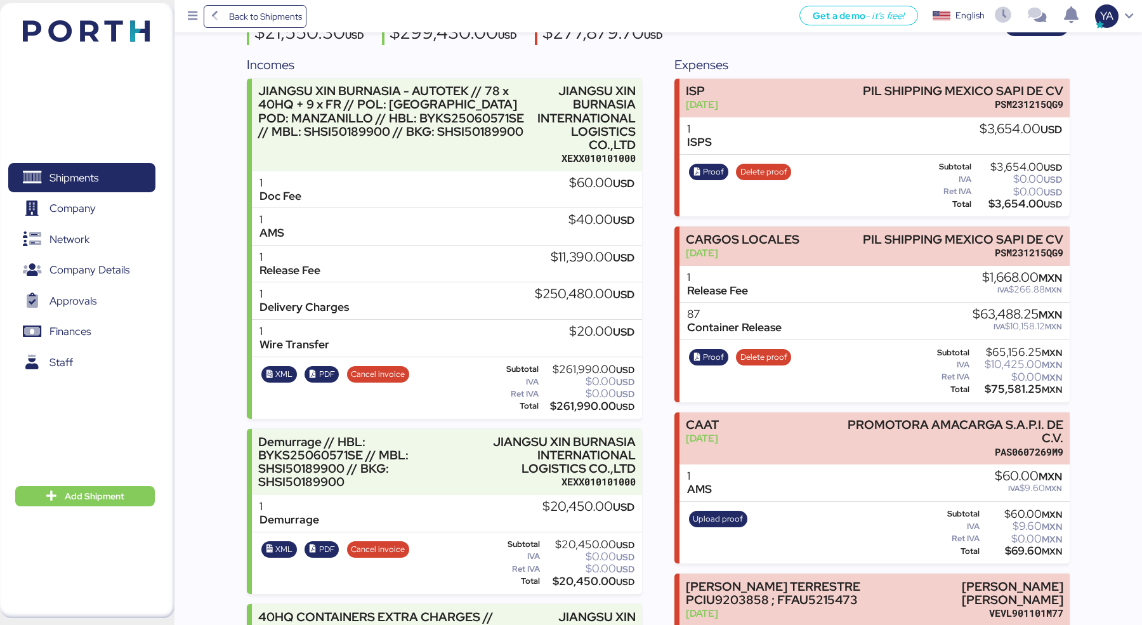
scroll to position [140, 0]
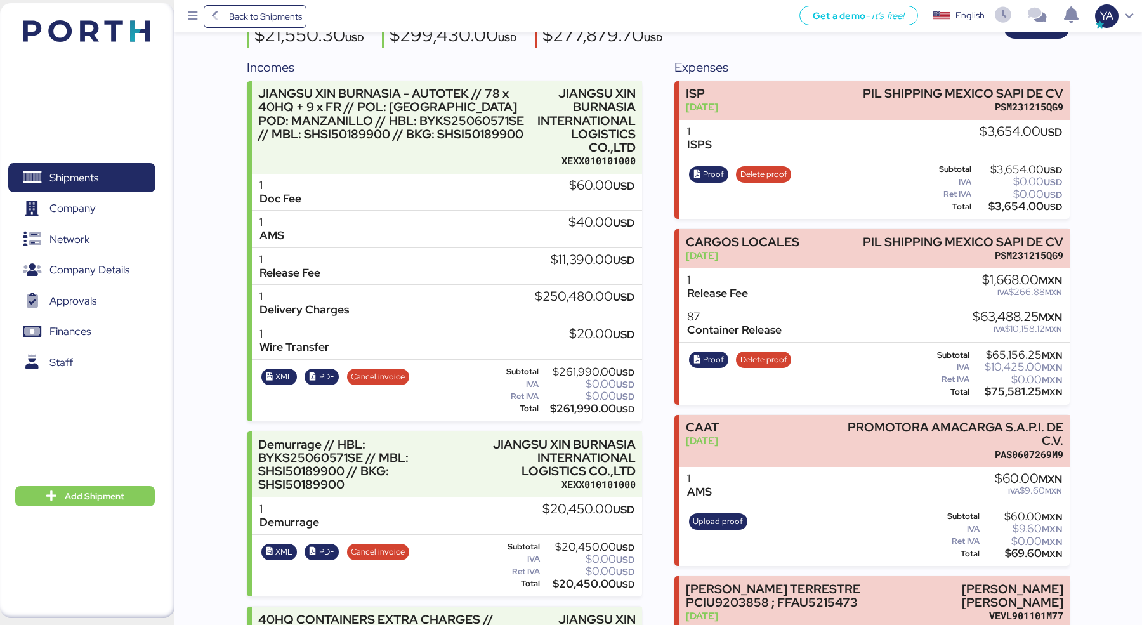
click at [583, 367] on div "$261,990.00 USD" at bounding box center [587, 372] width 93 height 10
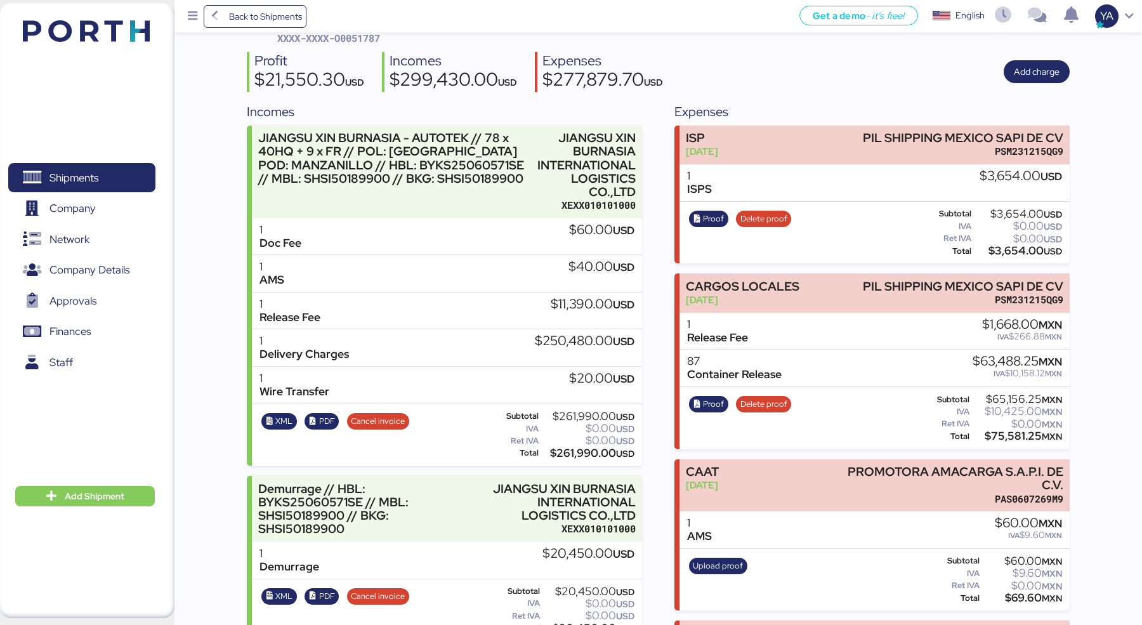
scroll to position [0, 0]
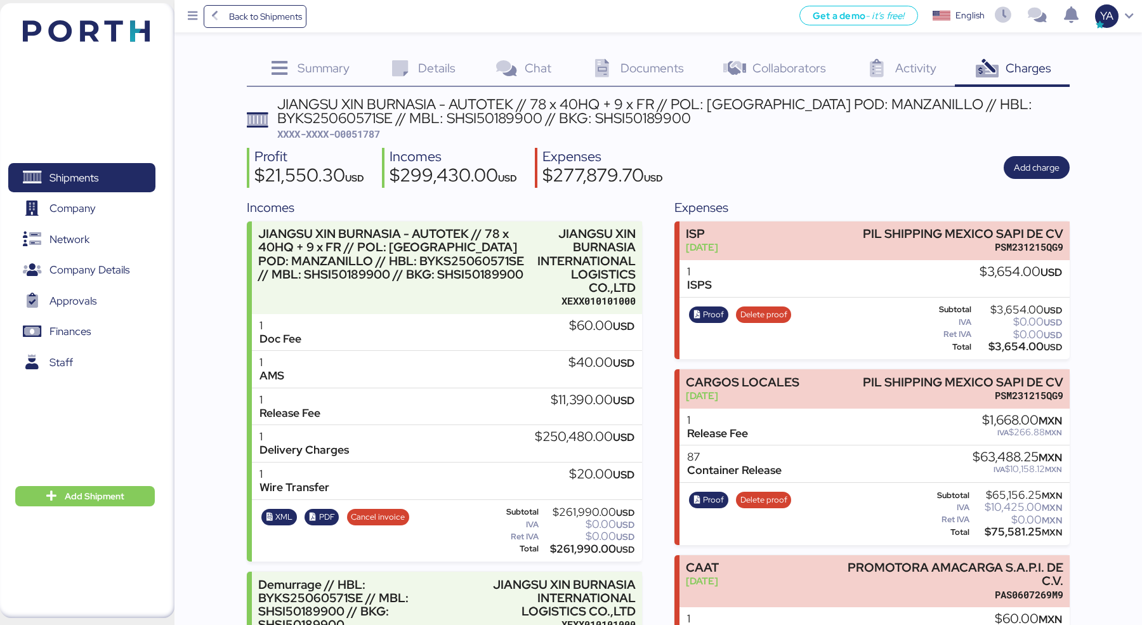
click at [413, 181] on div "$299,430.00 USD" at bounding box center [454, 177] width 128 height 22
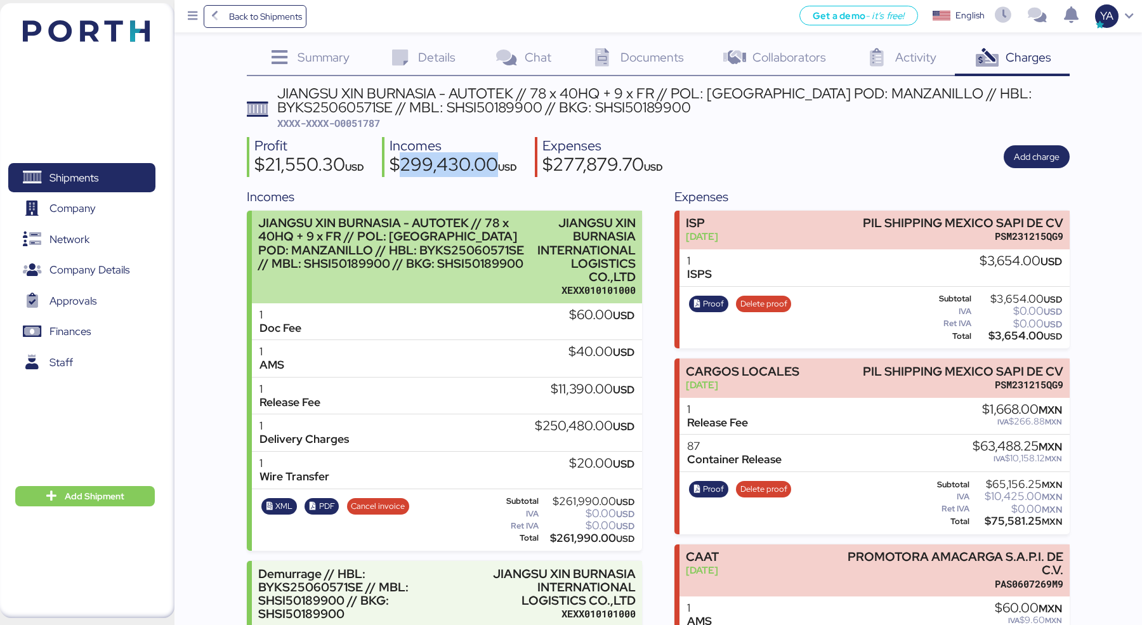
scroll to position [14, 0]
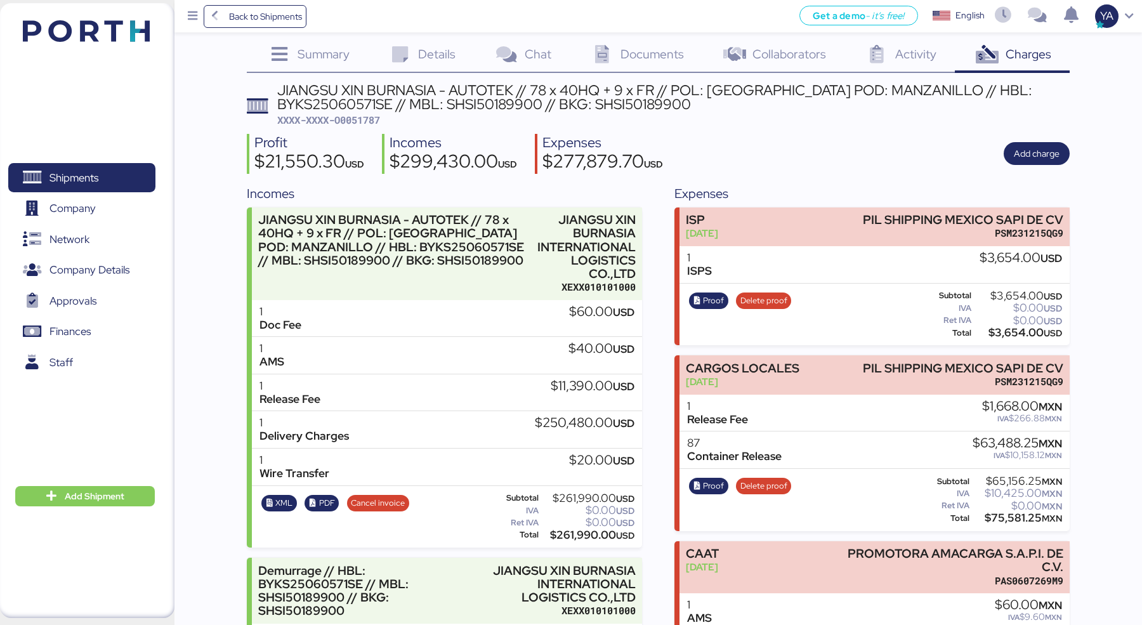
click at [565, 499] on div "$261,990.00 USD" at bounding box center [587, 536] width 93 height 10
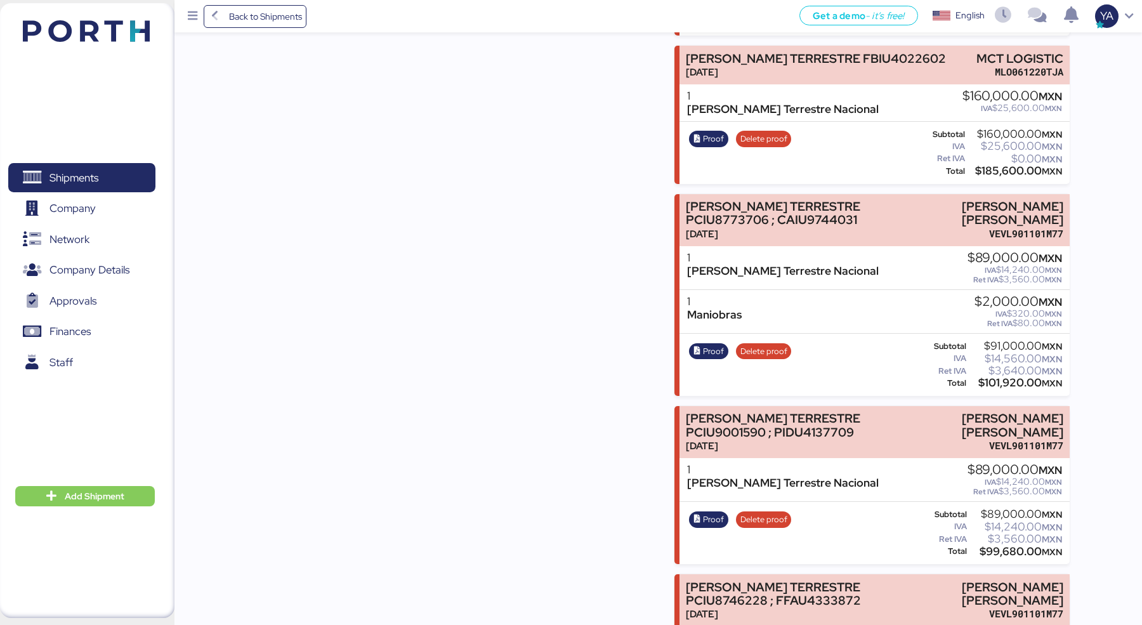
scroll to position [5839, 0]
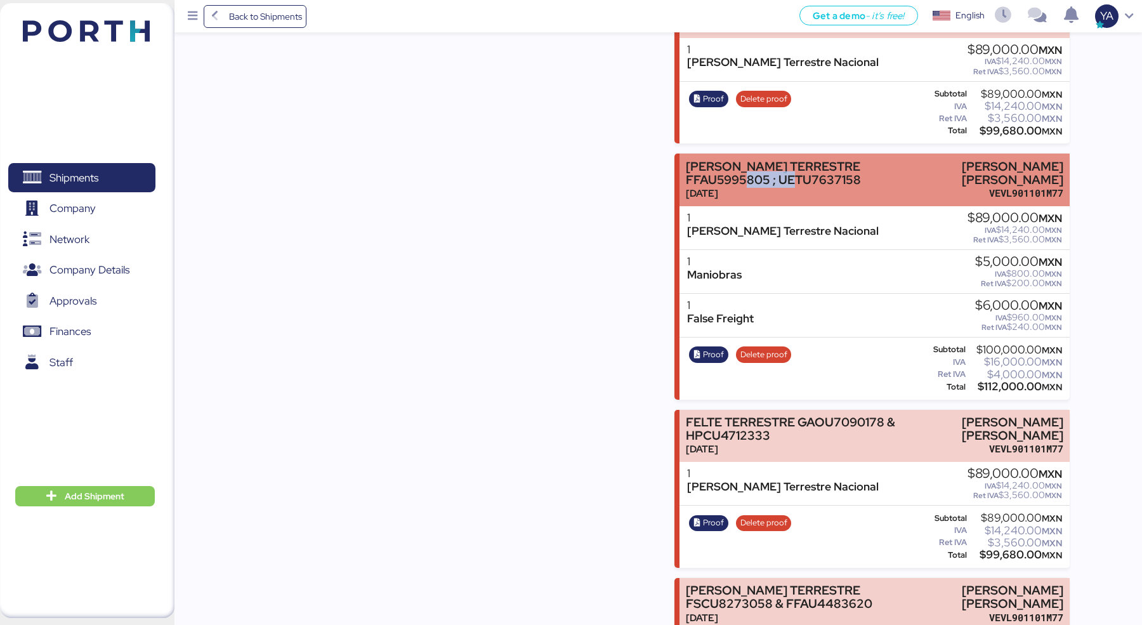
drag, startPoint x: 704, startPoint y: 142, endPoint x: 758, endPoint y: 151, distance: 54.8
click at [758, 160] on div "[PERSON_NAME] TERRESTRE FFAU5995805 ; UETU7637158" at bounding box center [803, 173] width 235 height 27
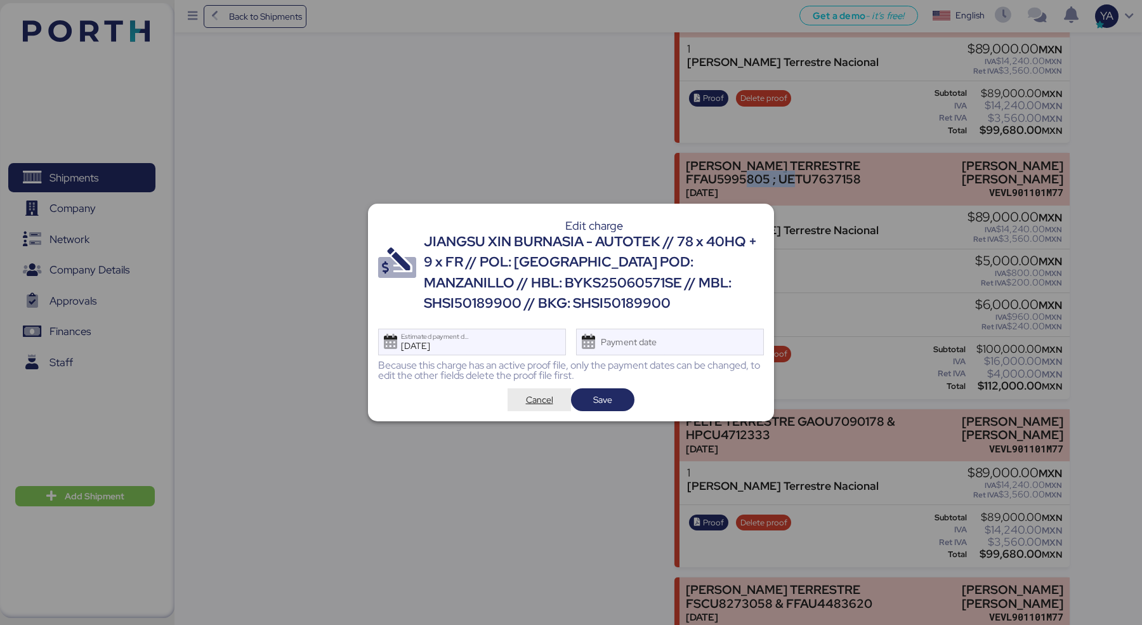
click at [519, 408] on span "Cancel" at bounding box center [539, 400] width 43 height 18
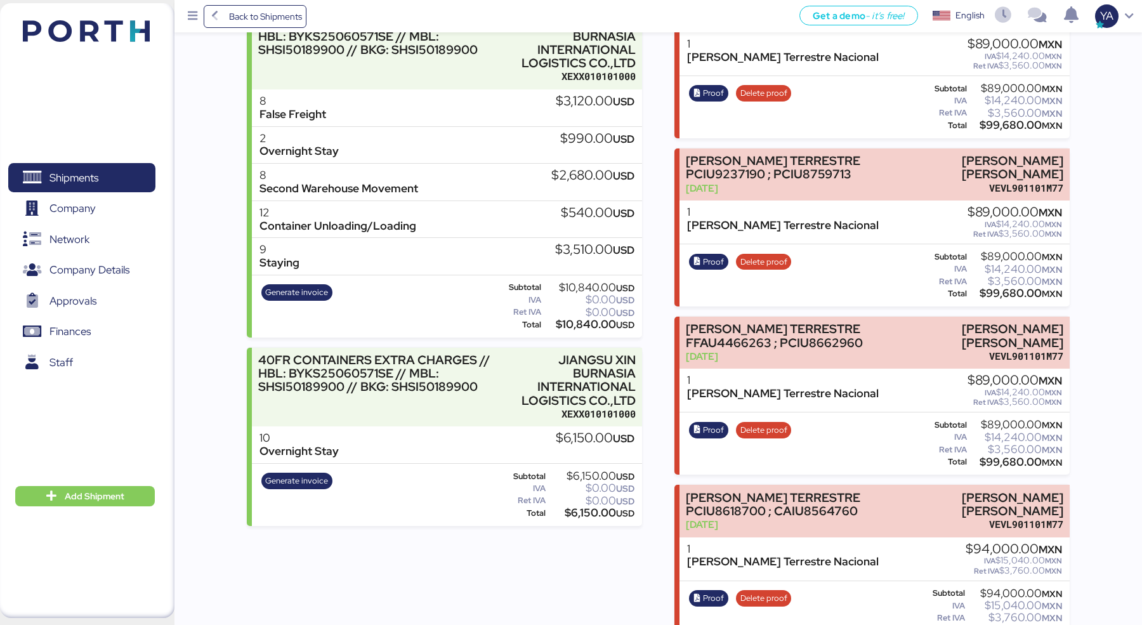
scroll to position [713, 0]
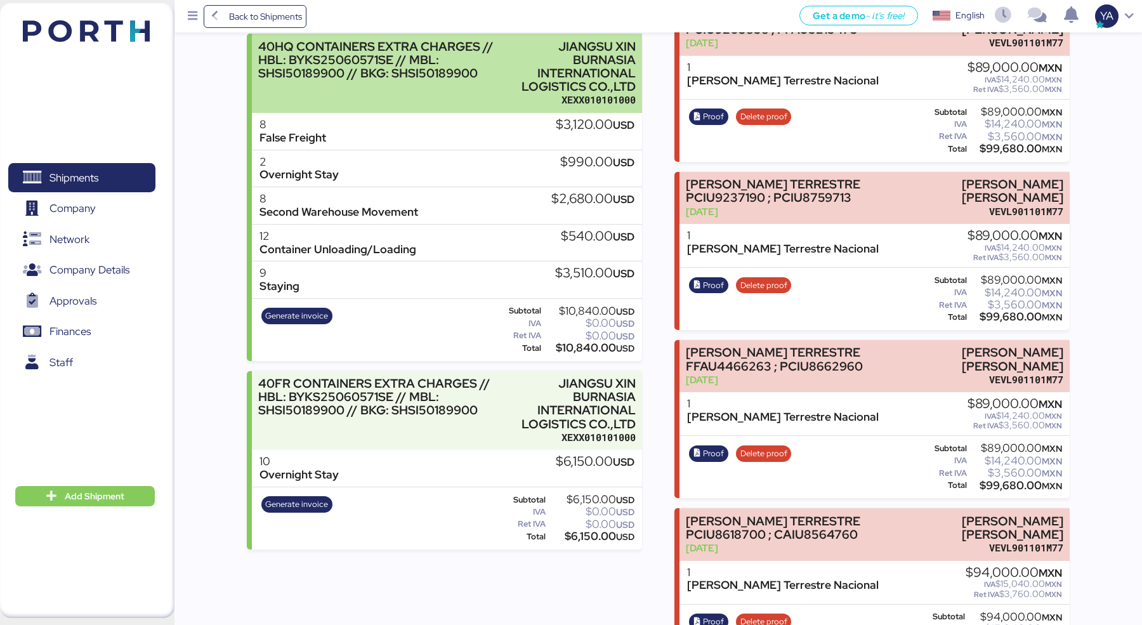
click at [509, 100] on div "XEXX010101000" at bounding box center [569, 99] width 134 height 13
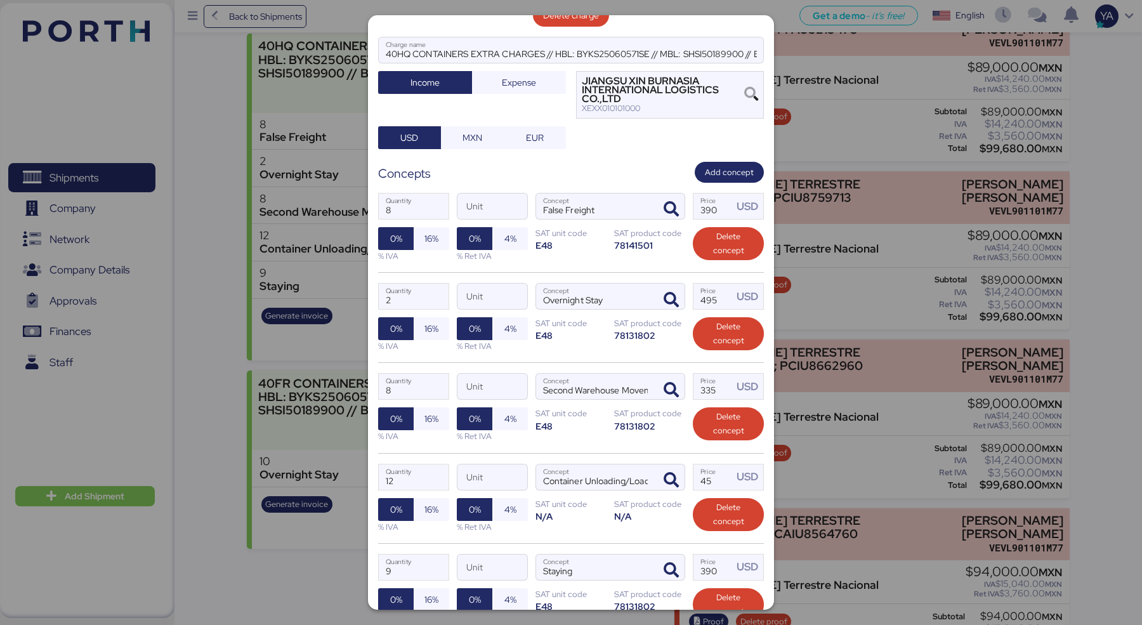
scroll to position [131, 0]
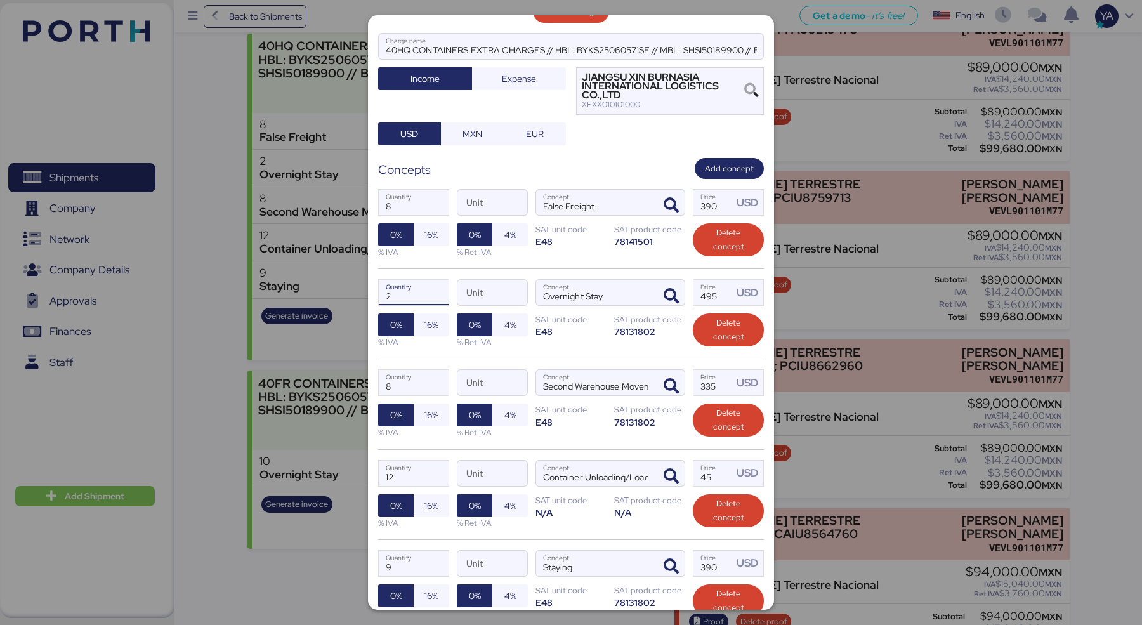
click at [421, 288] on input "2" at bounding box center [414, 292] width 70 height 25
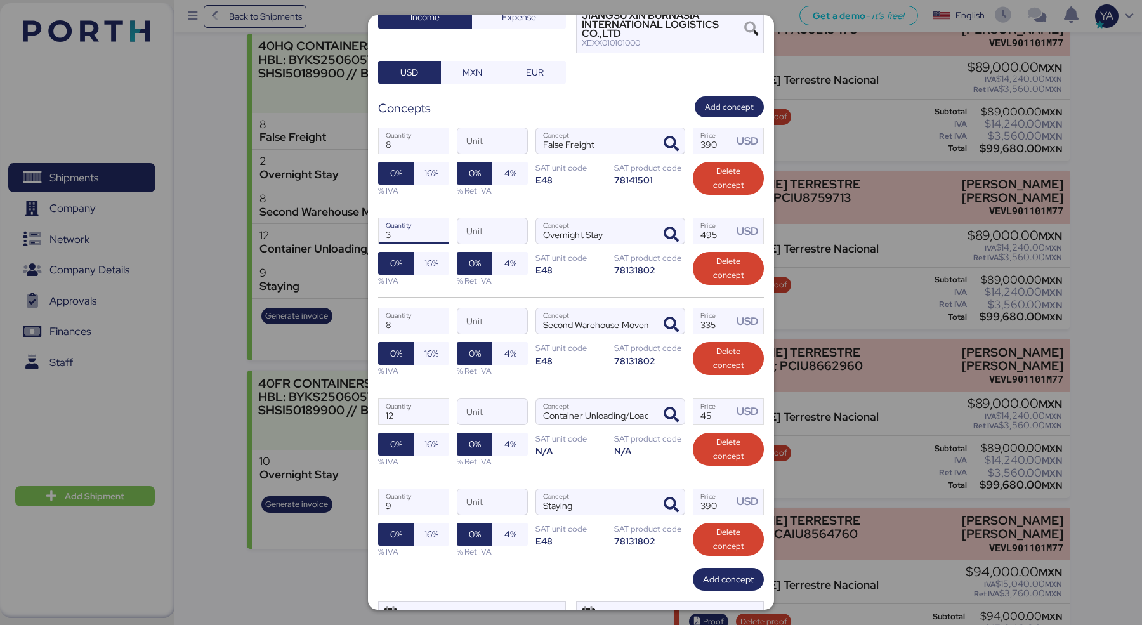
scroll to position [197, 0]
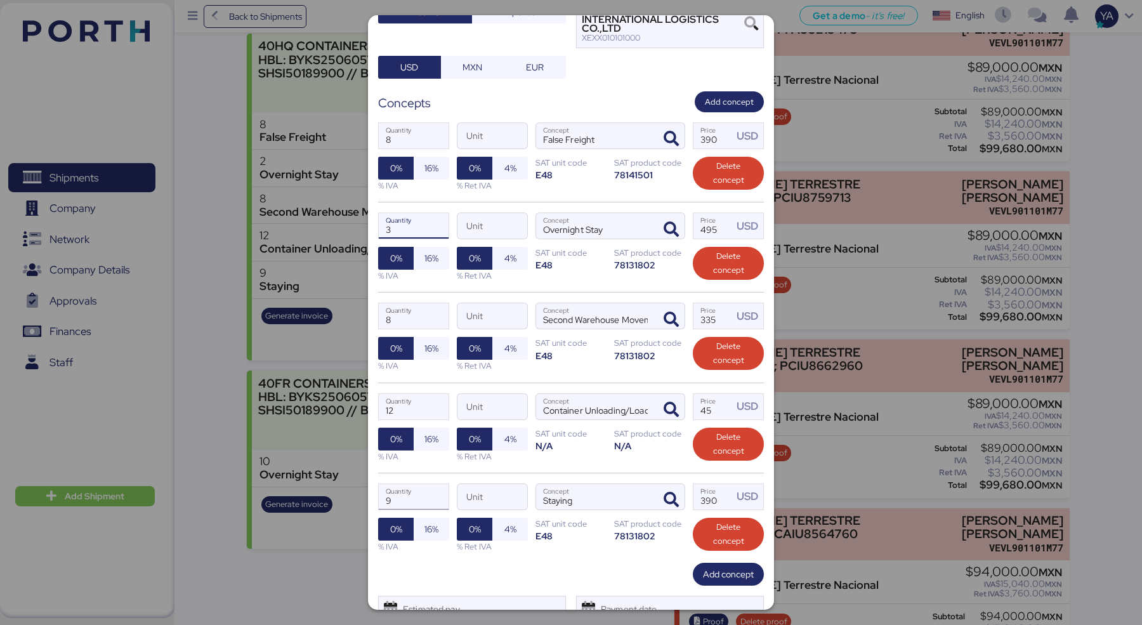
type input "3"
click at [426, 498] on input "9" at bounding box center [414, 496] width 70 height 25
type input "8"
click at [463, 458] on div "% Ret IVA" at bounding box center [492, 457] width 71 height 12
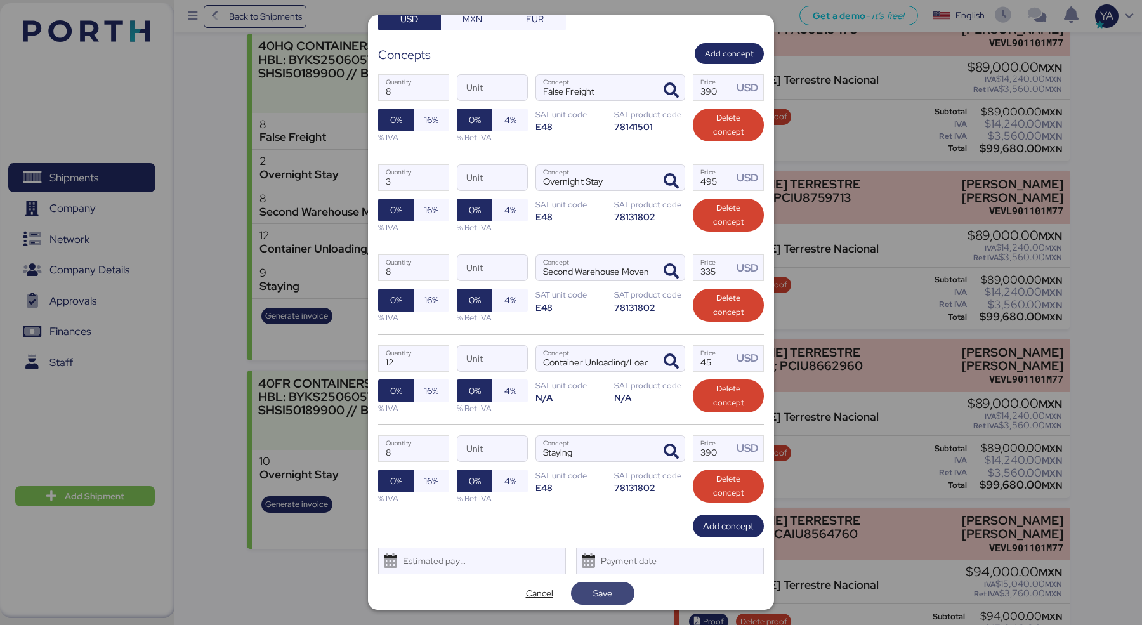
click at [596, 499] on span "Save" at bounding box center [602, 593] width 19 height 15
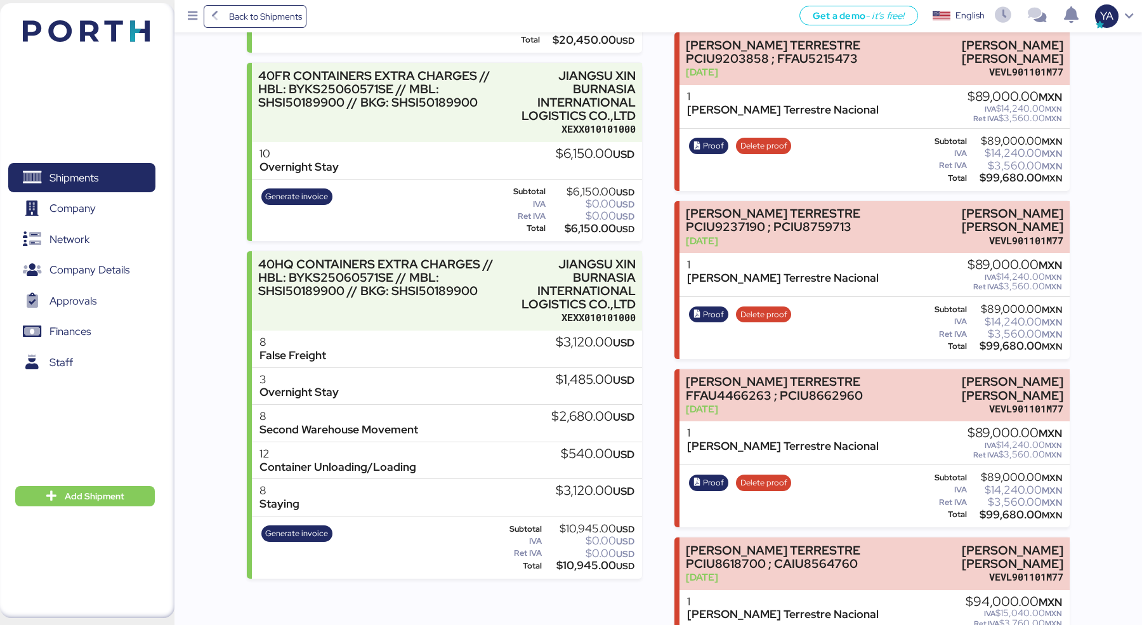
scroll to position [665, 0]
